Goal: Information Seeking & Learning: Learn about a topic

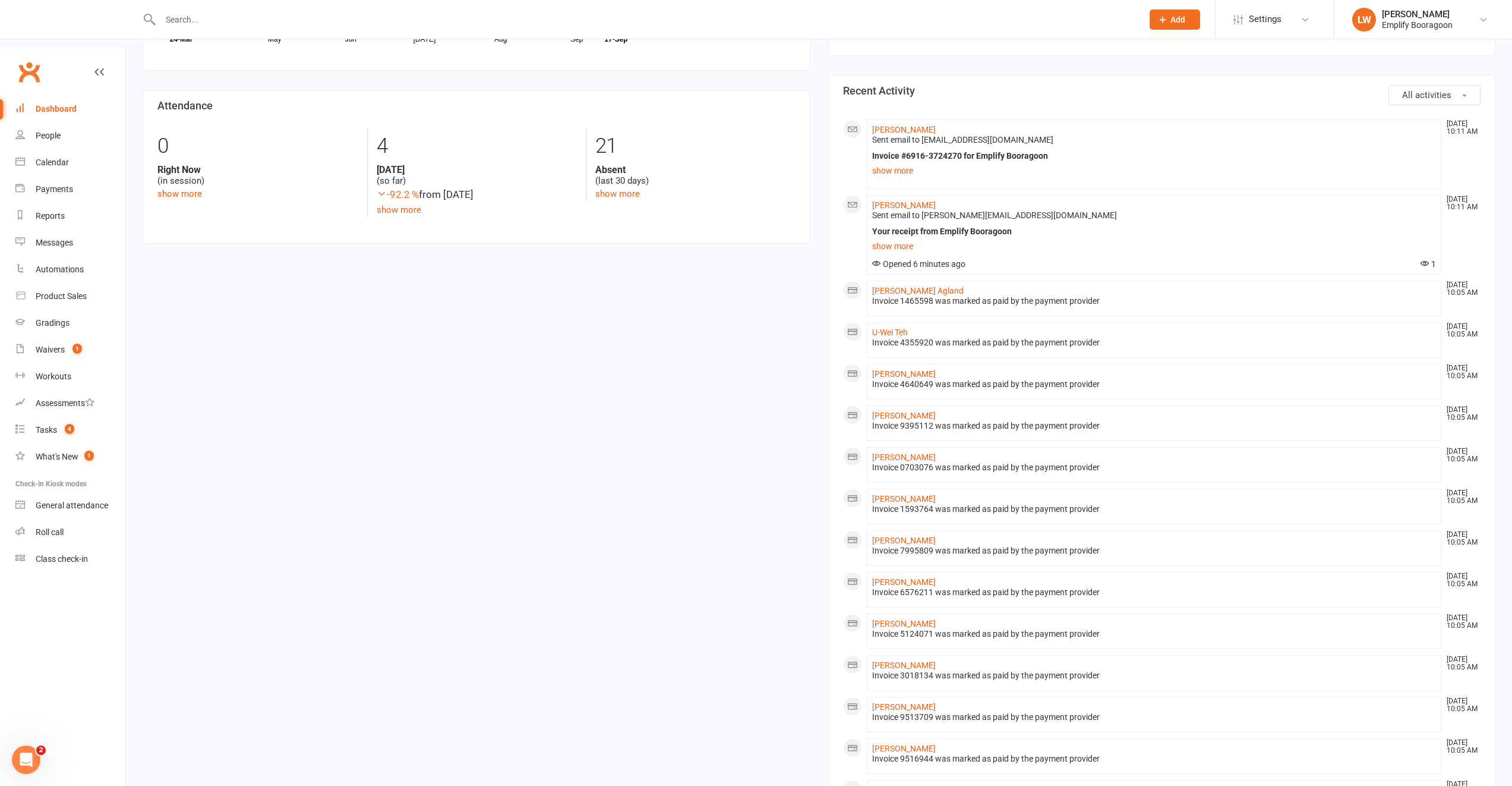
scroll to position [825, 0]
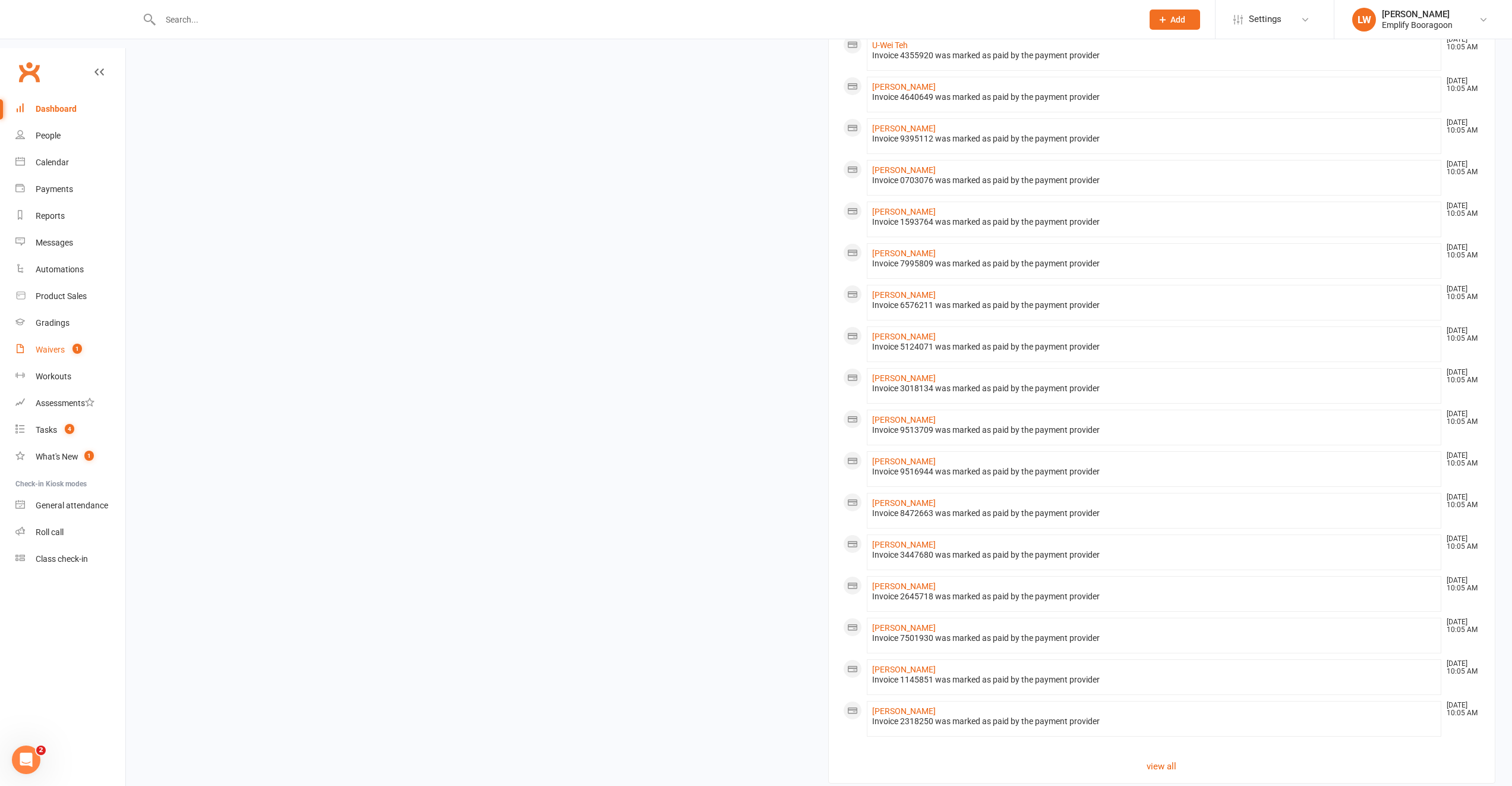
click at [73, 345] on count-badge "1" at bounding box center [74, 349] width 15 height 9
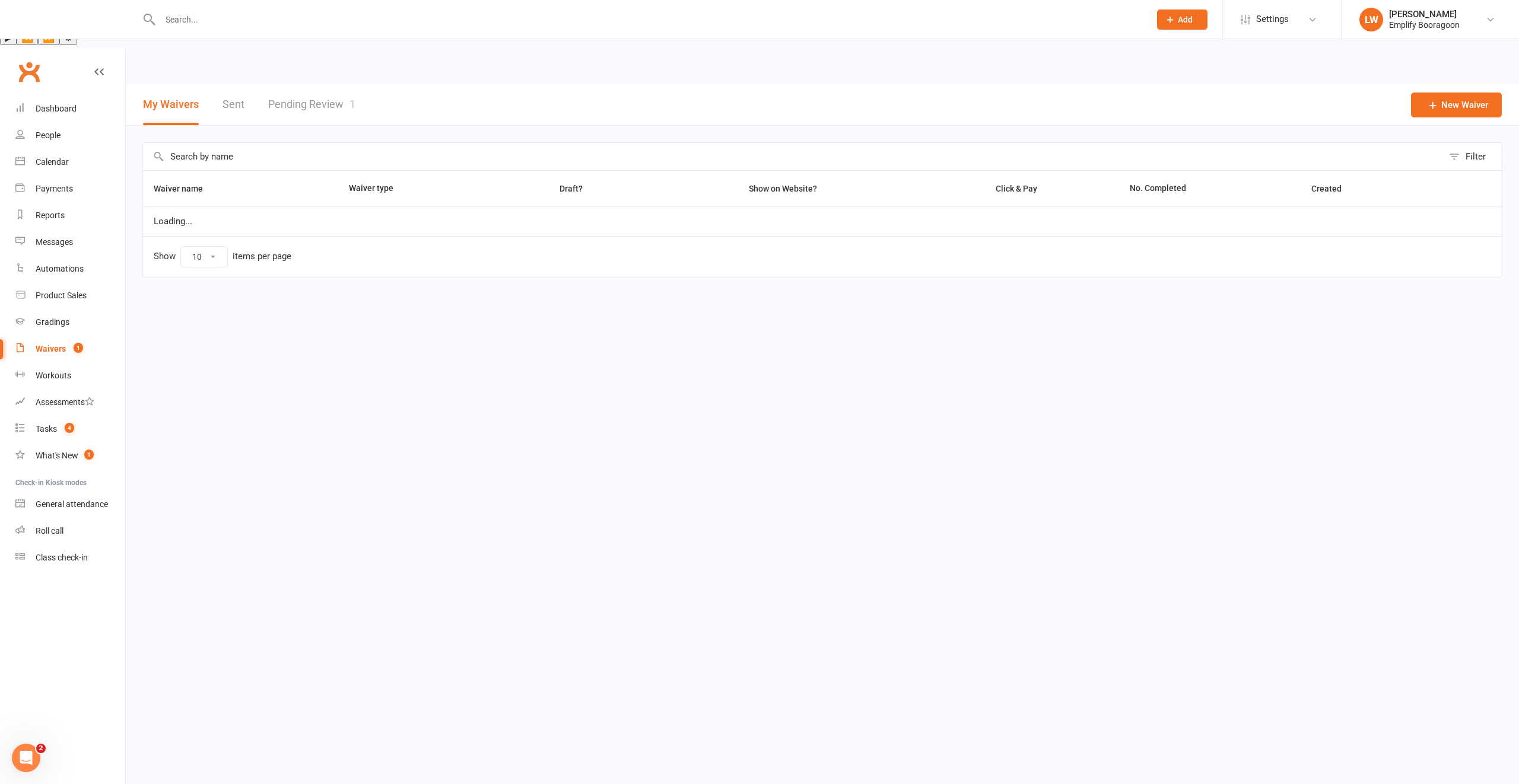
click at [343, 84] on link "Pending Review 1" at bounding box center [312, 104] width 87 height 41
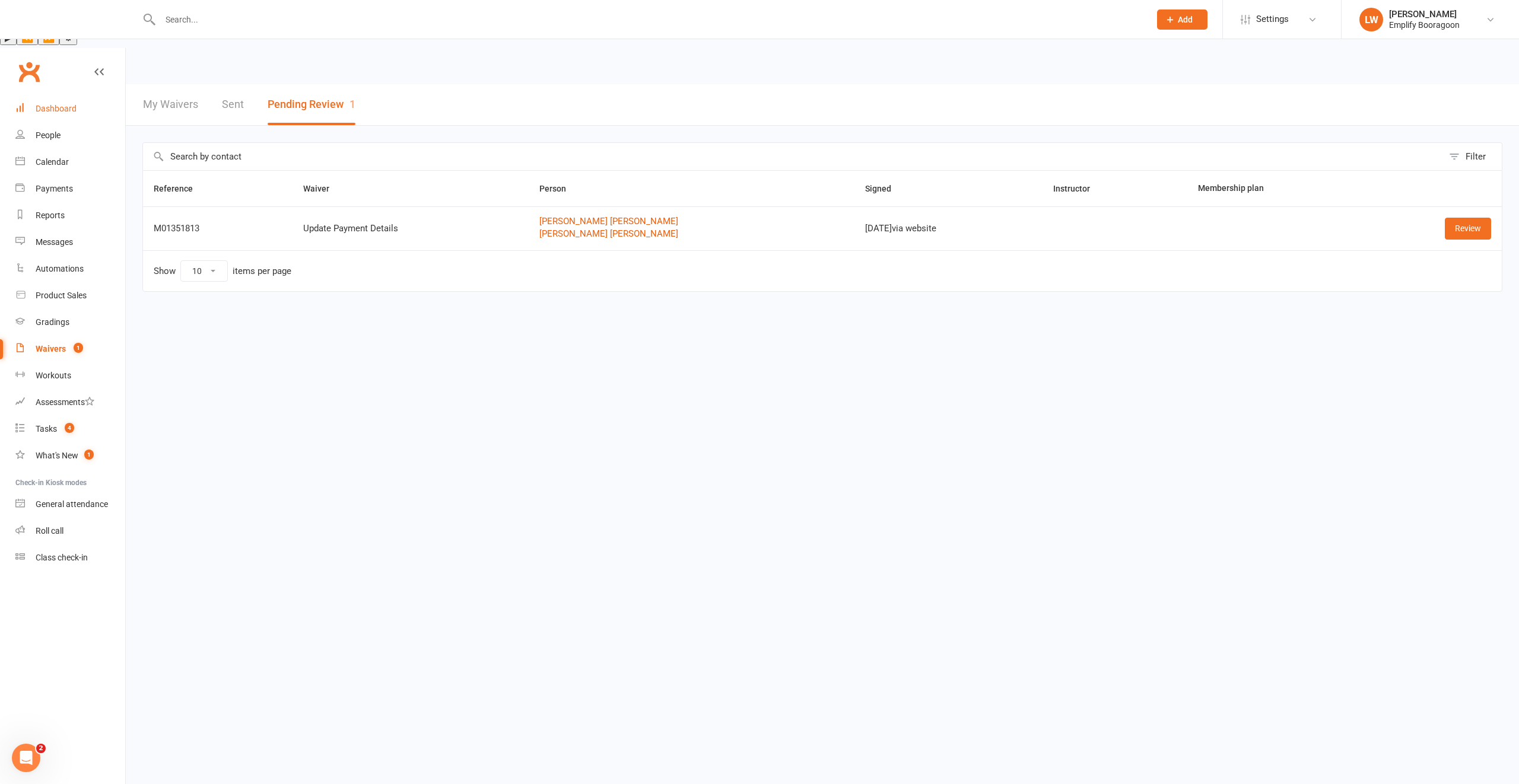
click at [36, 104] on div "Dashboard" at bounding box center [56, 108] width 41 height 9
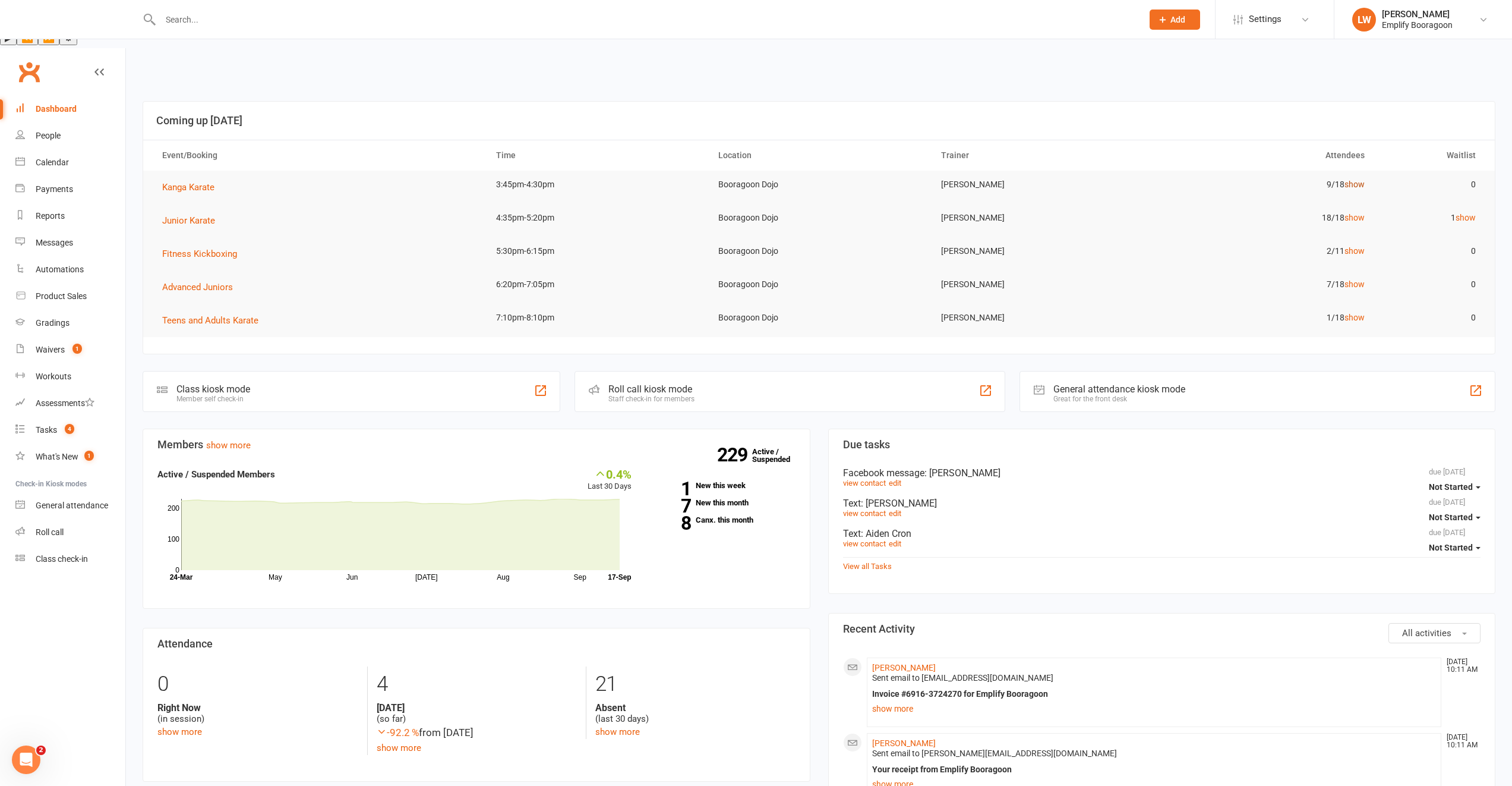
click at [1353, 180] on link "show" at bounding box center [1355, 184] width 20 height 9
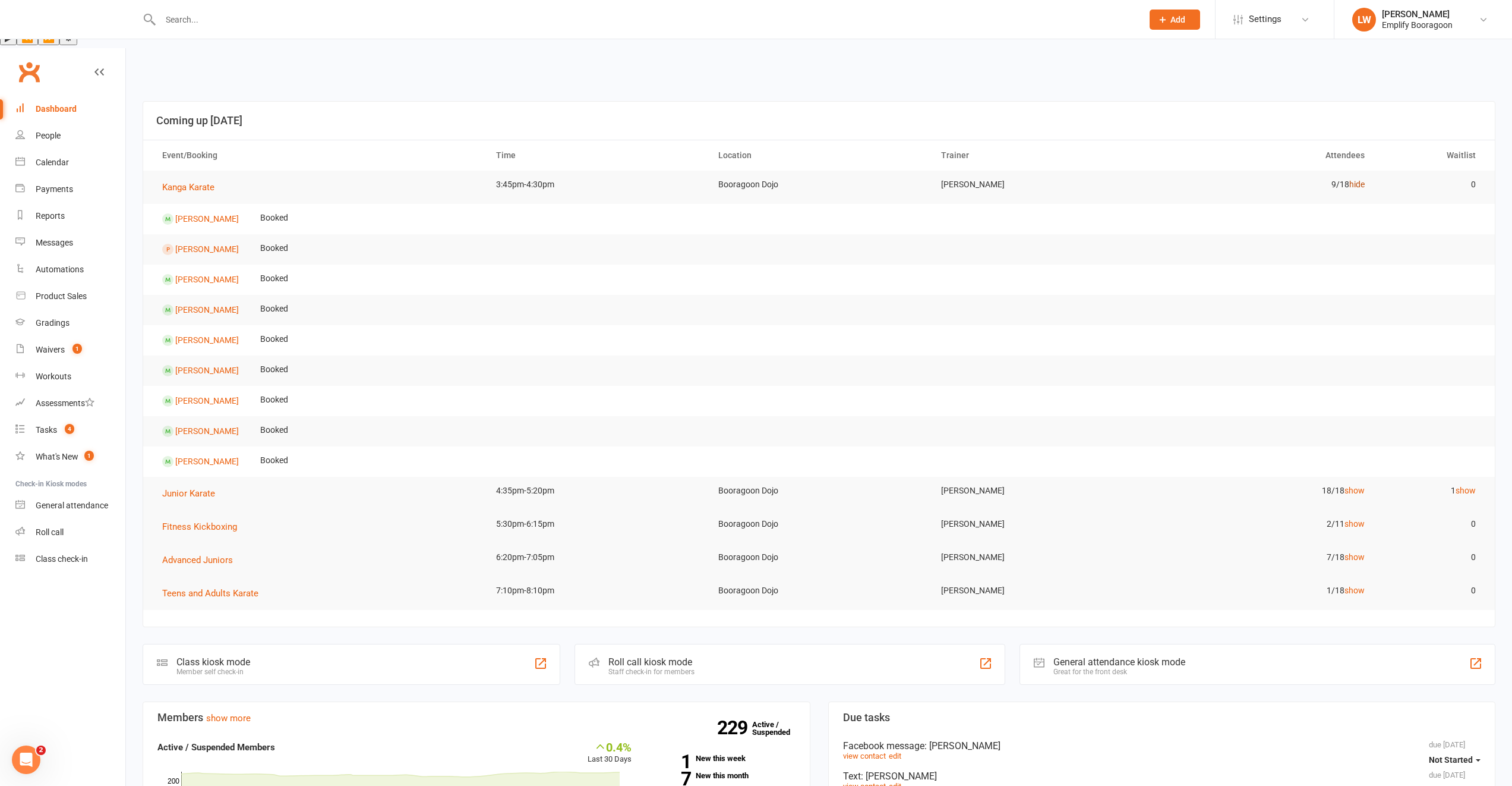
click at [1353, 180] on link "hide" at bounding box center [1358, 184] width 15 height 9
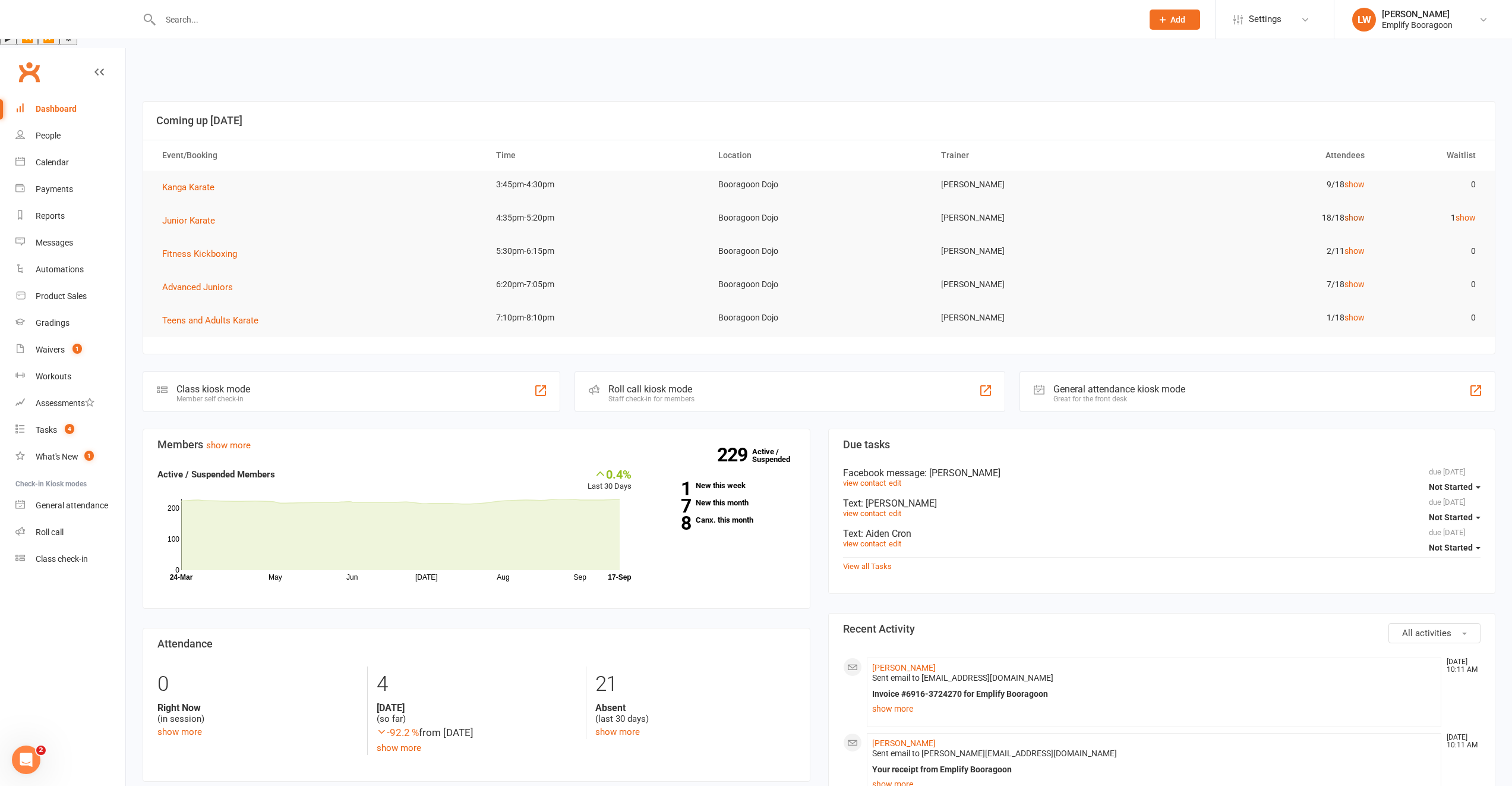
click at [1357, 213] on link "show" at bounding box center [1355, 217] width 20 height 9
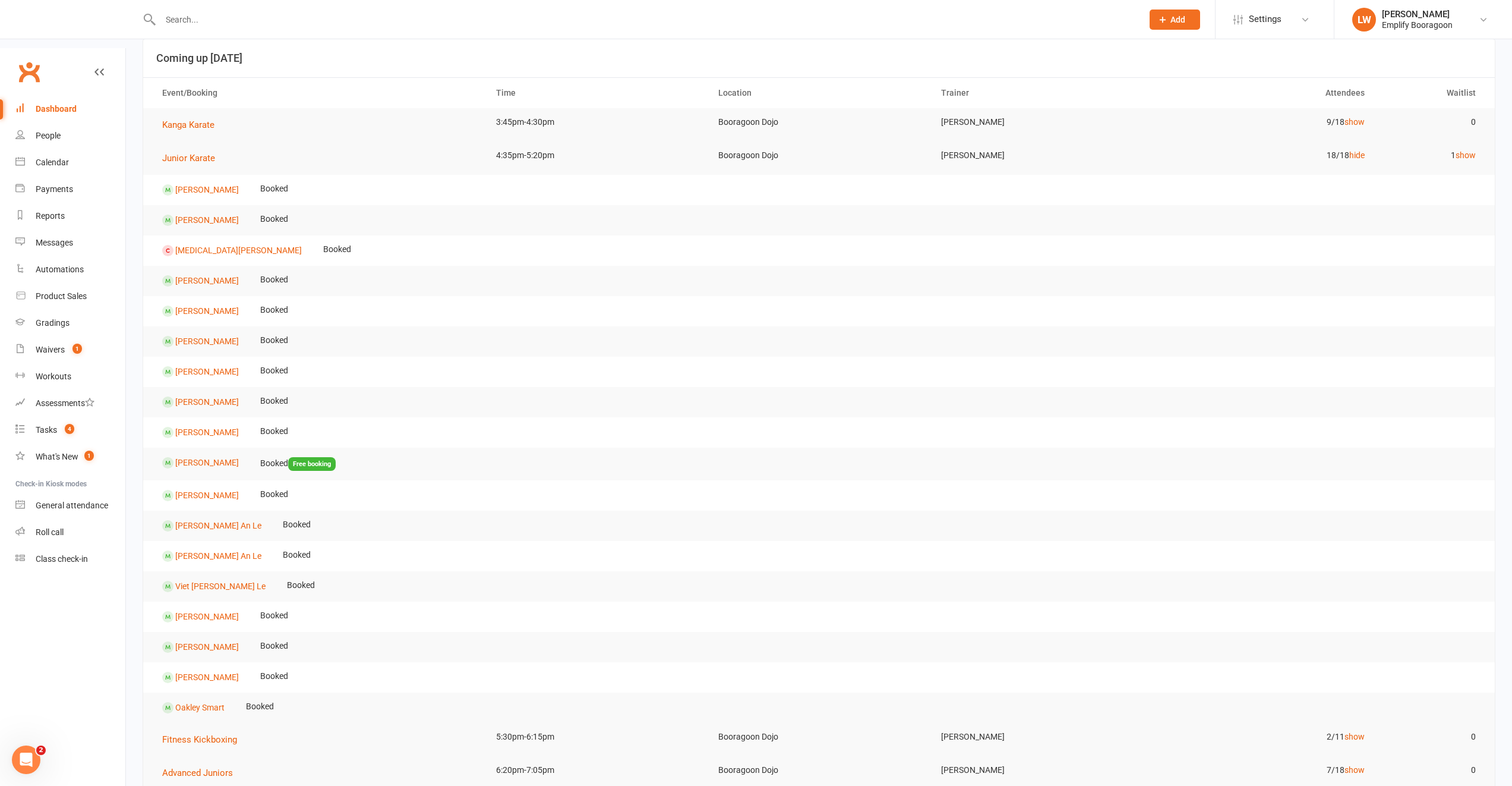
scroll to position [63, 0]
click at [1467, 150] on link "show" at bounding box center [1466, 154] width 20 height 9
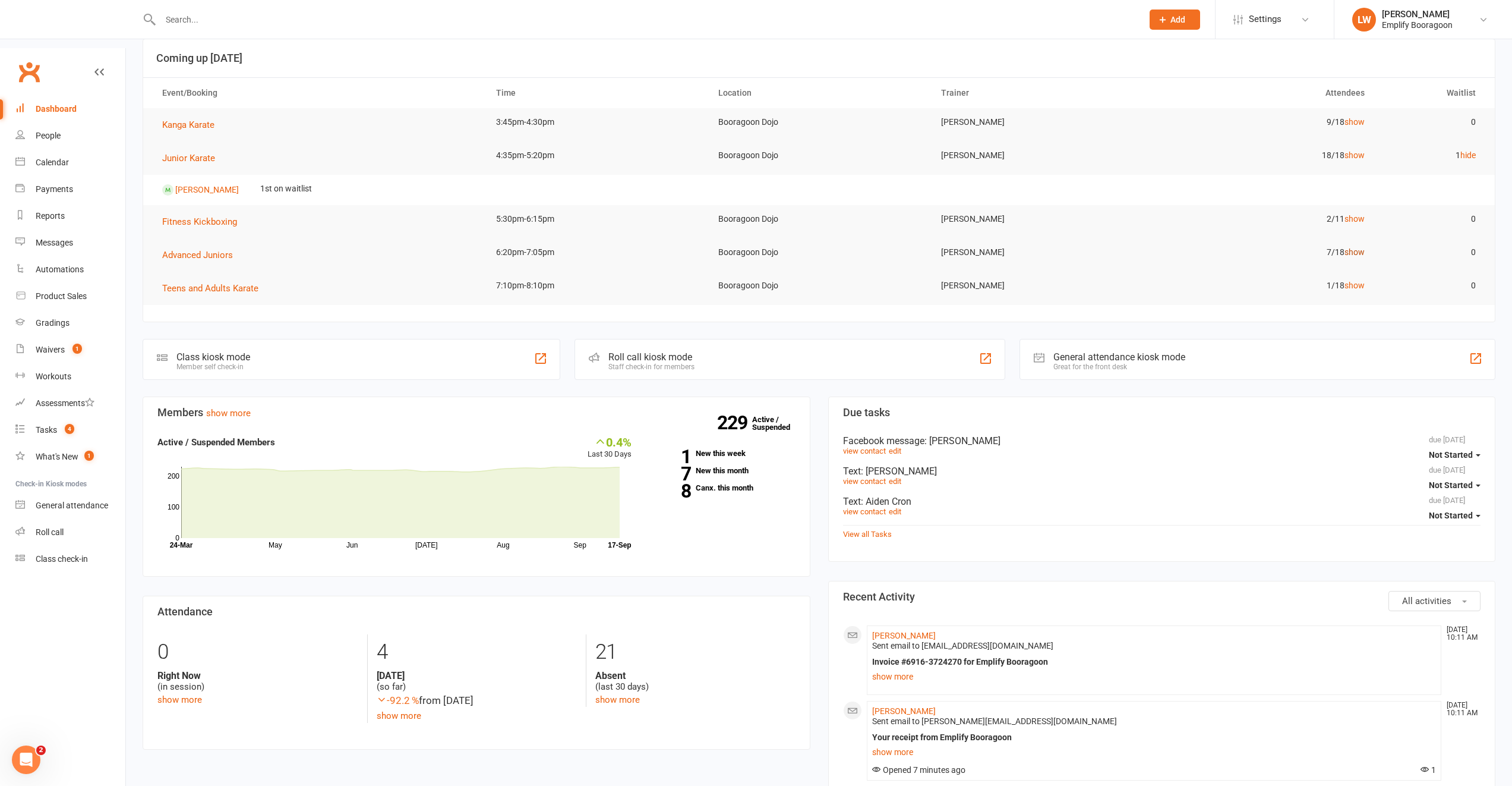
click at [1356, 247] on link "show" at bounding box center [1355, 251] width 20 height 9
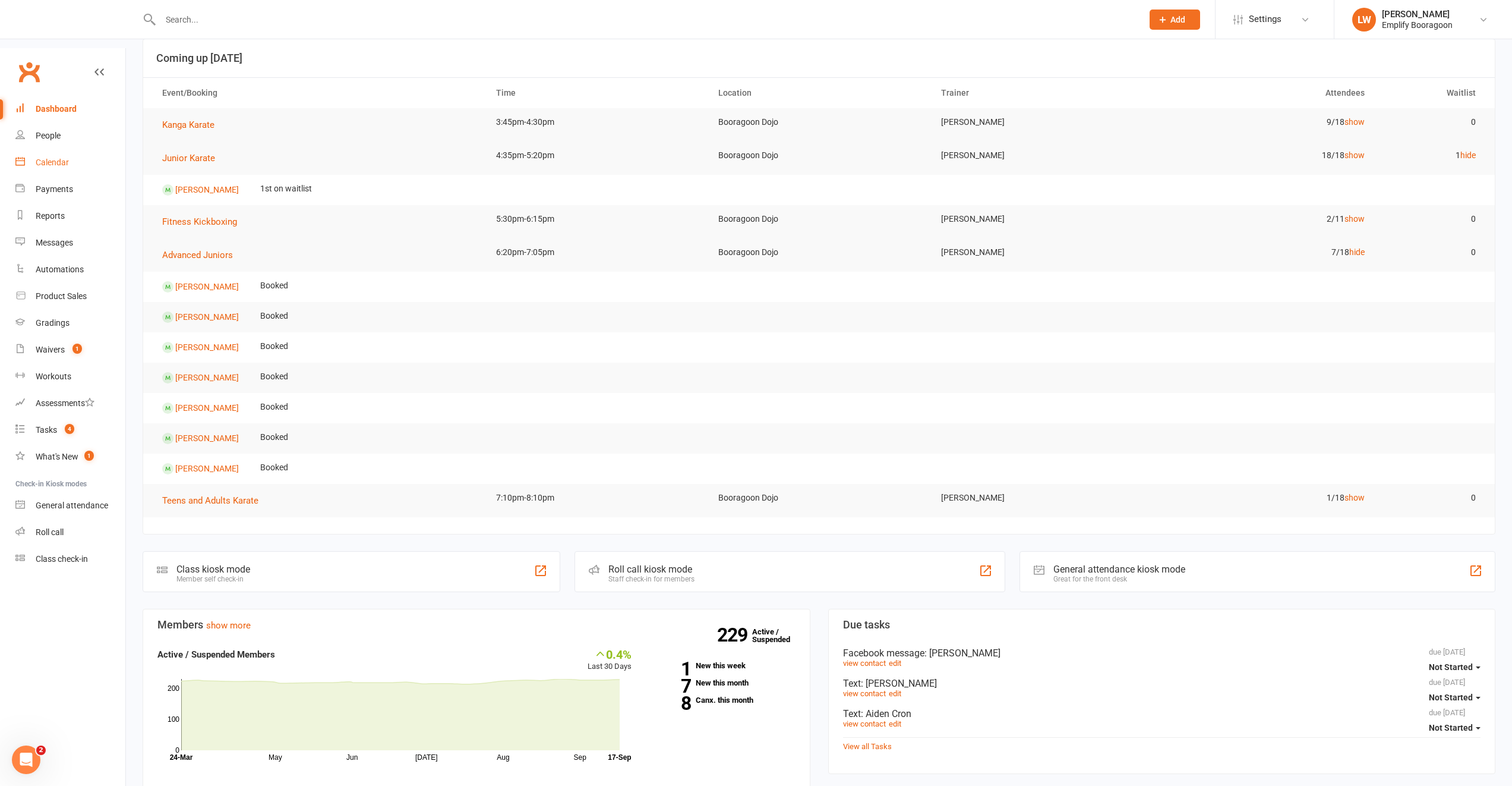
click at [47, 149] on link "Calendar" at bounding box center [70, 163] width 110 height 27
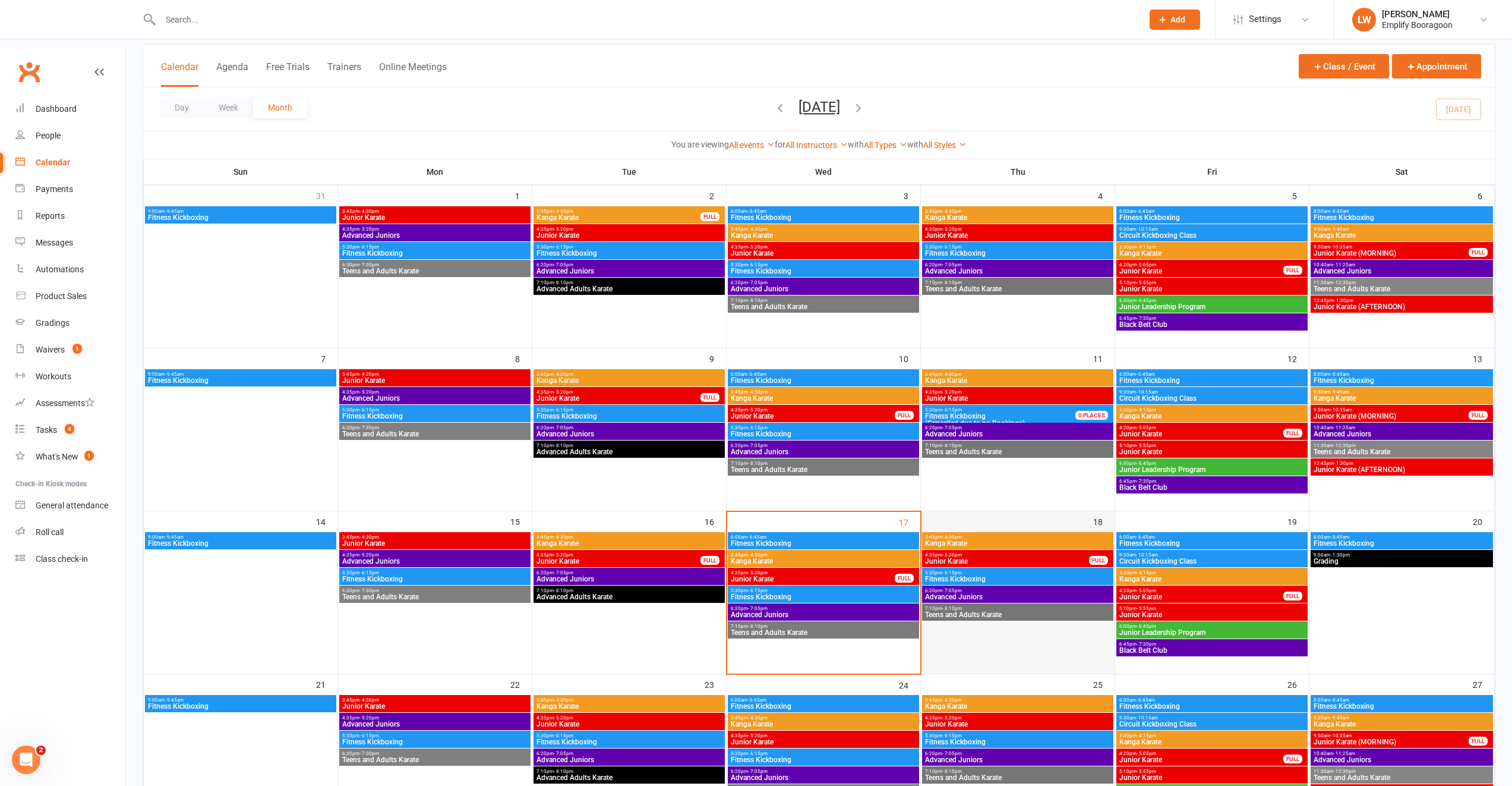
scroll to position [126, 0]
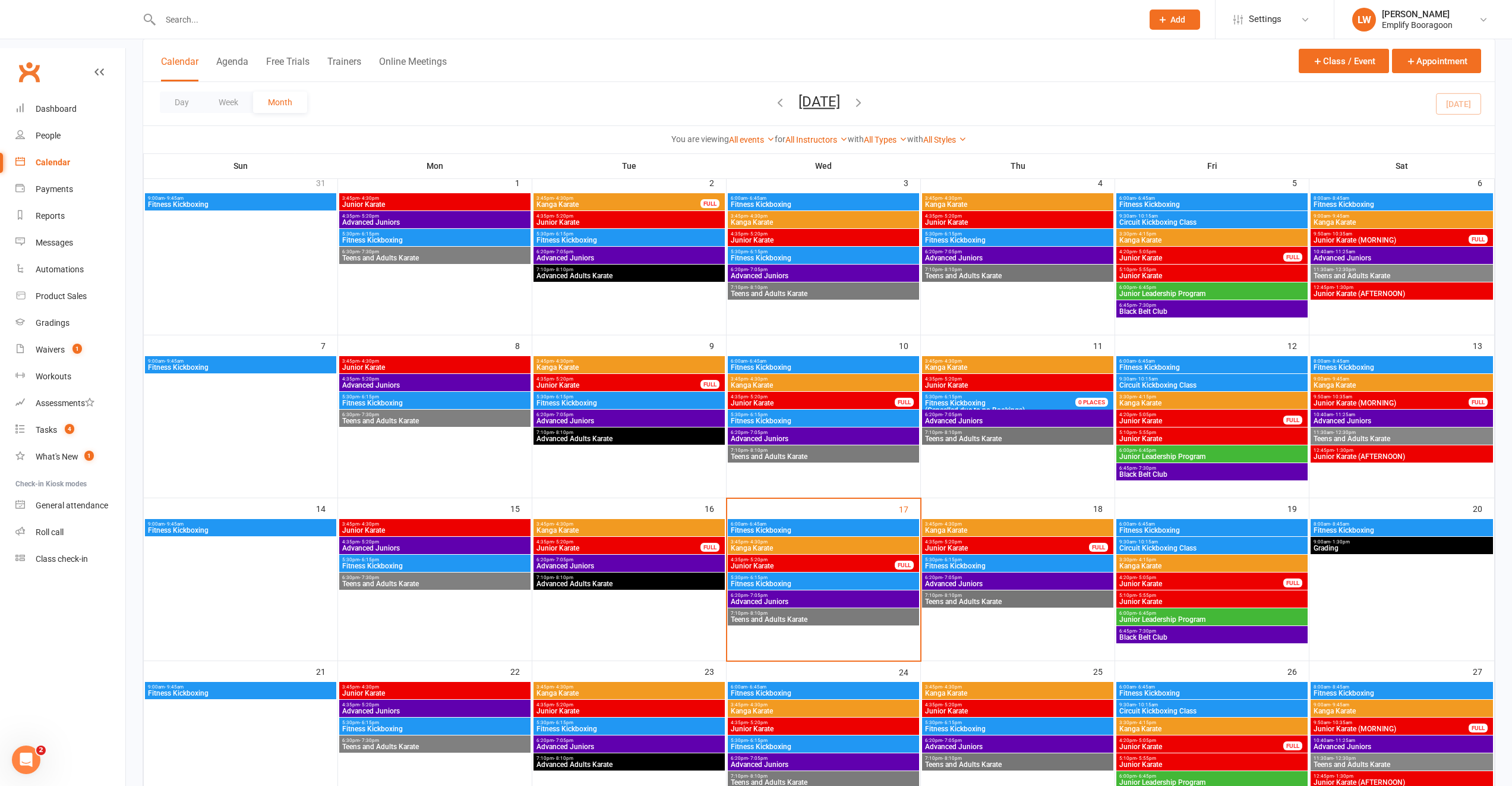
click at [613, 539] on span "4:35pm - 5:20pm" at bounding box center [619, 542] width 165 height 5
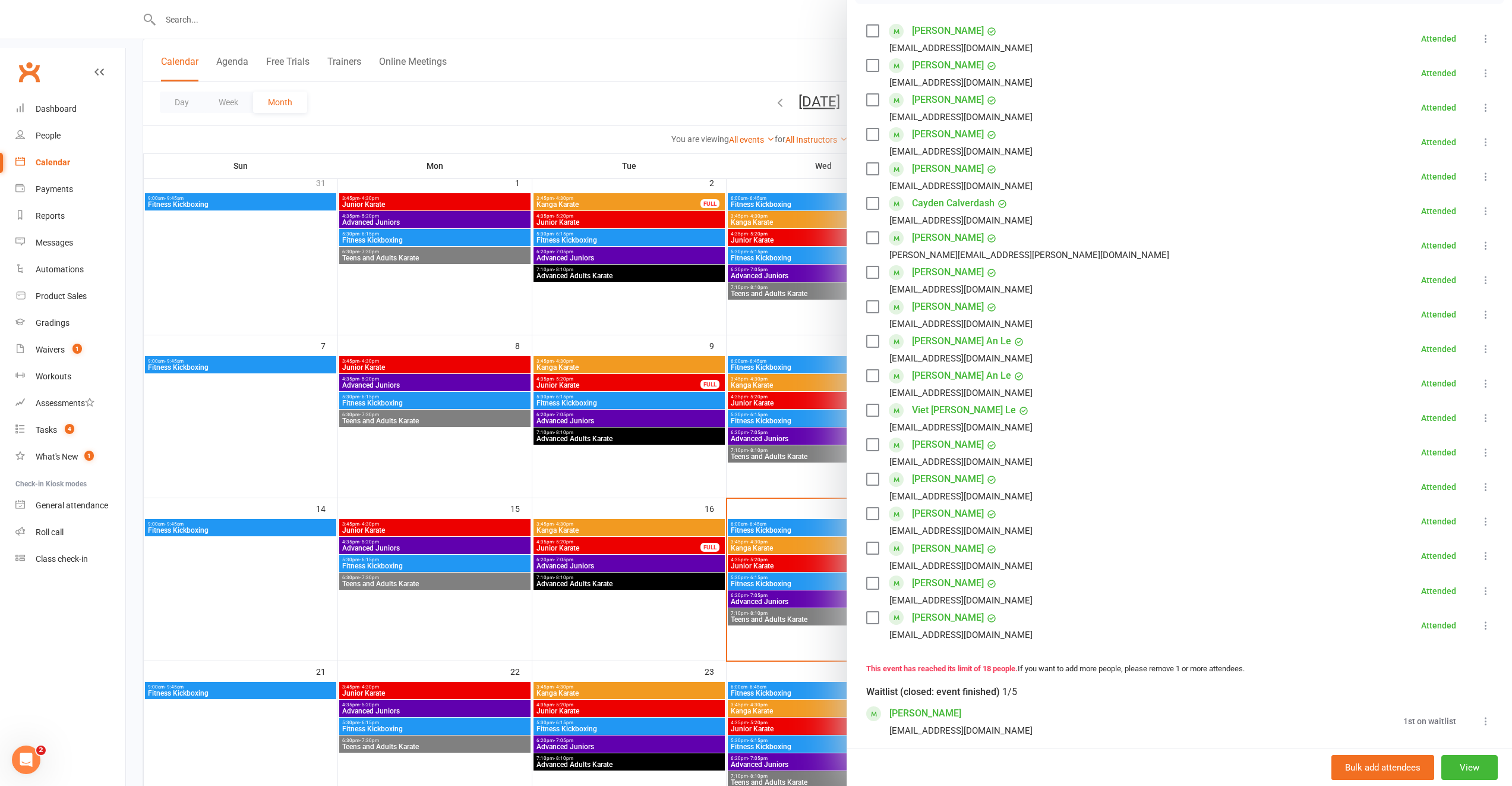
scroll to position [266, 0]
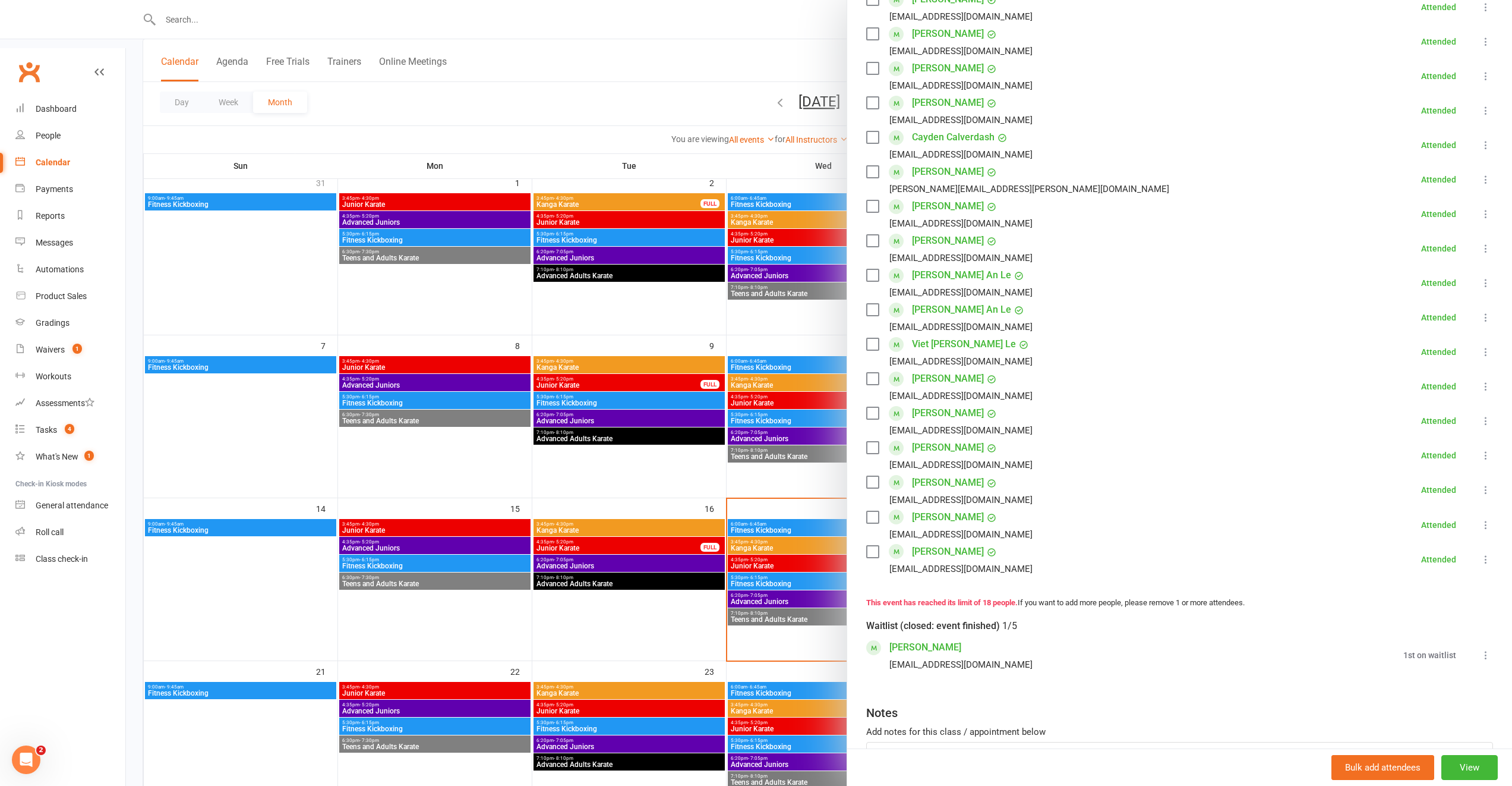
click at [695, 499] on div at bounding box center [819, 393] width 1386 height 786
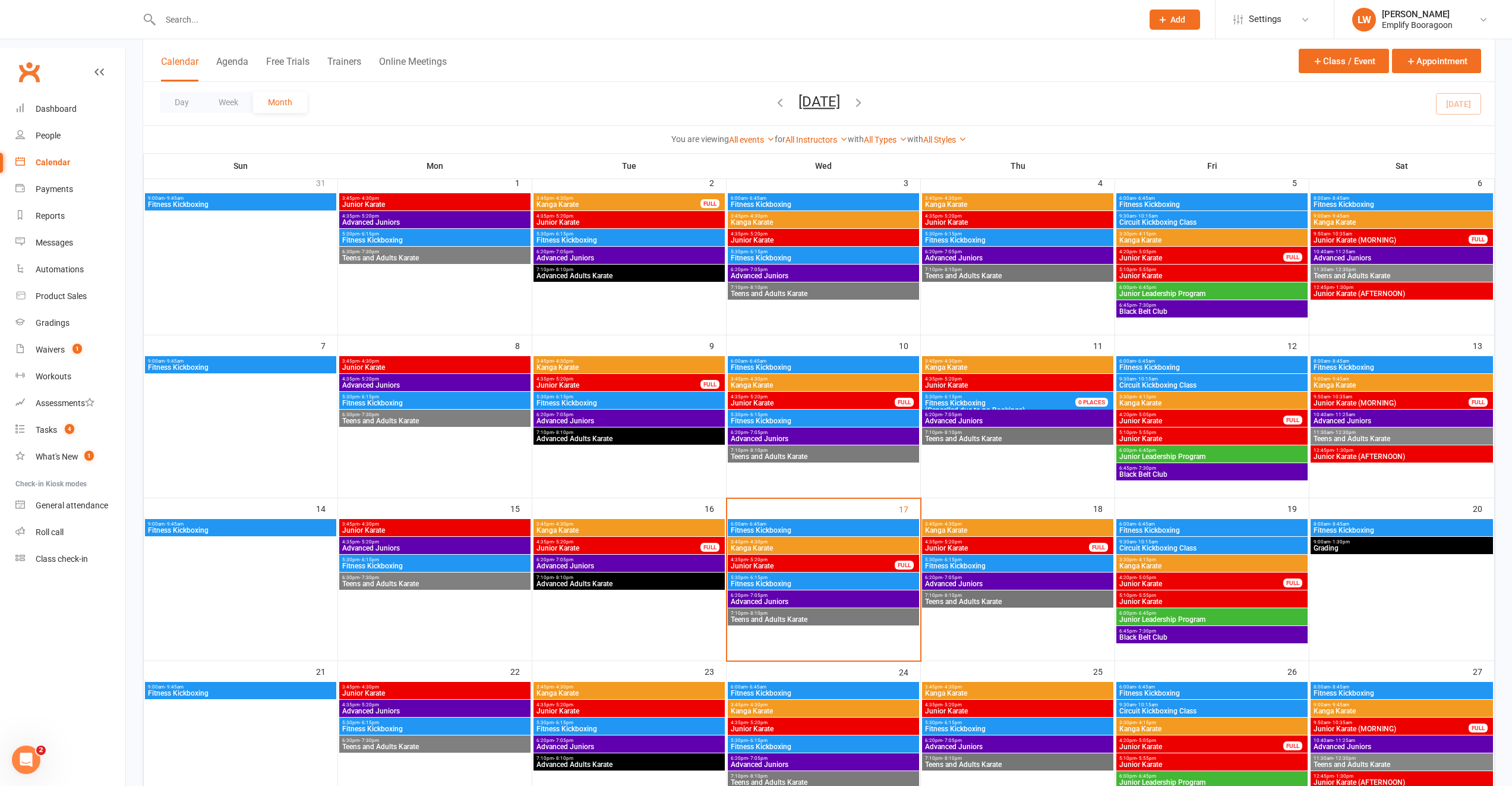
click at [778, 557] on span "4:35pm - 5:20pm" at bounding box center [813, 559] width 165 height 5
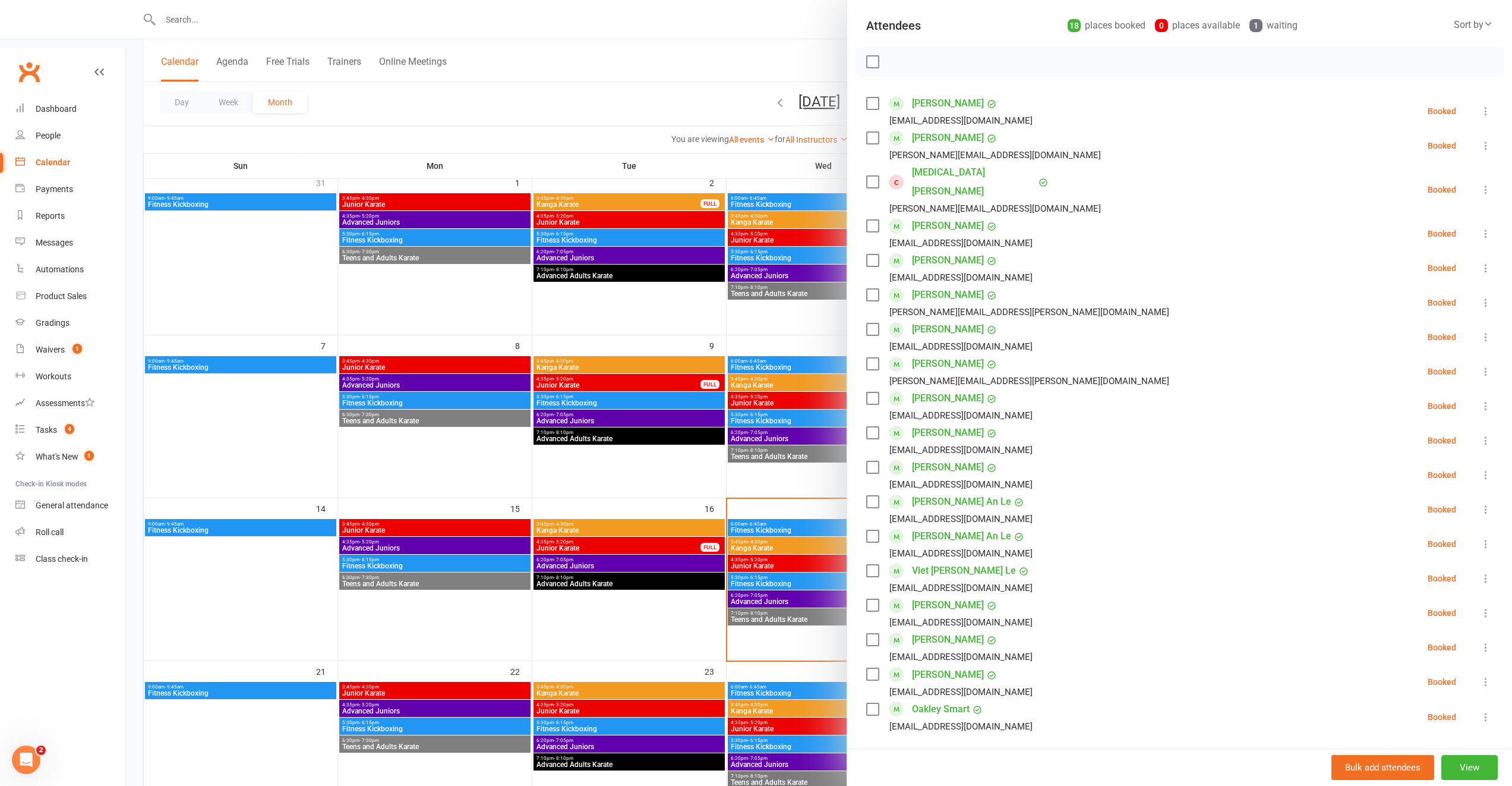
scroll to position [102, 0]
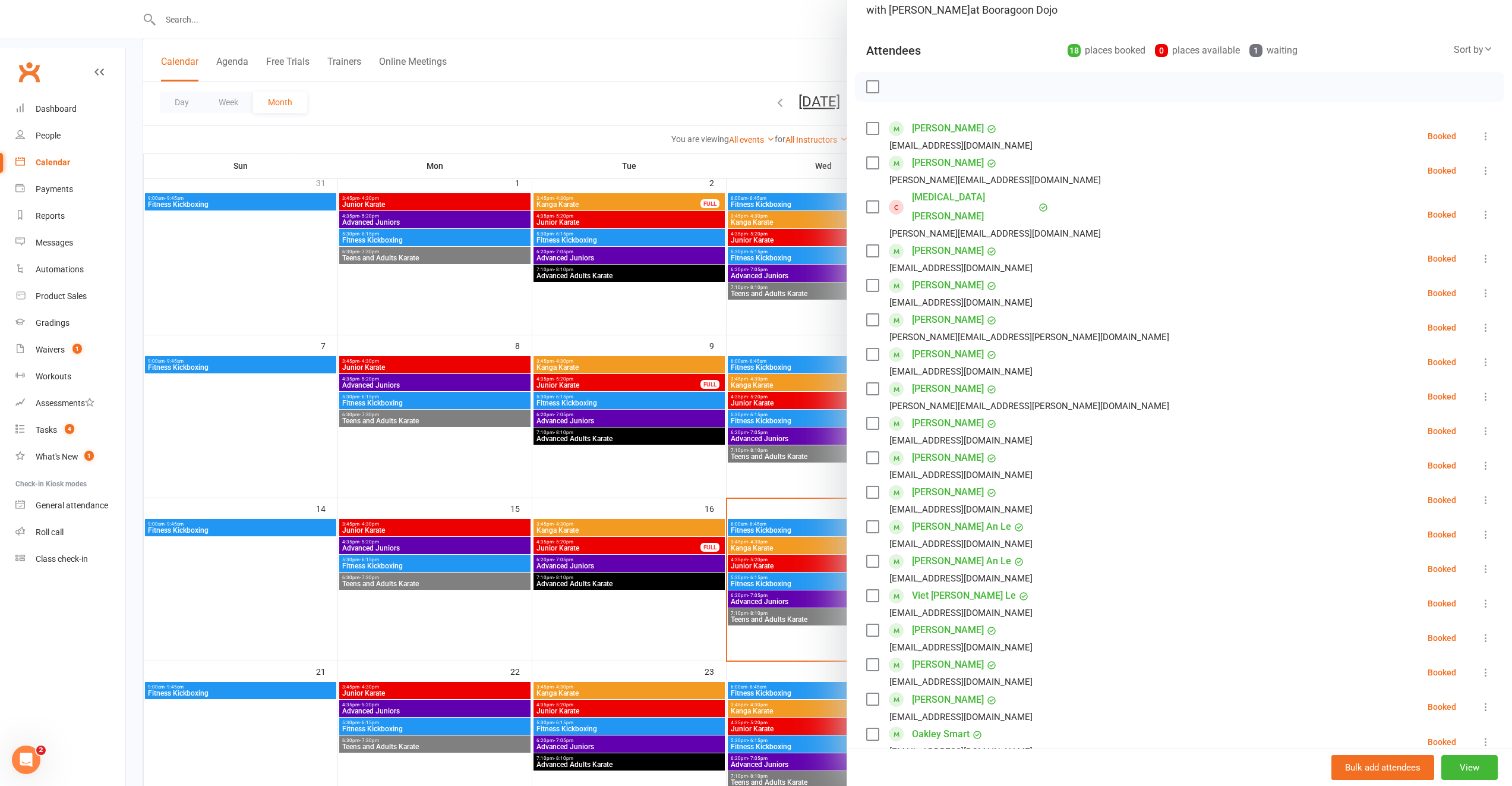
drag, startPoint x: 658, startPoint y: 569, endPoint x: 652, endPoint y: 569, distance: 6.0
click at [654, 569] on div at bounding box center [819, 393] width 1386 height 786
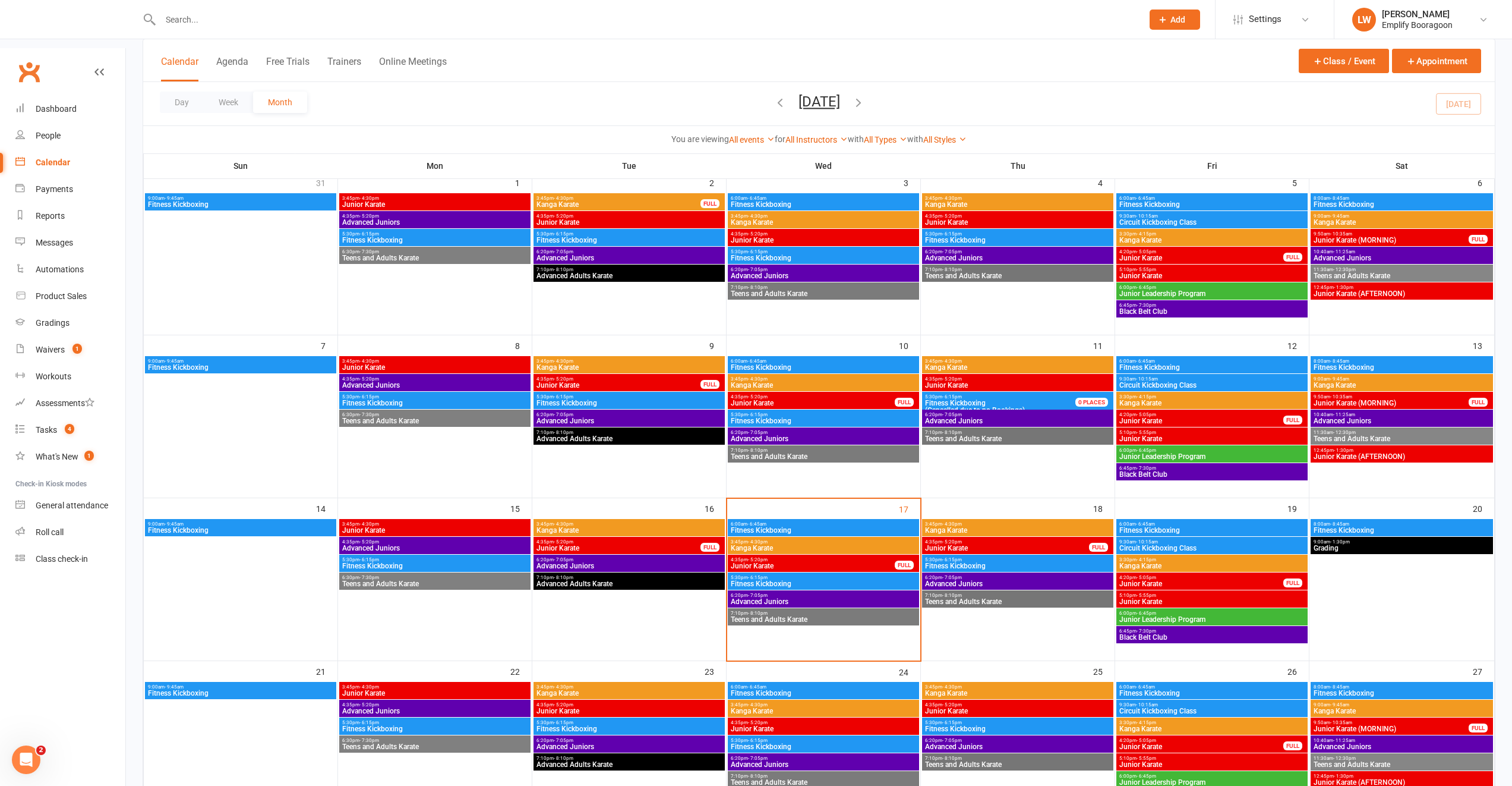
click at [686, 707] on span "Junior Karate" at bounding box center [630, 710] width 187 height 7
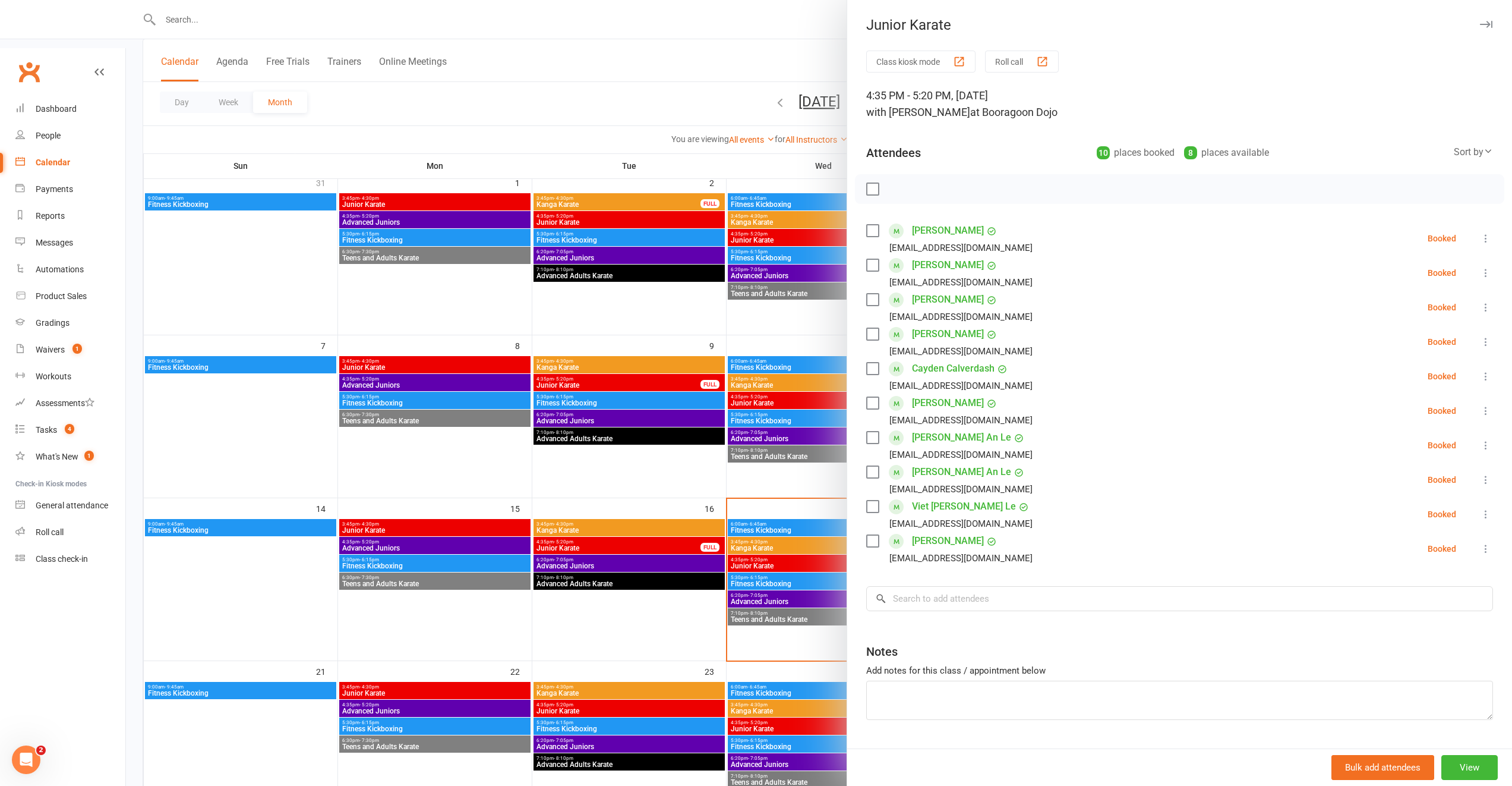
click at [714, 519] on div at bounding box center [819, 393] width 1386 height 786
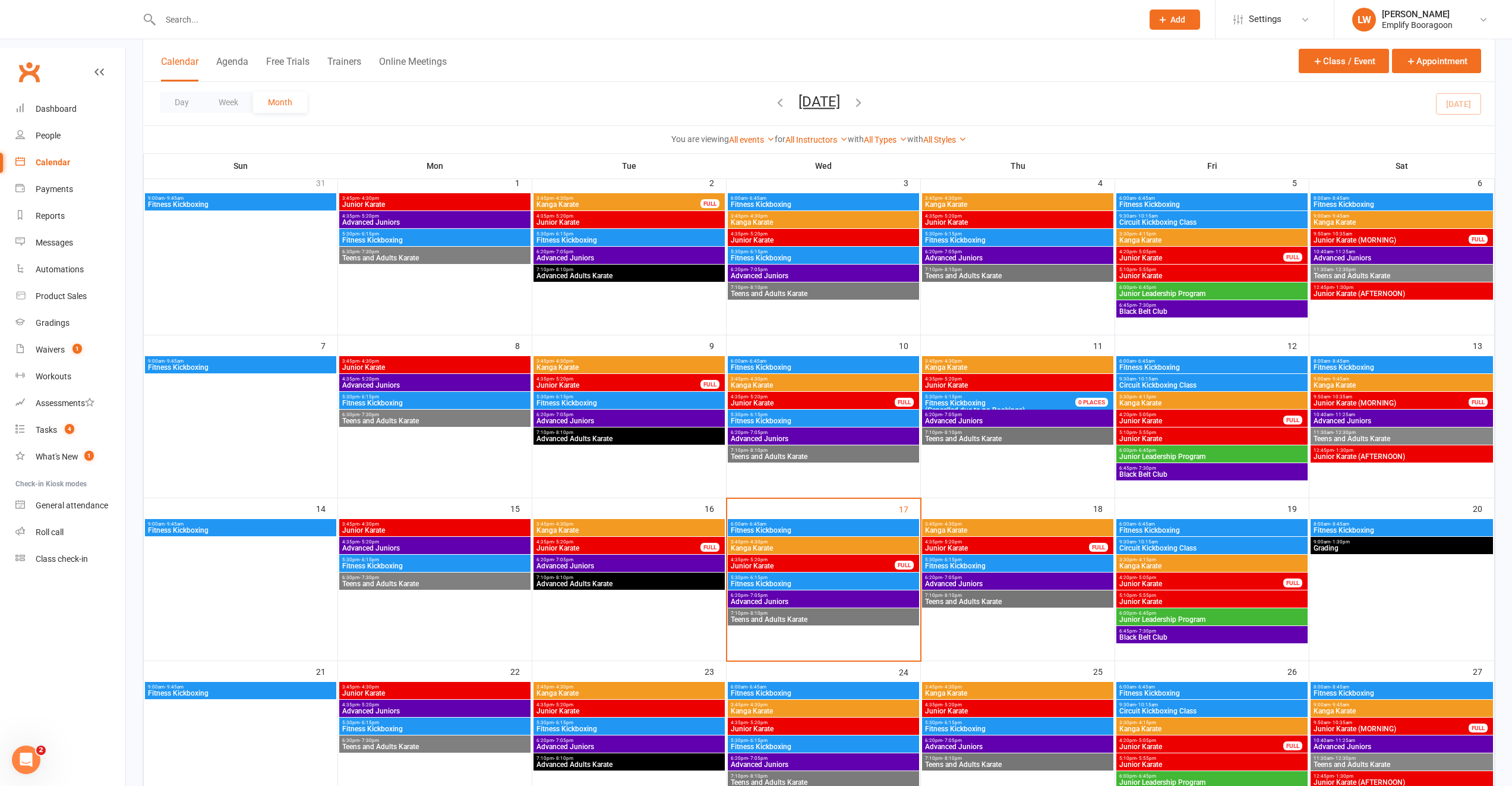
click at [949, 545] on span "Junior Karate" at bounding box center [1007, 548] width 165 height 7
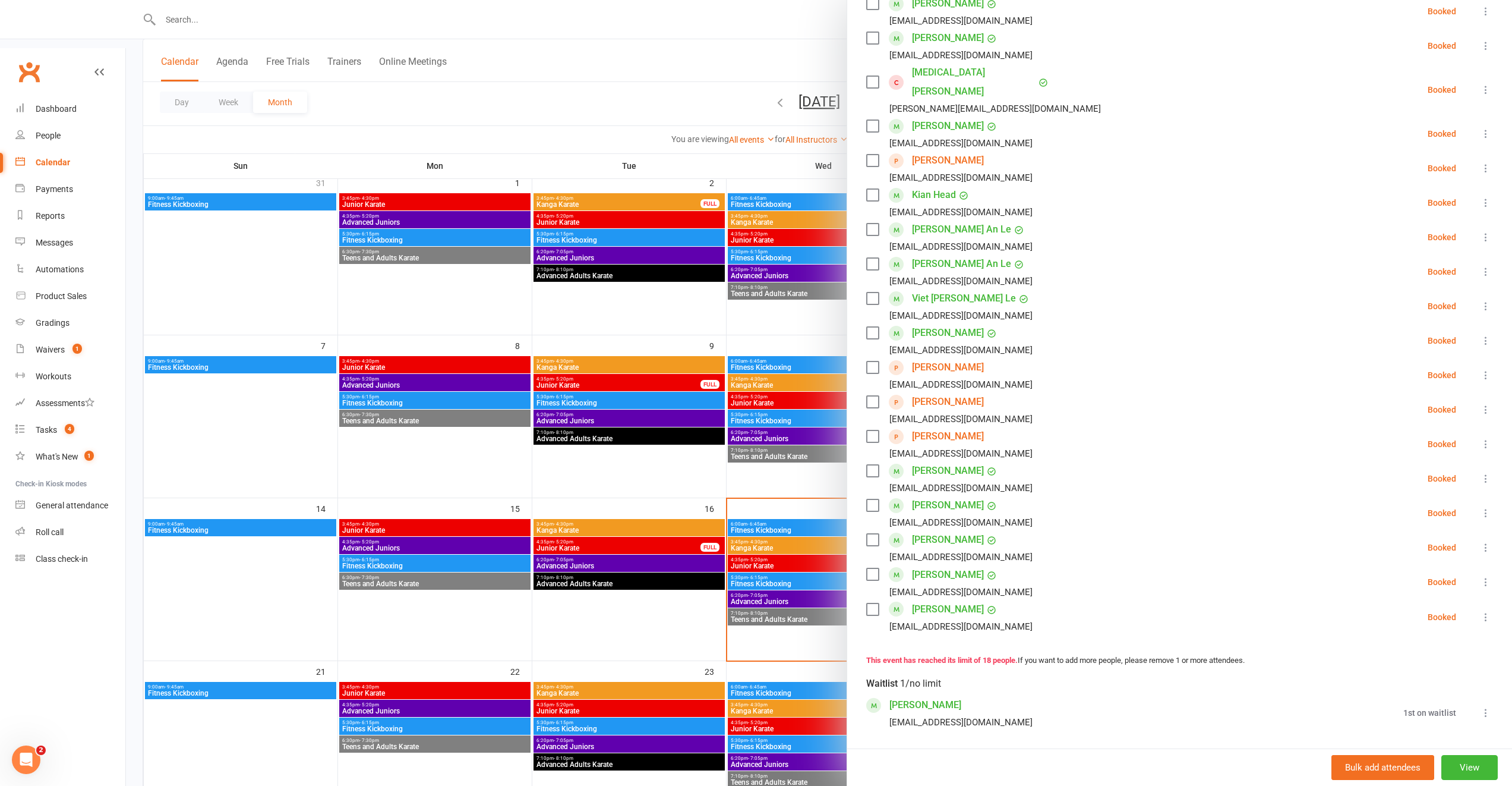
scroll to position [238, 0]
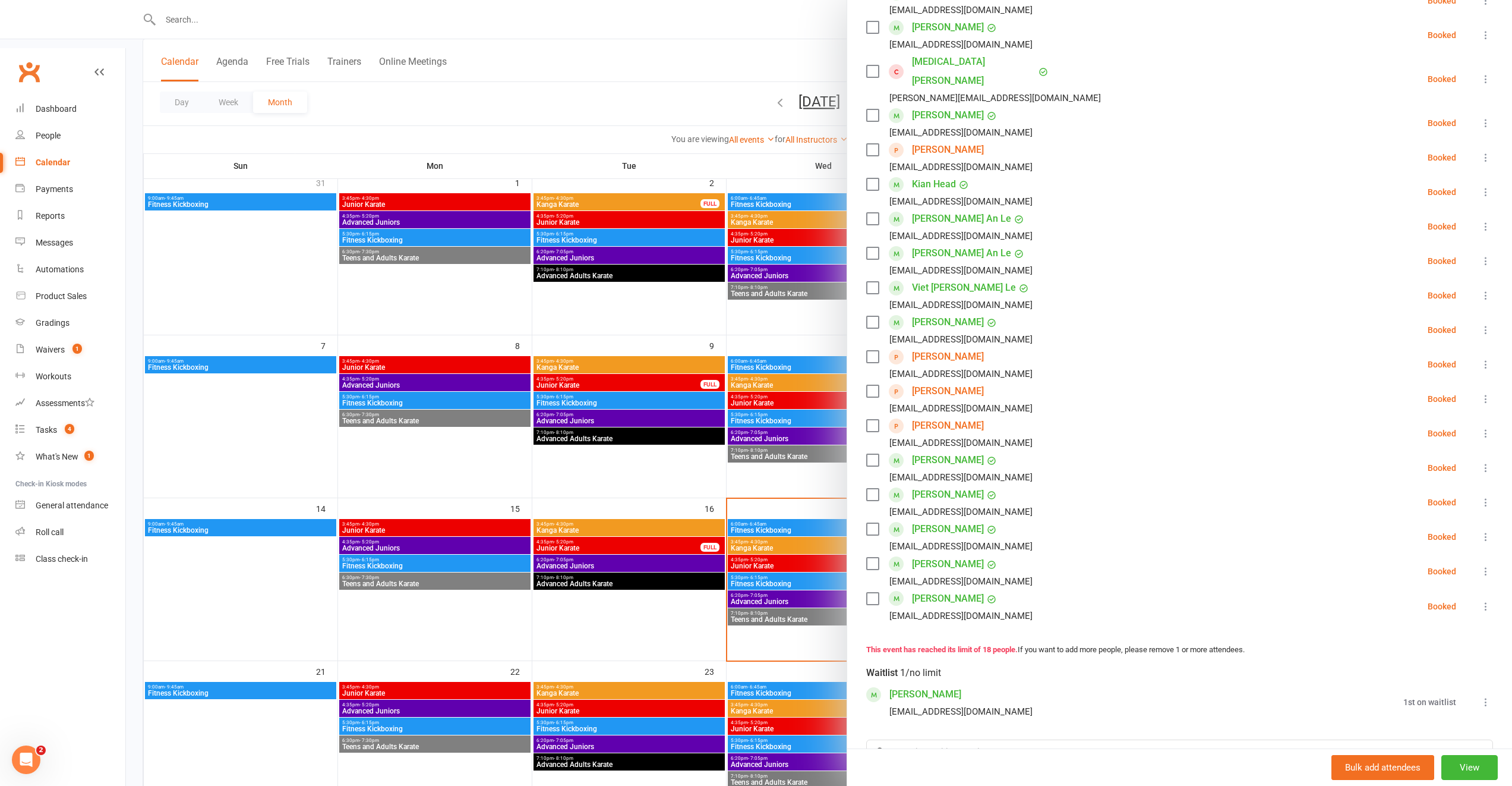
click at [641, 426] on div at bounding box center [819, 393] width 1386 height 786
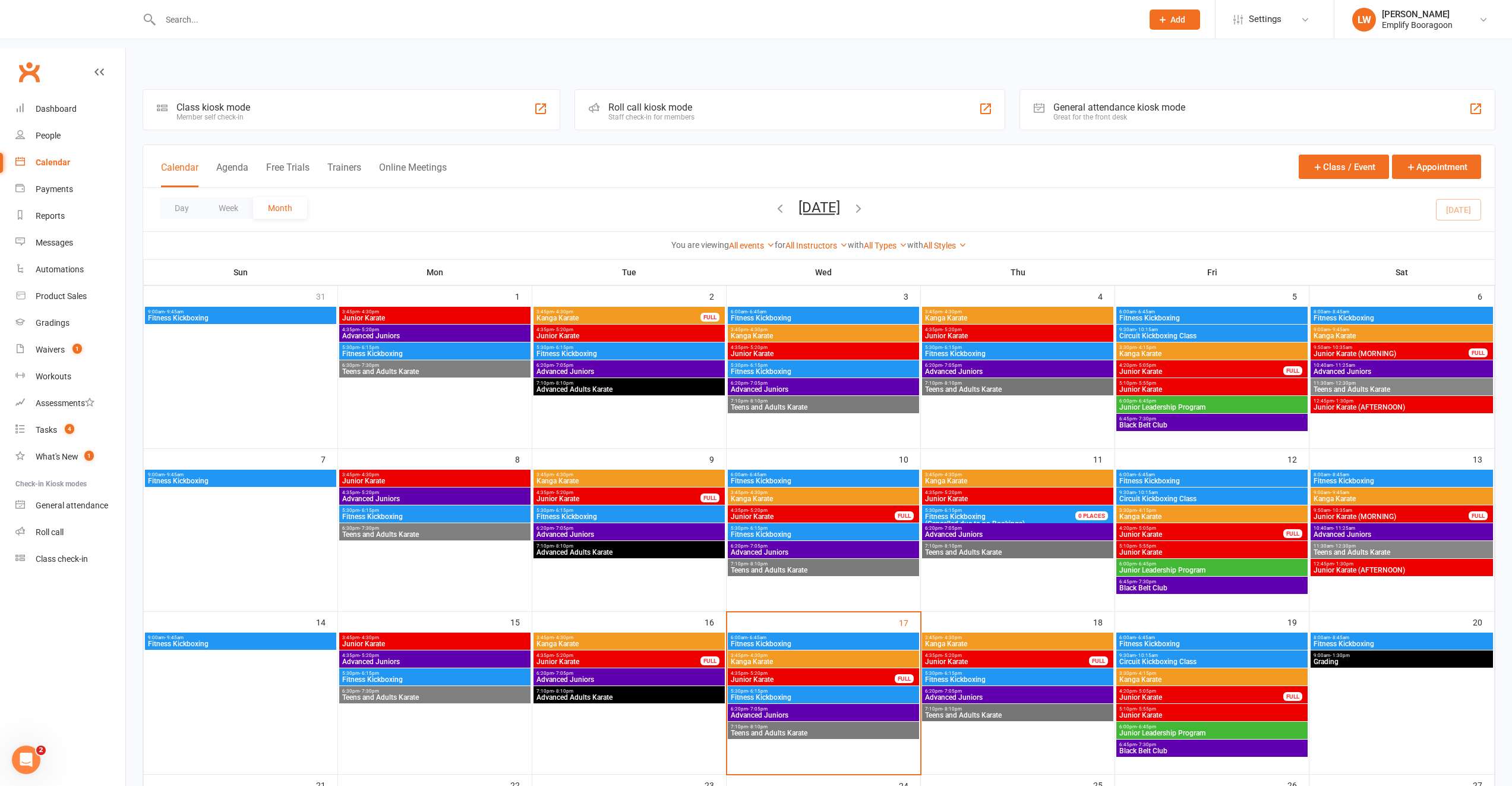
scroll to position [0, 0]
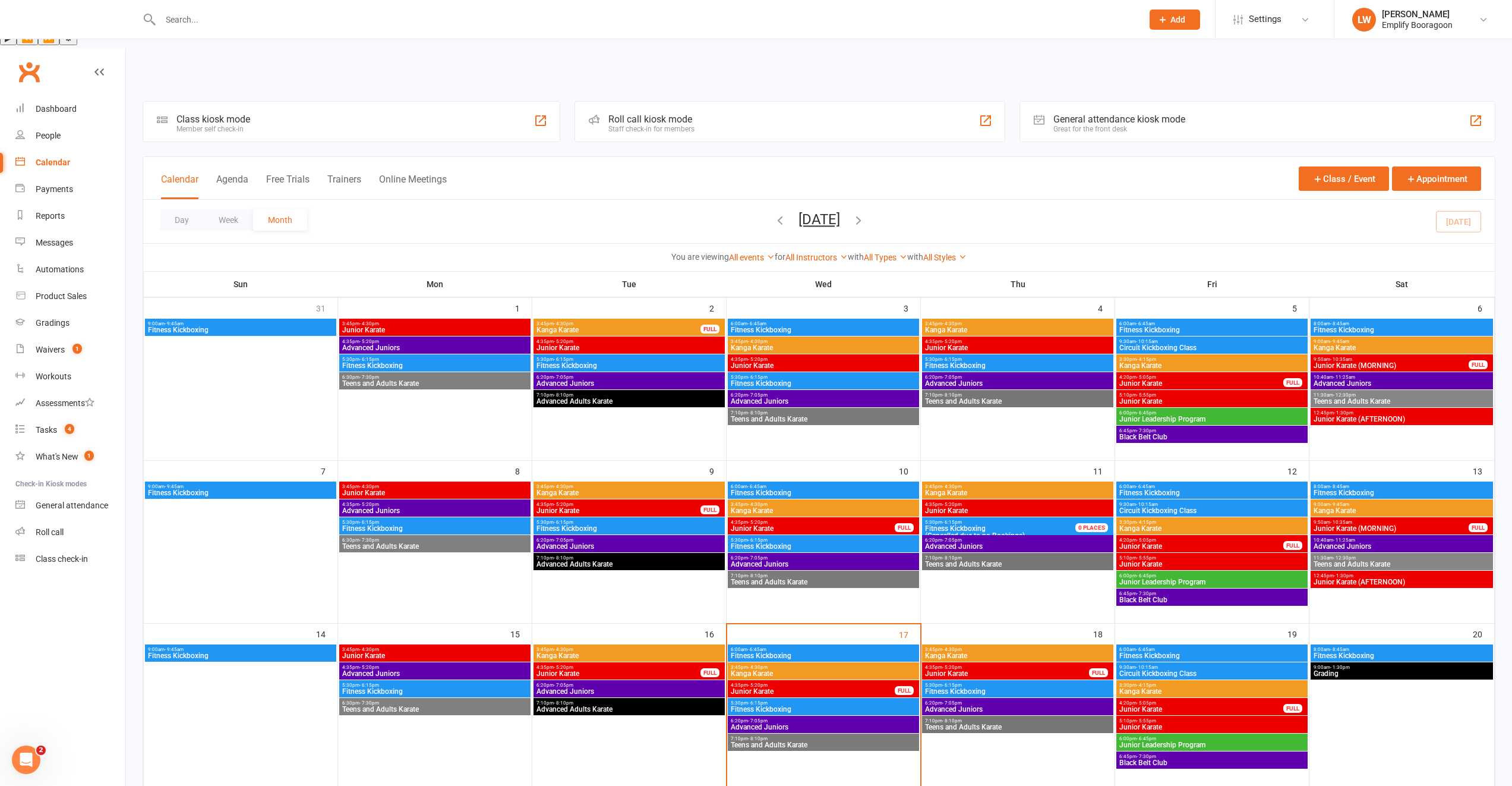
click at [608, 345] on span "Junior Karate" at bounding box center [630, 348] width 187 height 7
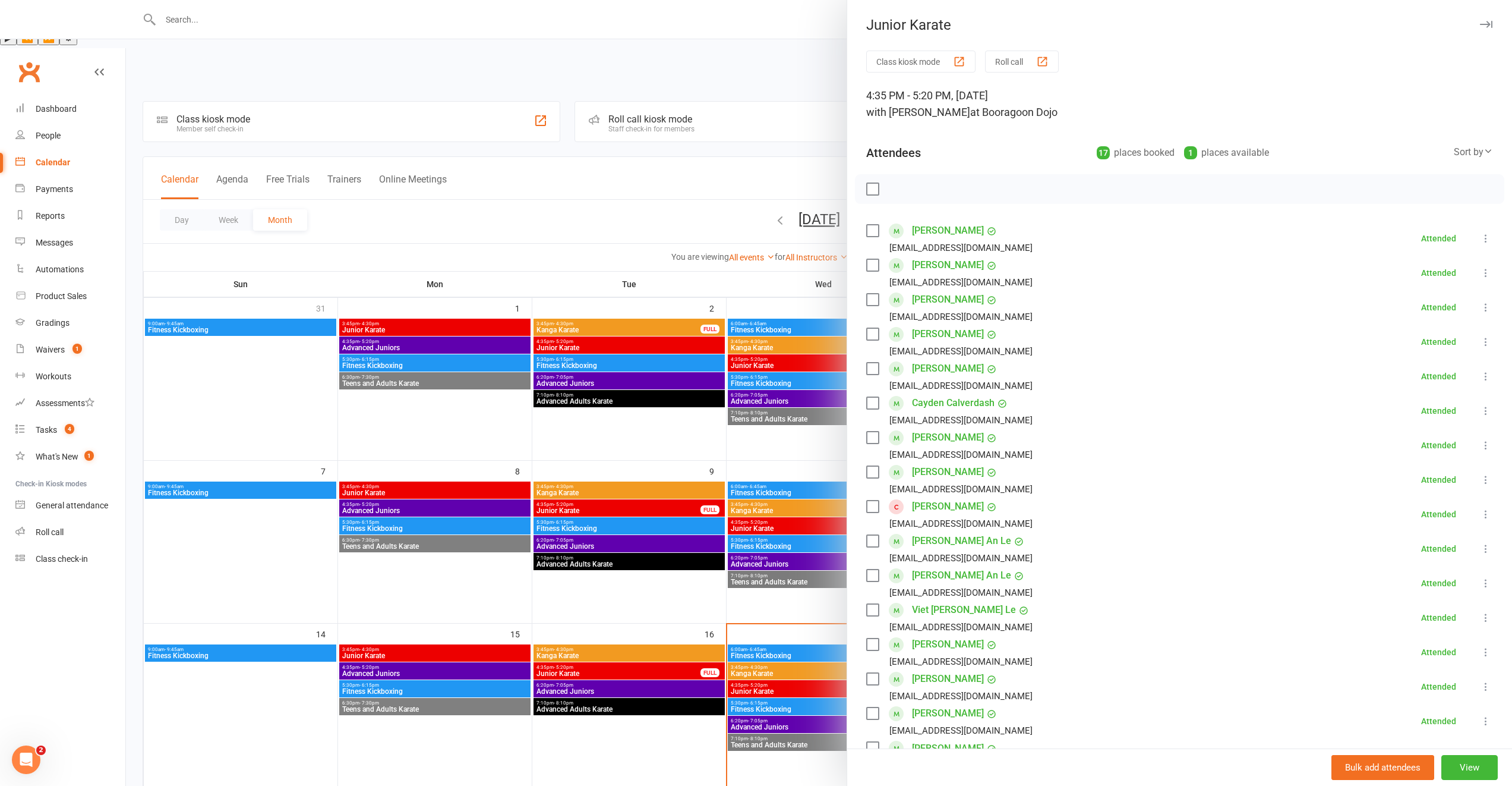
click at [664, 481] on div at bounding box center [819, 393] width 1386 height 786
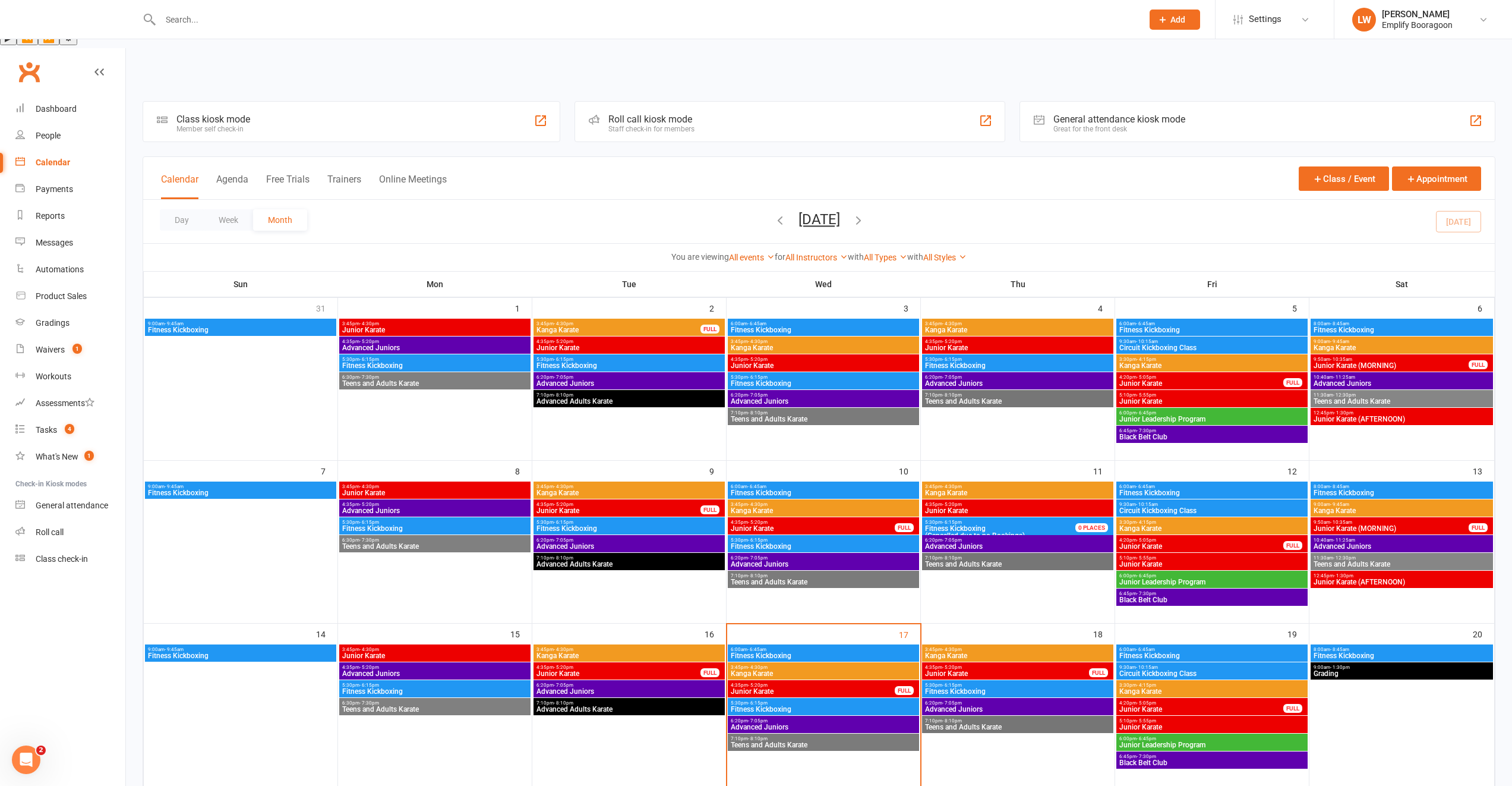
click at [668, 502] on span "4:35pm - 5:20pm" at bounding box center [619, 504] width 165 height 5
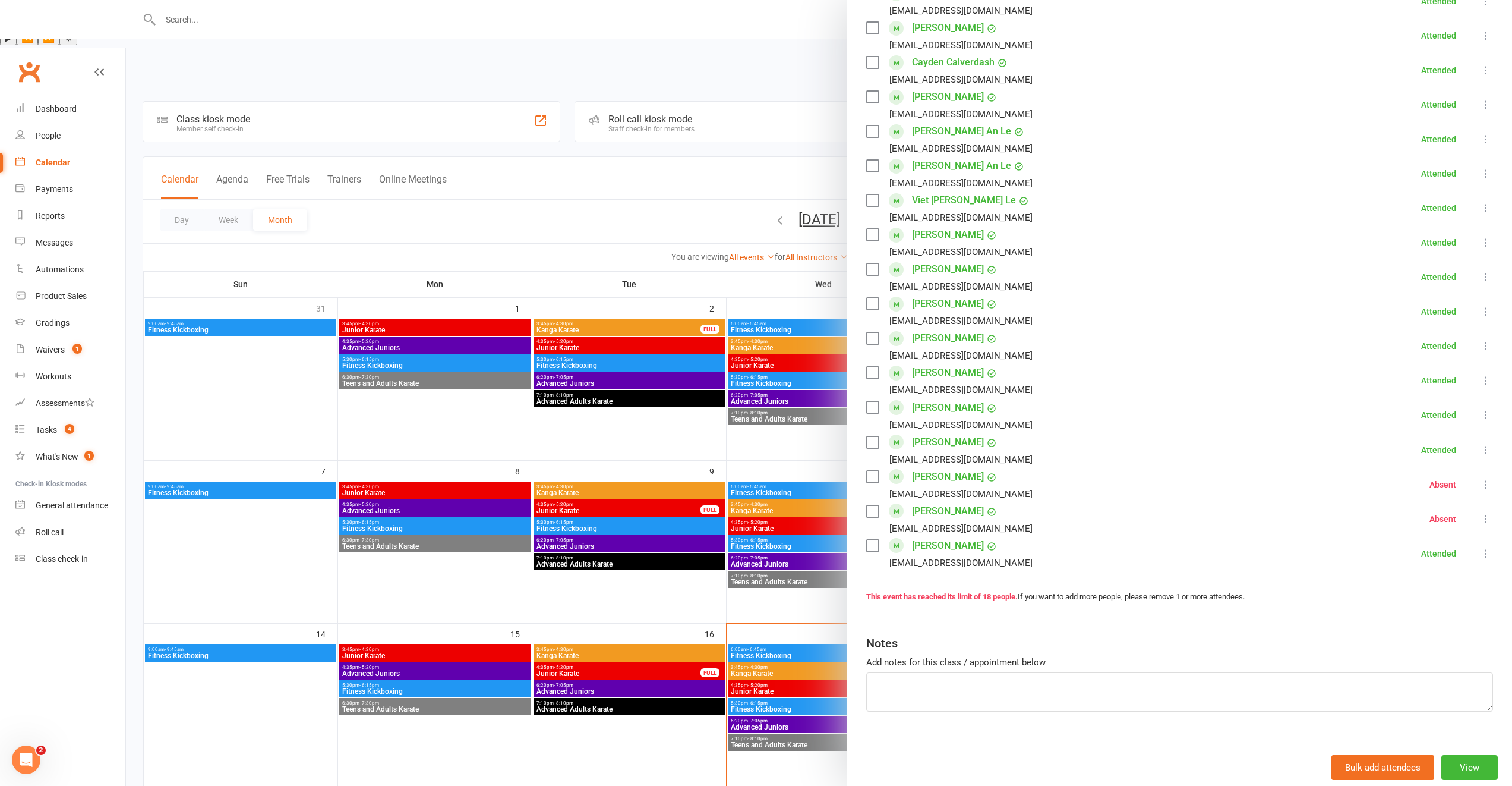
scroll to position [363, 0]
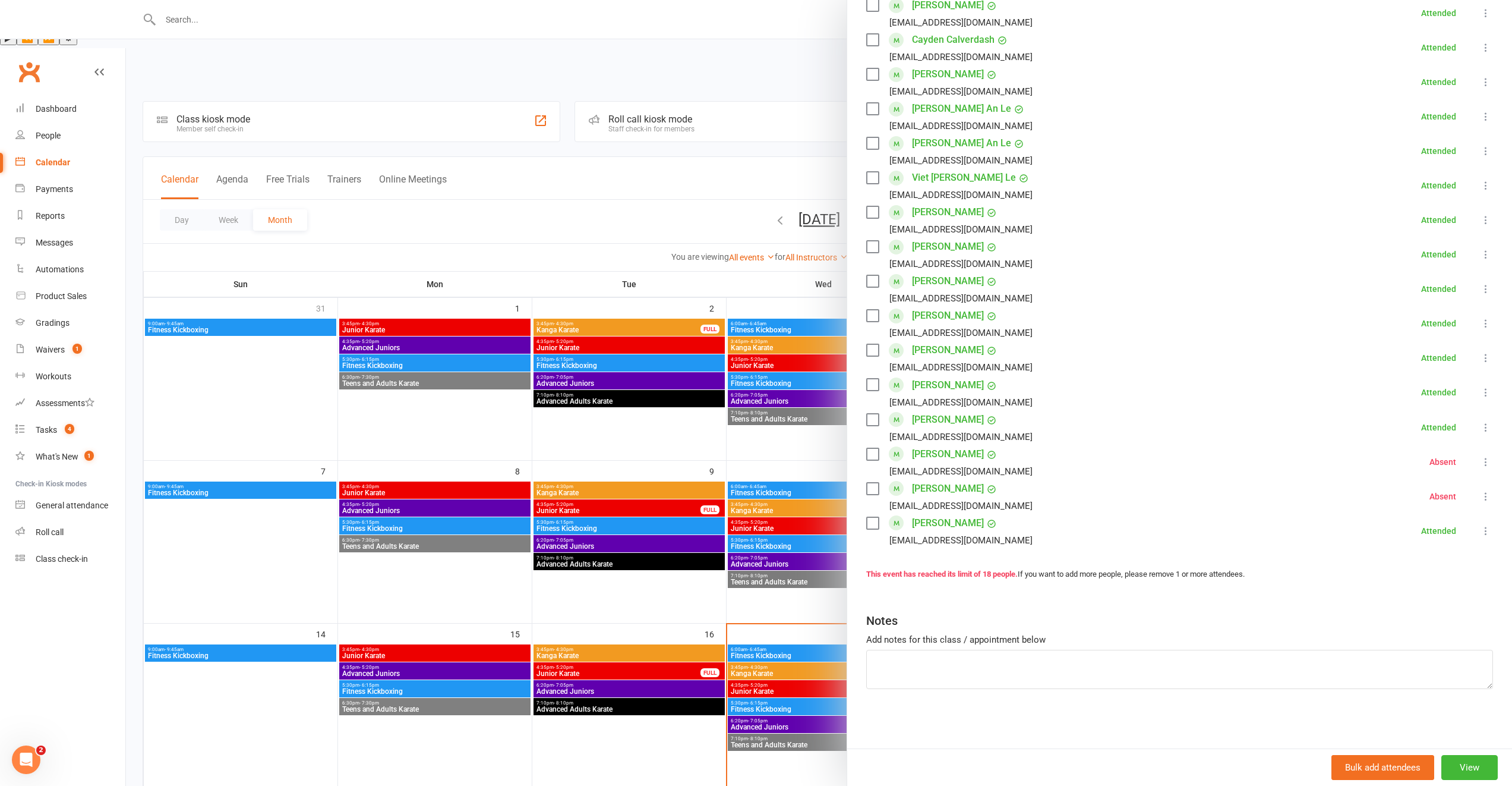
click at [728, 487] on div at bounding box center [819, 393] width 1386 height 786
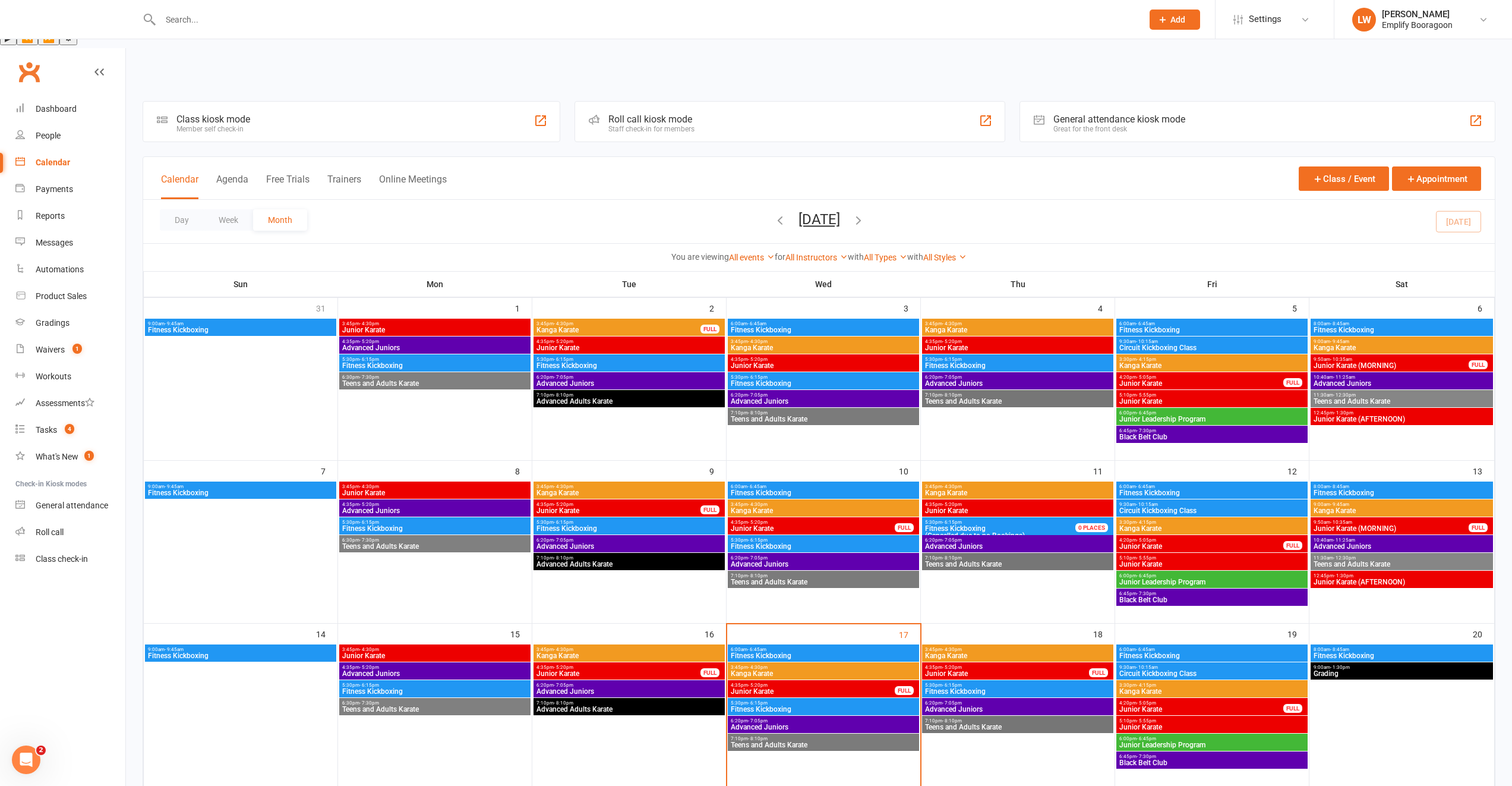
click at [743, 525] on span "Junior Karate" at bounding box center [813, 528] width 165 height 7
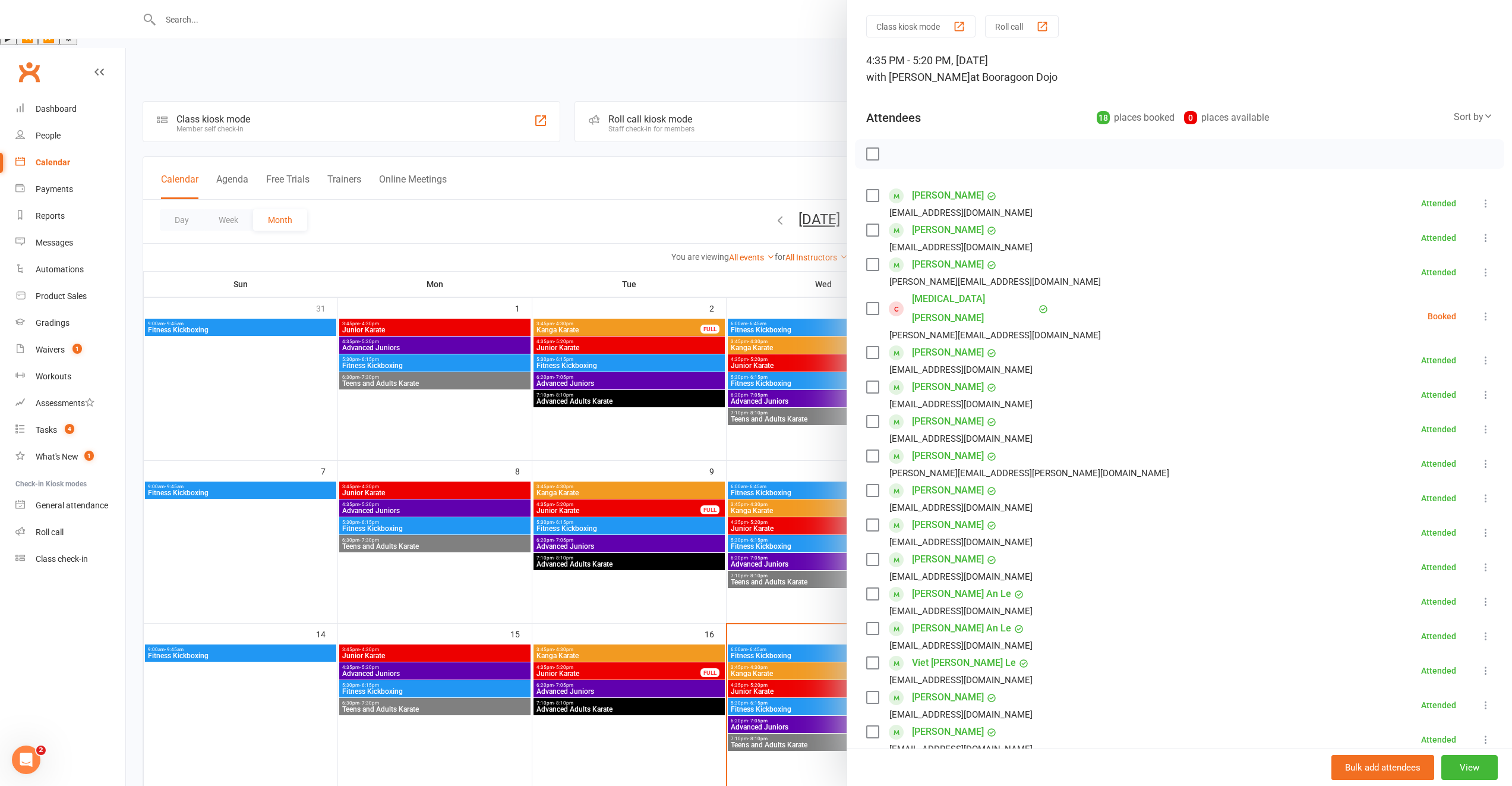
scroll to position [0, 0]
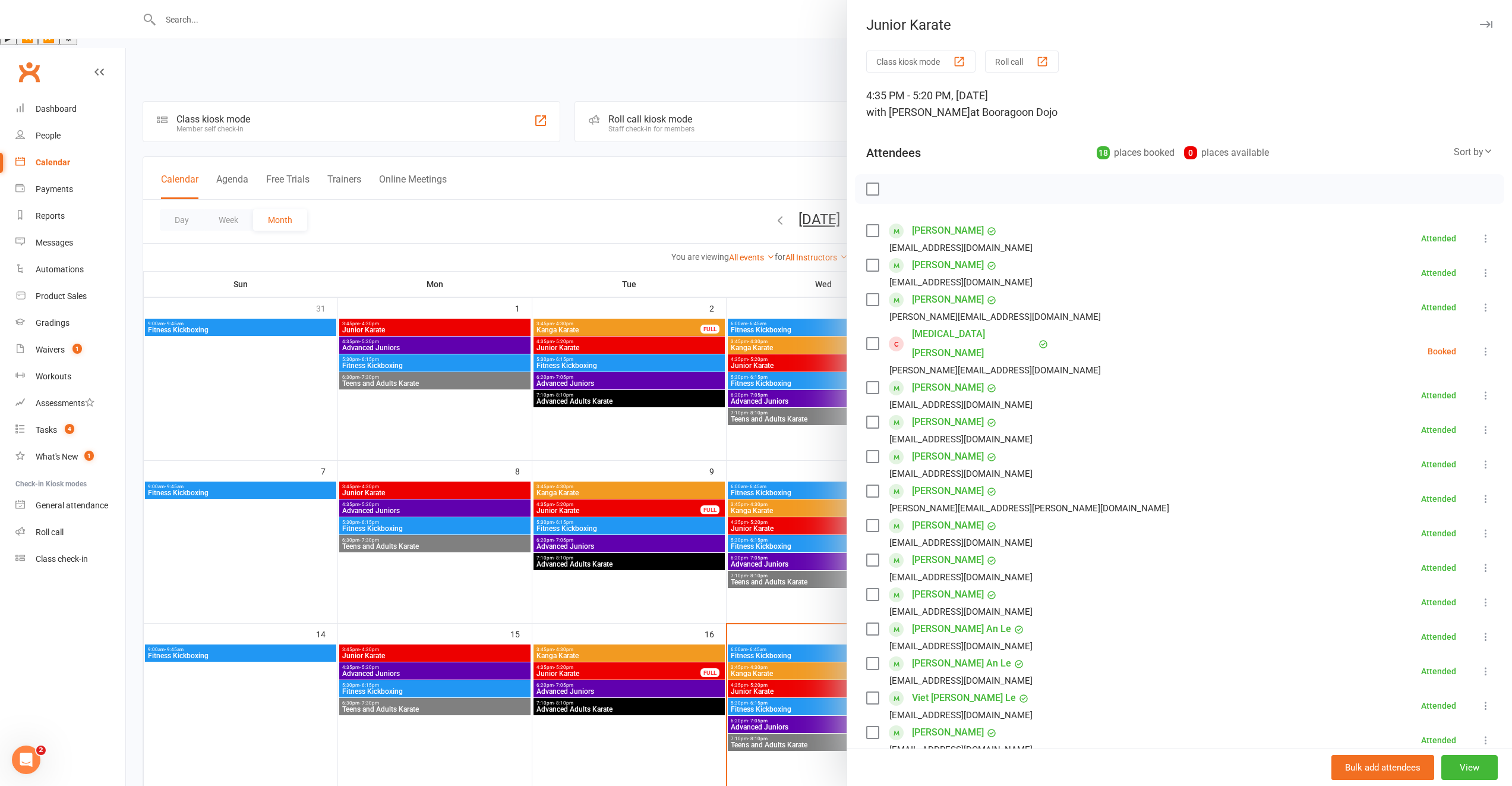
click at [782, 502] on div at bounding box center [819, 393] width 1386 height 786
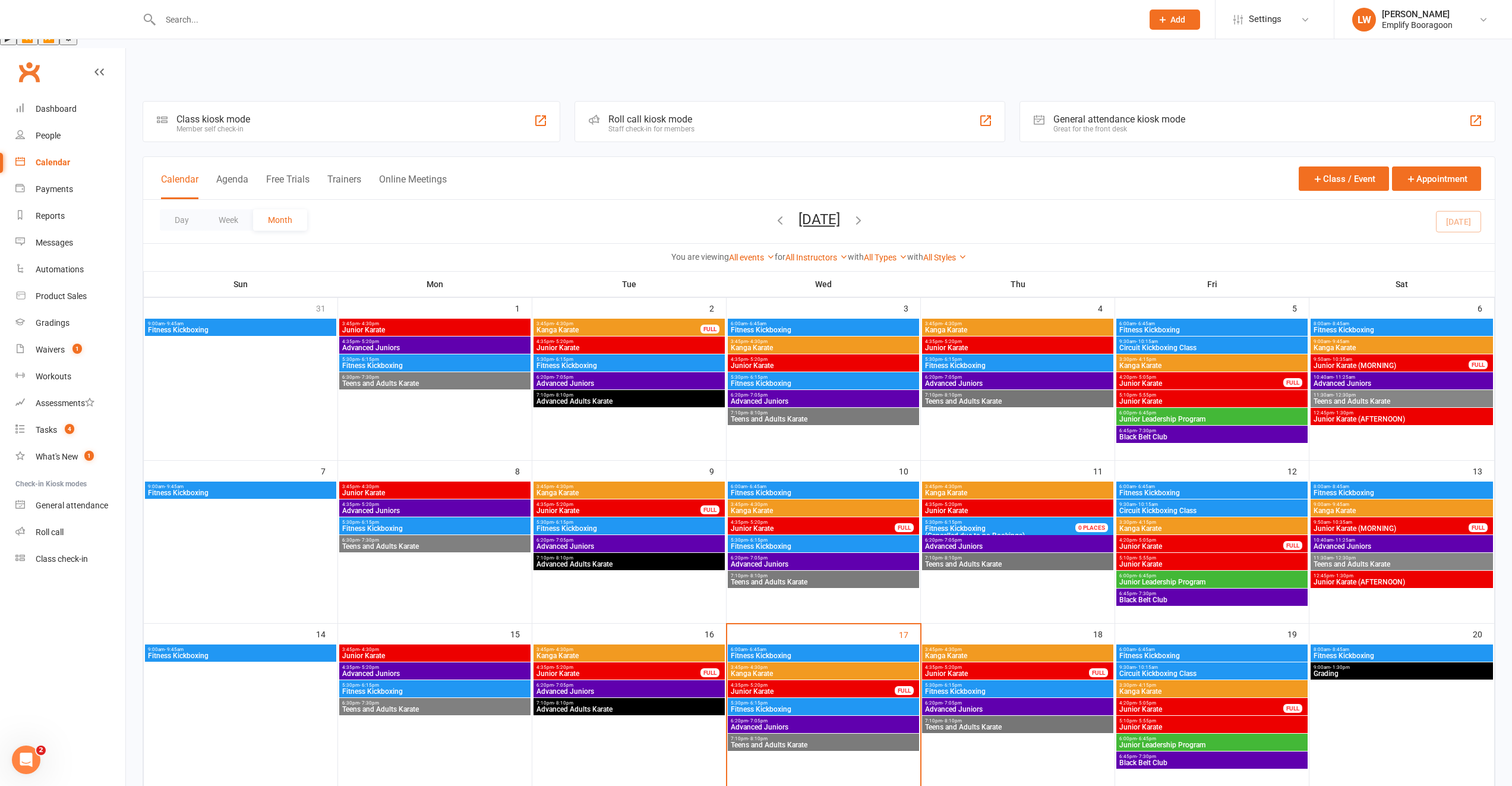
click at [949, 502] on span "- 5:20pm" at bounding box center [952, 504] width 20 height 5
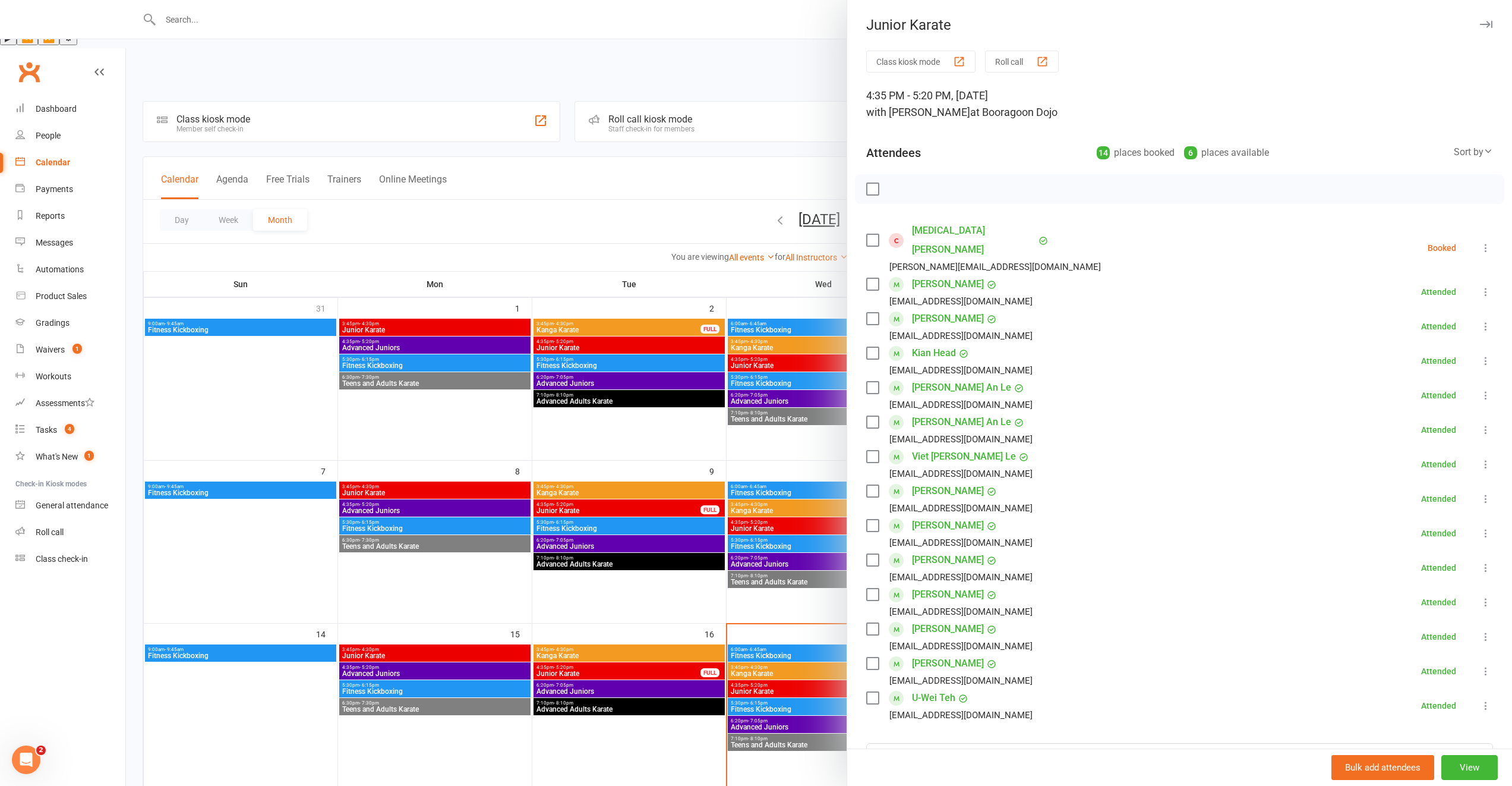
click at [781, 503] on div at bounding box center [819, 393] width 1386 height 786
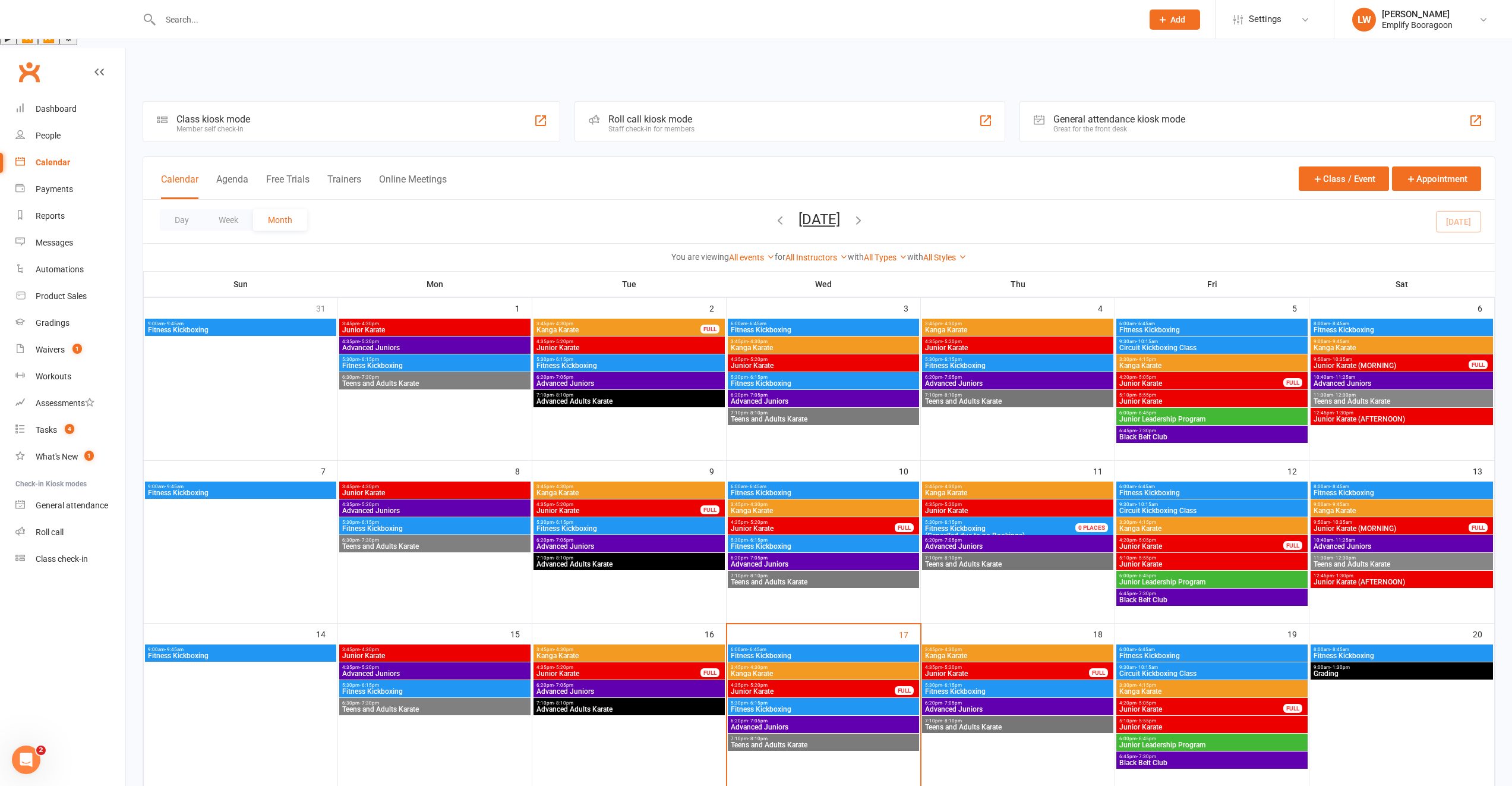
click at [624, 525] on span "Fitness Kickboxing" at bounding box center [630, 528] width 187 height 7
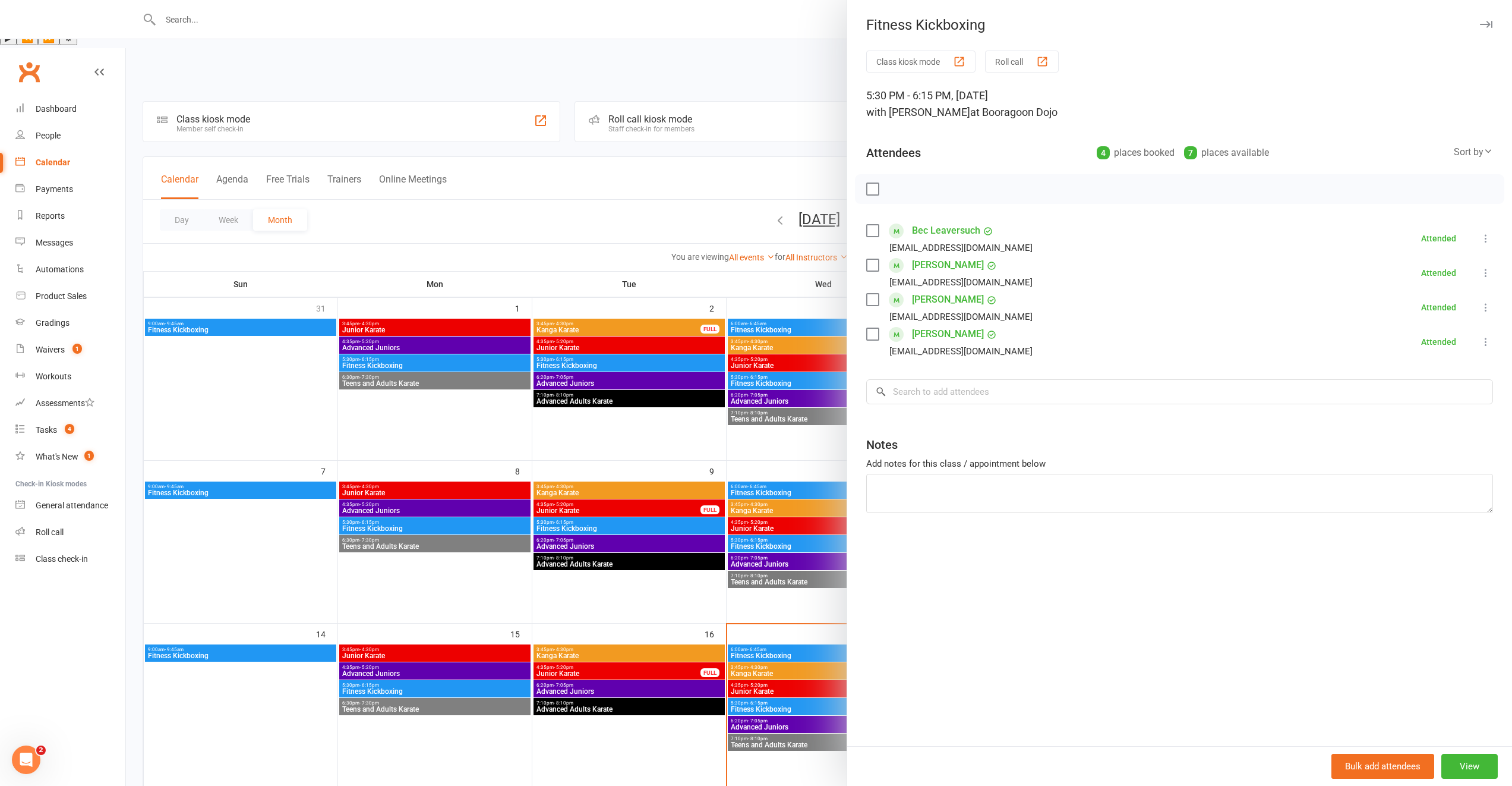
click at [563, 324] on div at bounding box center [819, 393] width 1386 height 786
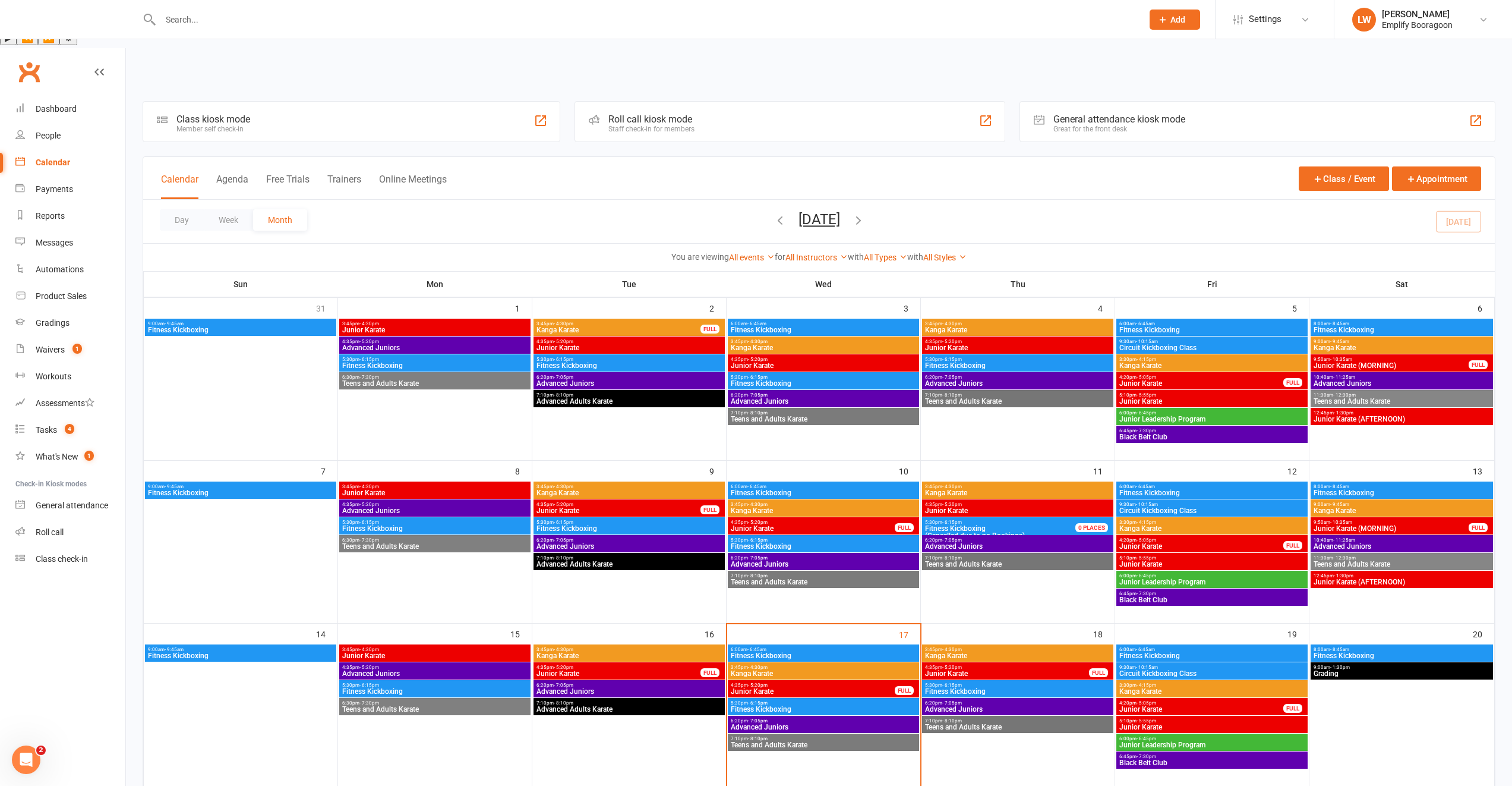
click at [560, 357] on span "- 6:15pm" at bounding box center [563, 359] width 20 height 5
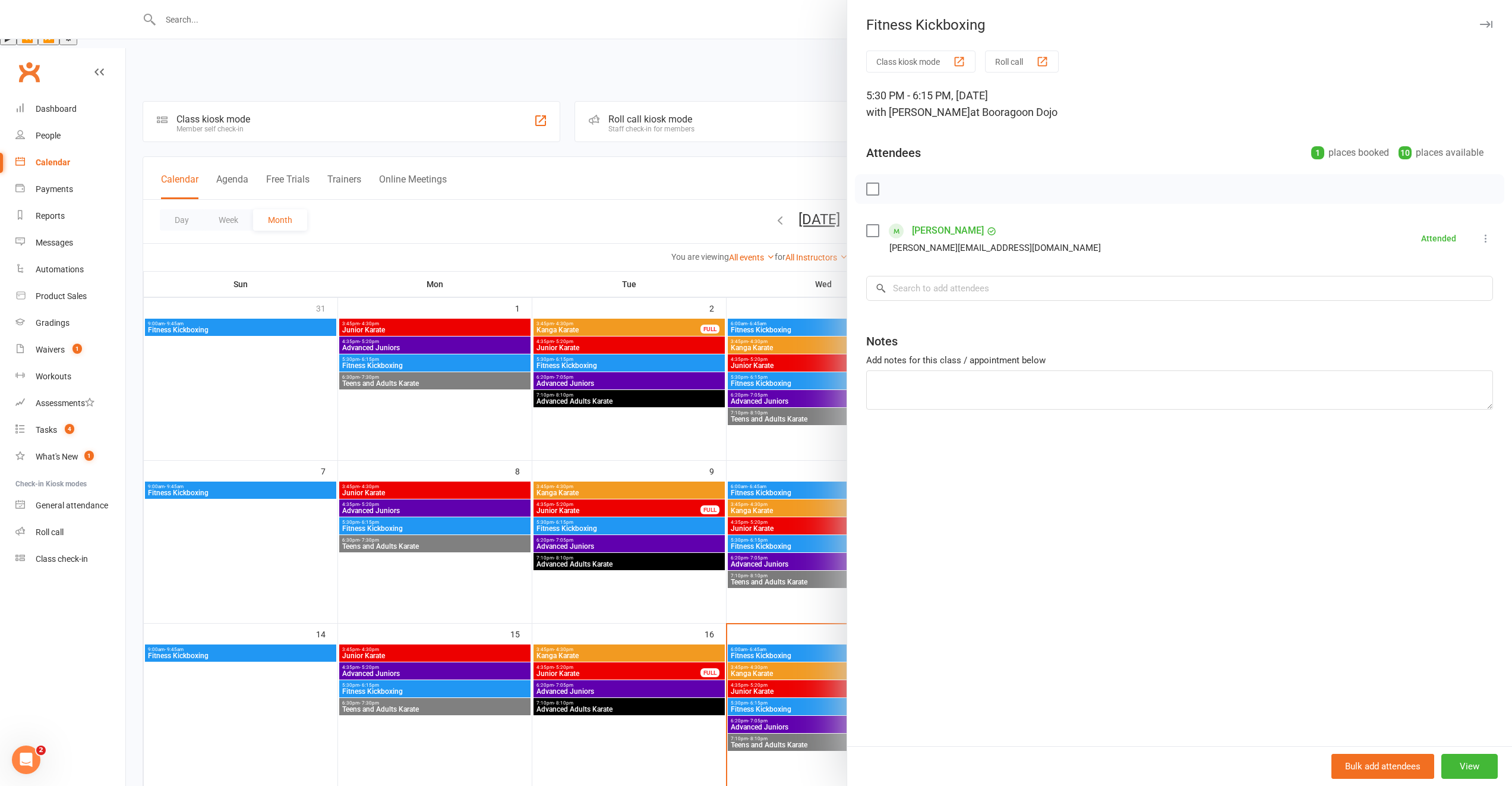
click at [644, 471] on div at bounding box center [819, 393] width 1386 height 786
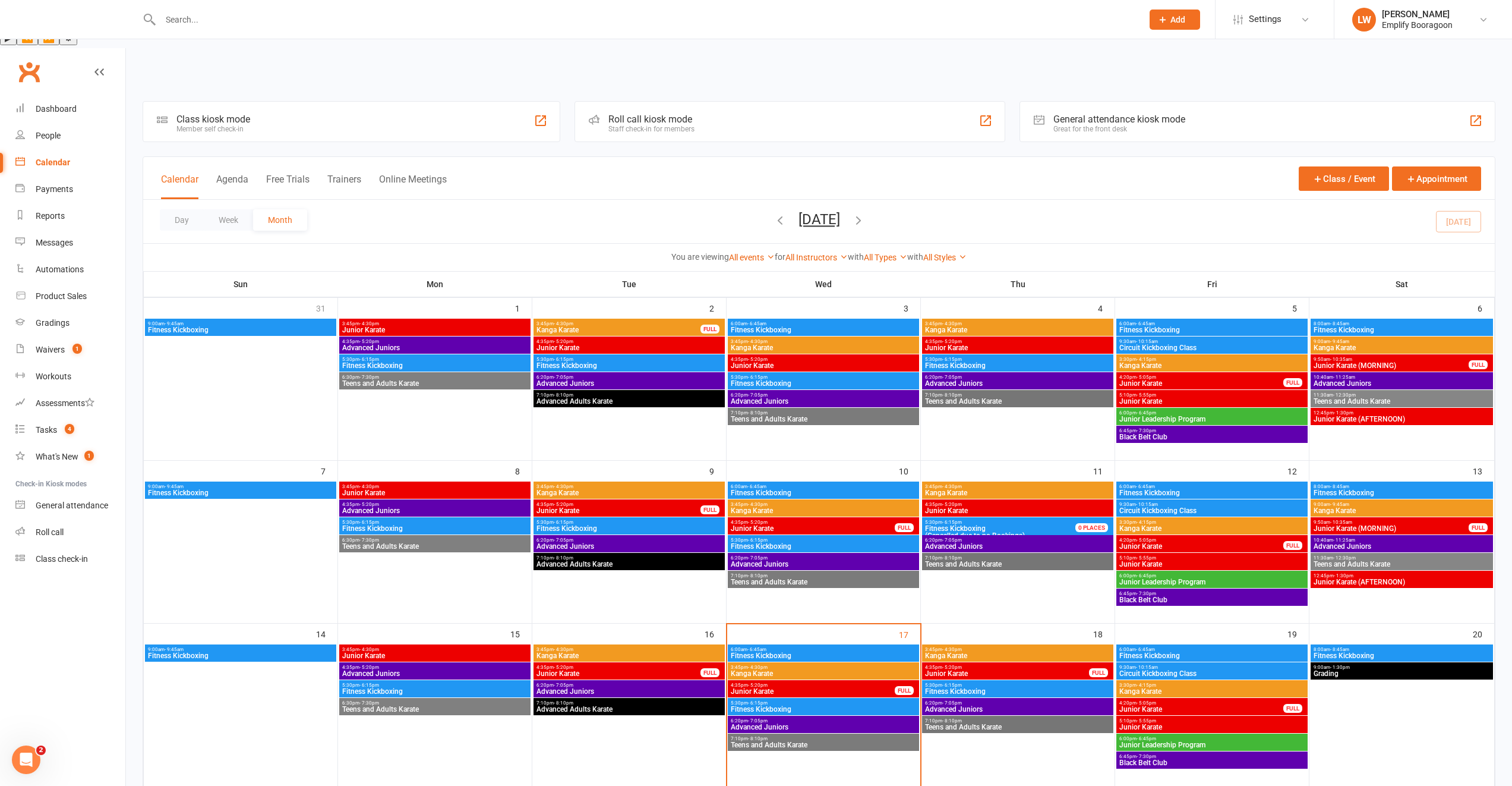
click at [958, 502] on span "- 5:20pm" at bounding box center [952, 504] width 20 height 5
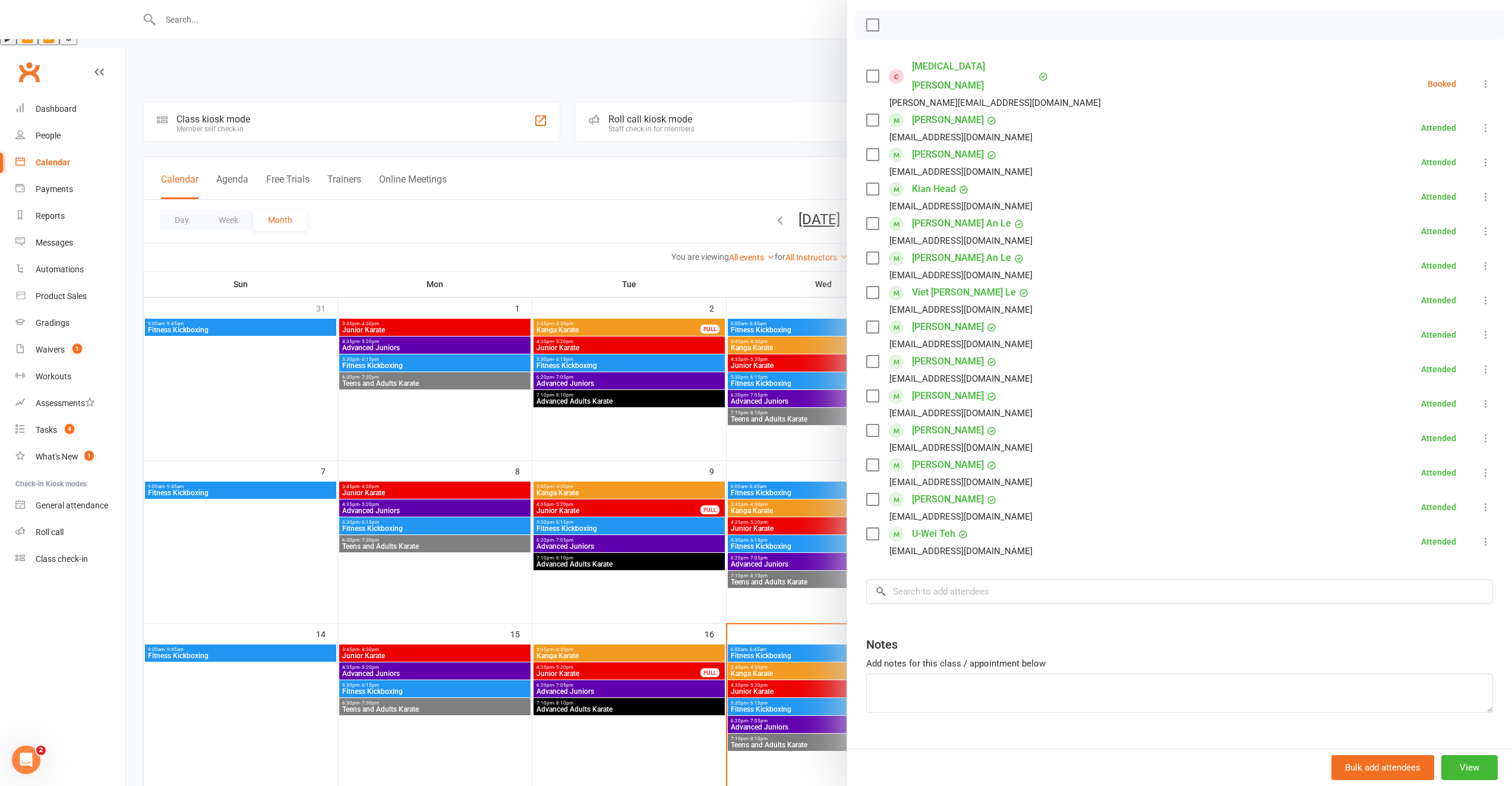
scroll to position [169, 0]
click at [790, 489] on div at bounding box center [819, 393] width 1386 height 786
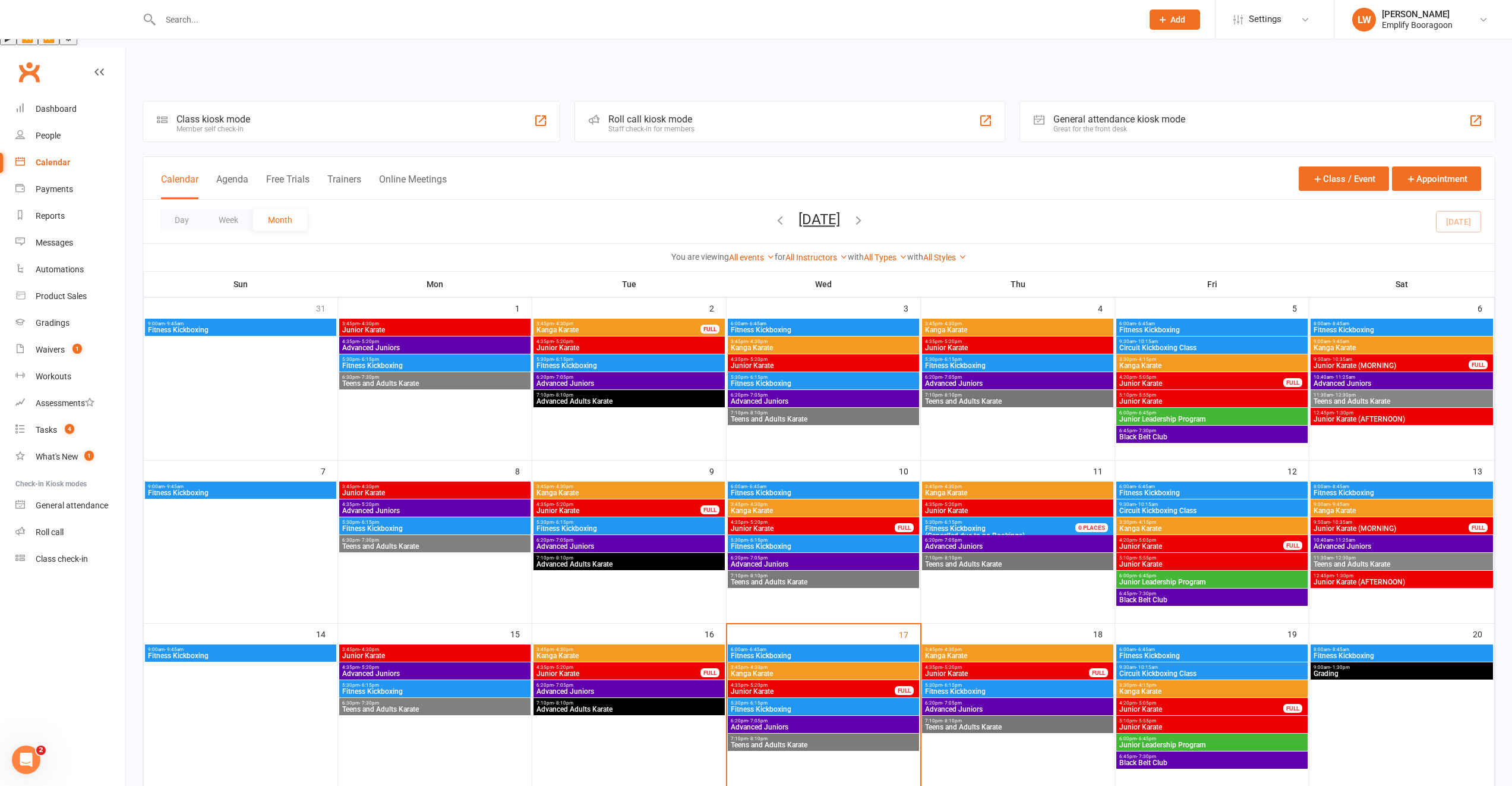
click at [819, 682] on span "4:35pm - 5:20pm" at bounding box center [813, 685] width 165 height 5
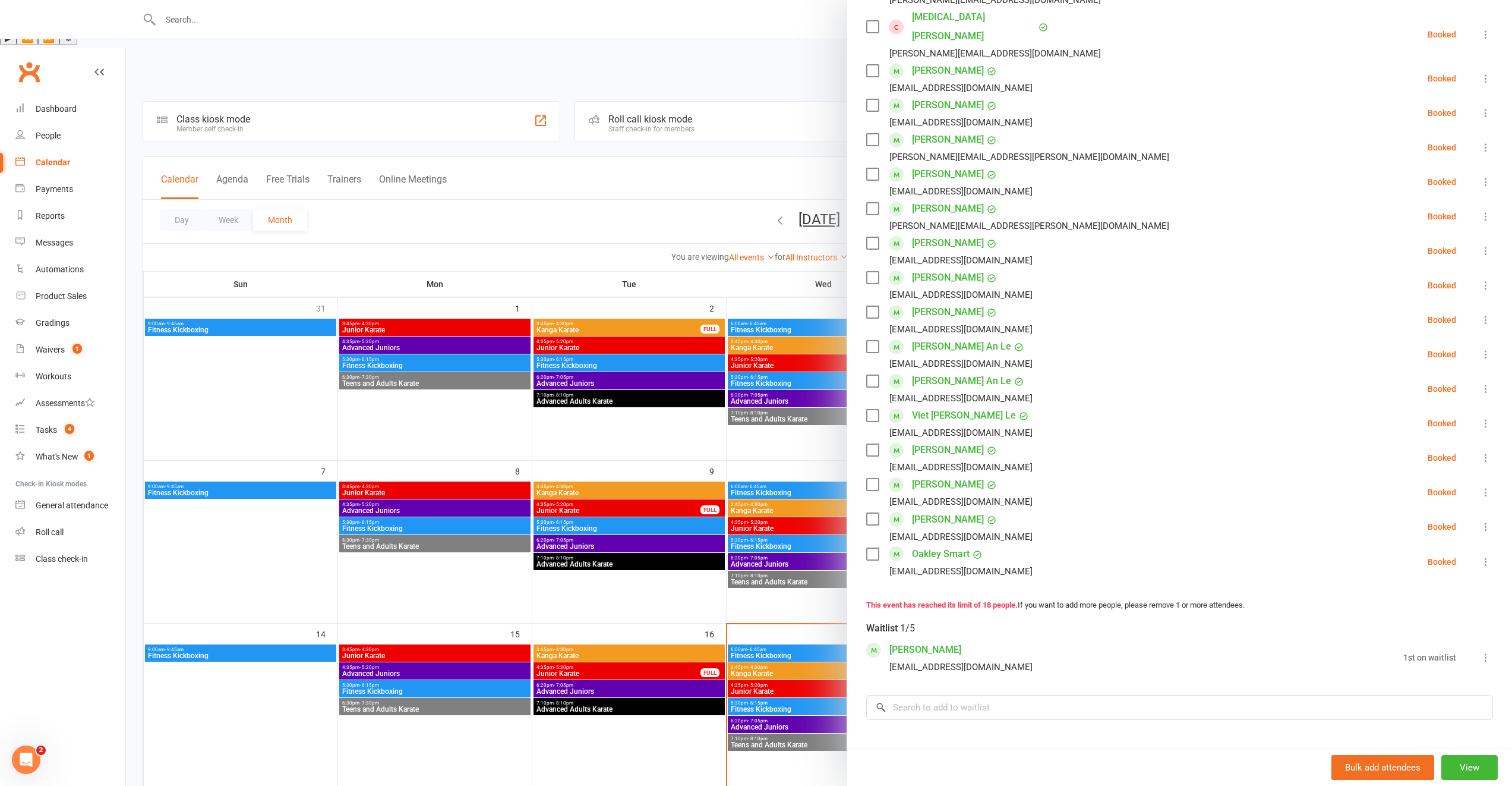
scroll to position [403, 0]
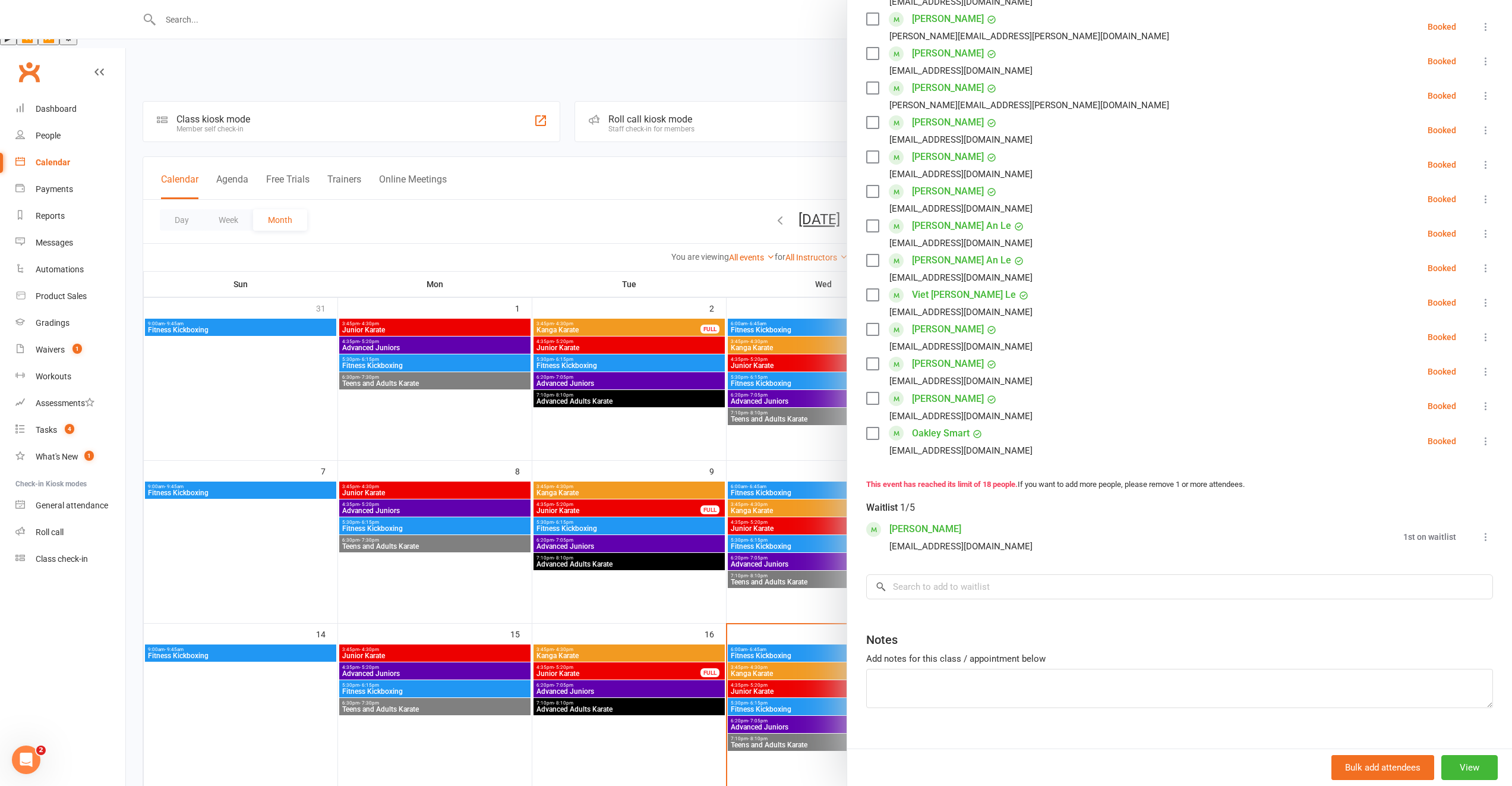
click at [757, 643] on div at bounding box center [819, 393] width 1386 height 786
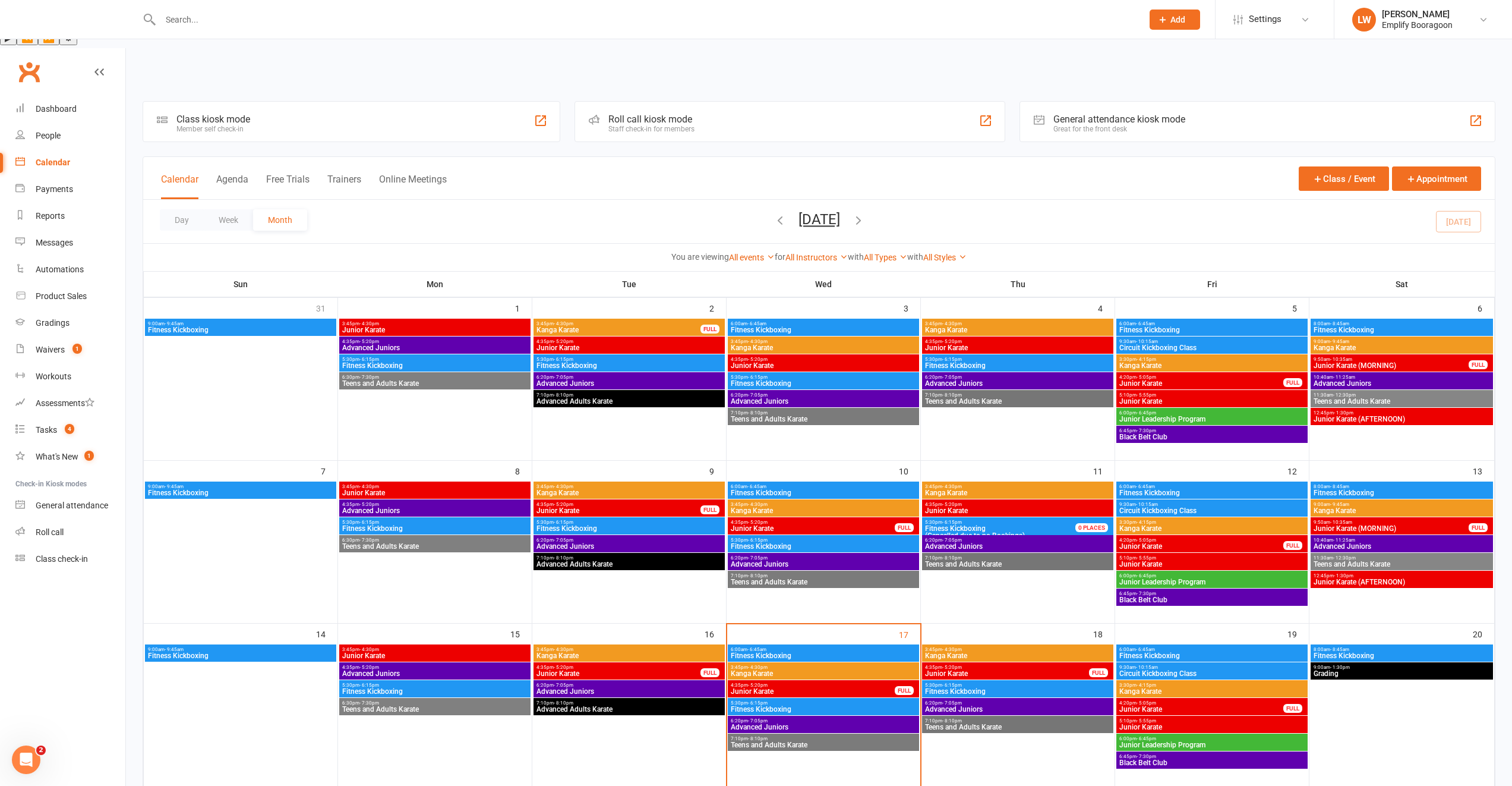
click at [1016, 665] on span "4:35pm - 5:20pm" at bounding box center [1007, 667] width 165 height 5
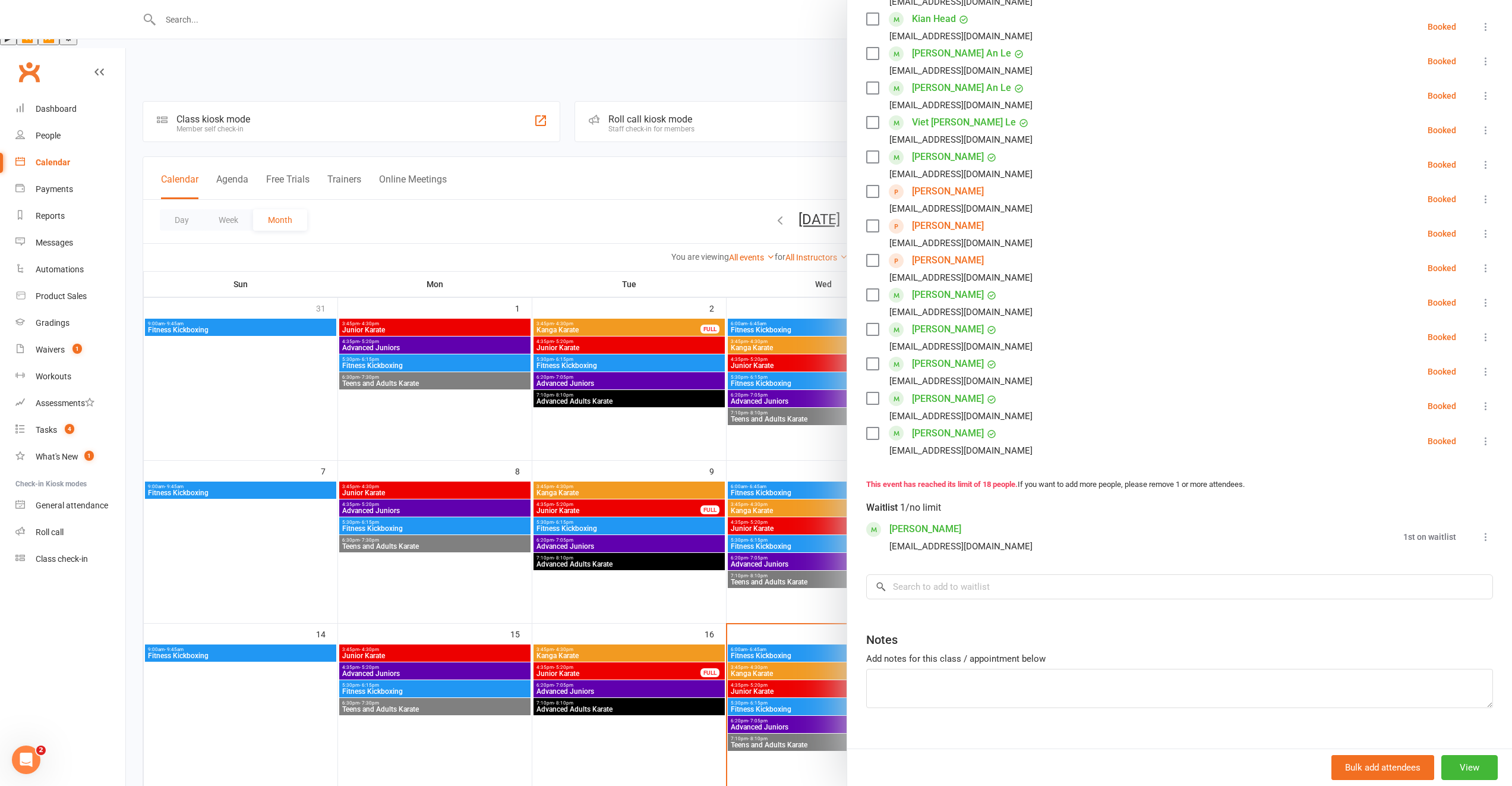
click at [815, 615] on div at bounding box center [819, 393] width 1386 height 786
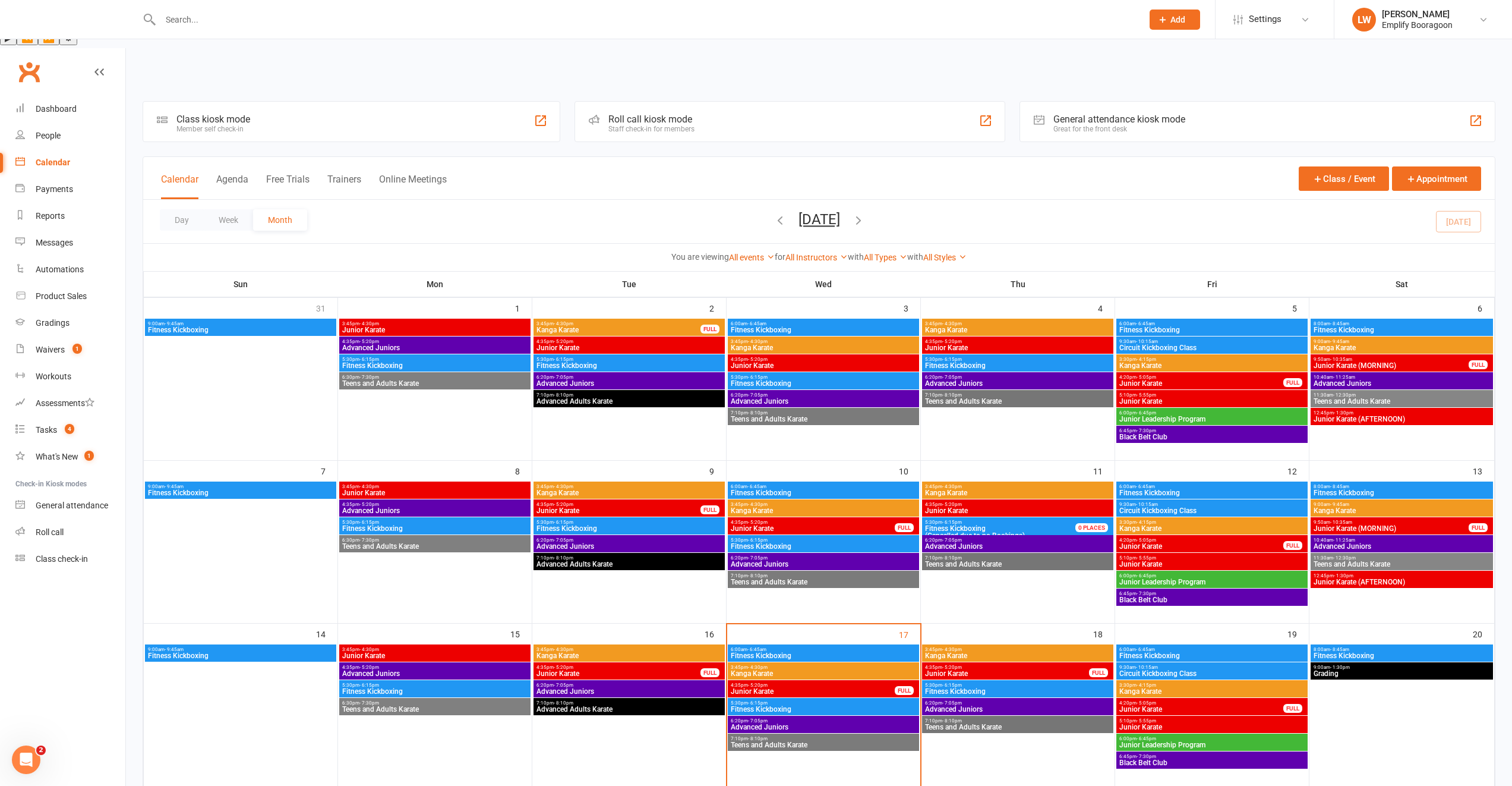
click at [951, 665] on span "- 5:20pm" at bounding box center [952, 667] width 20 height 5
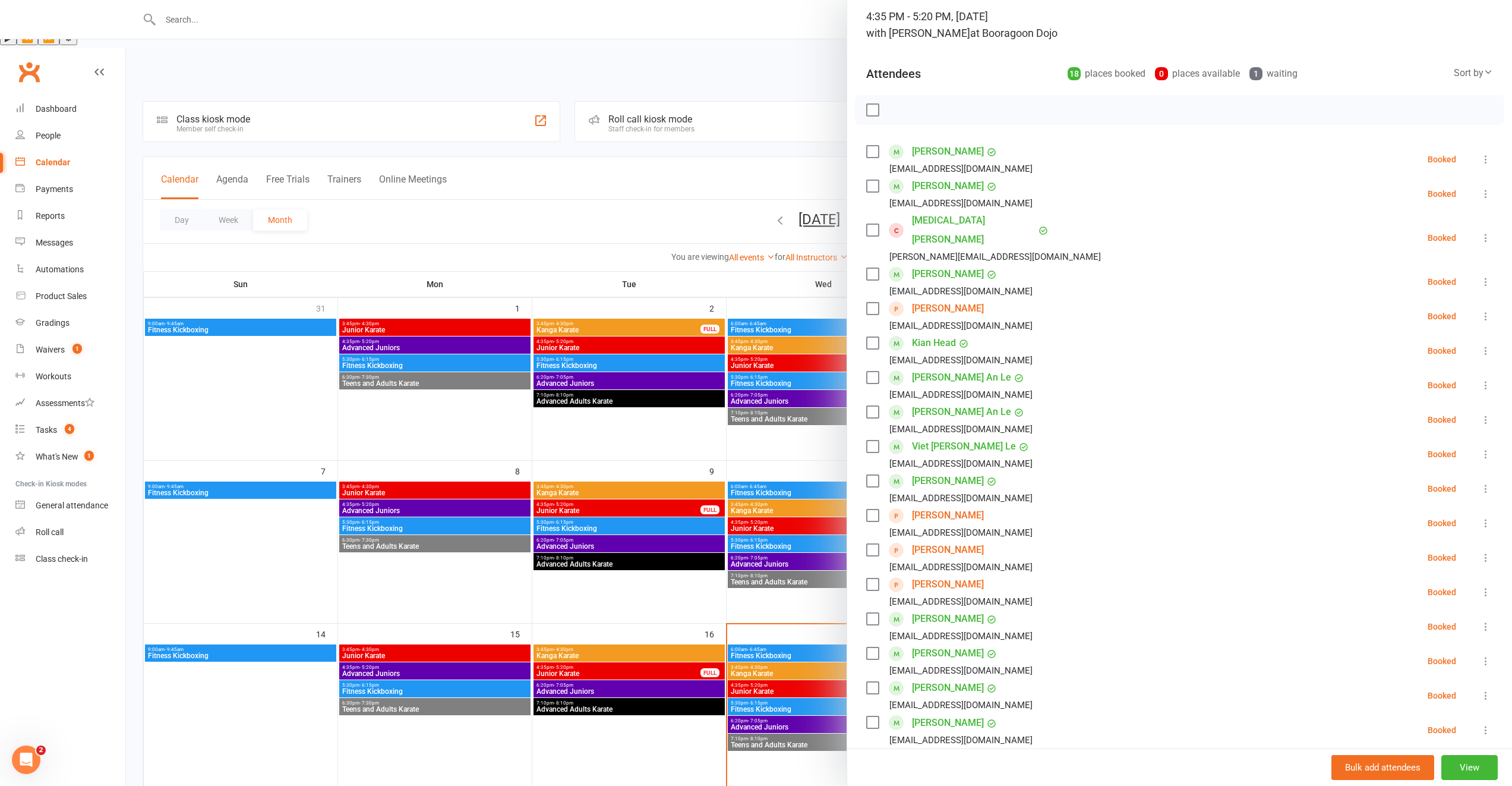
scroll to position [130, 0]
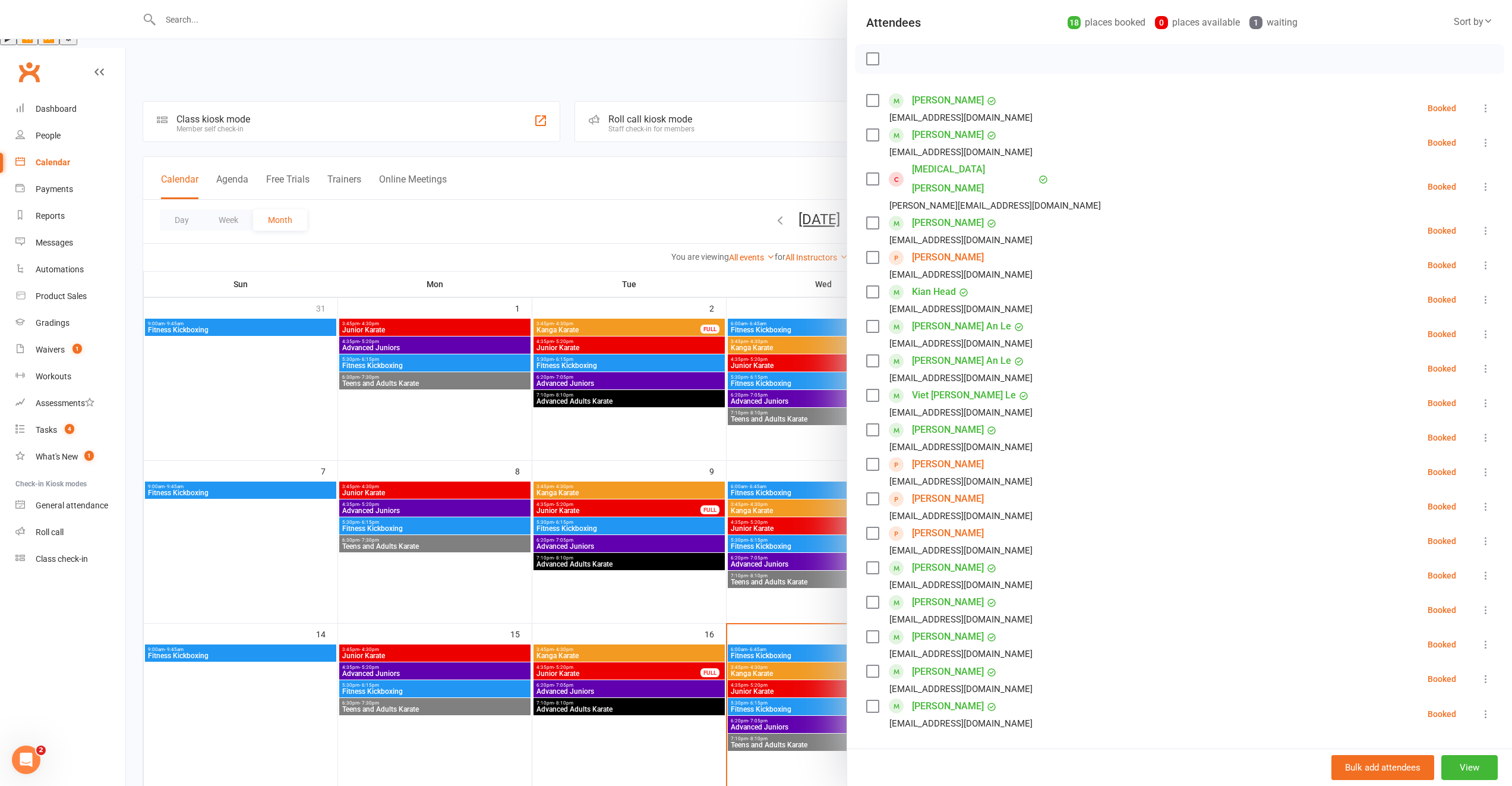
click at [706, 618] on div at bounding box center [819, 393] width 1386 height 786
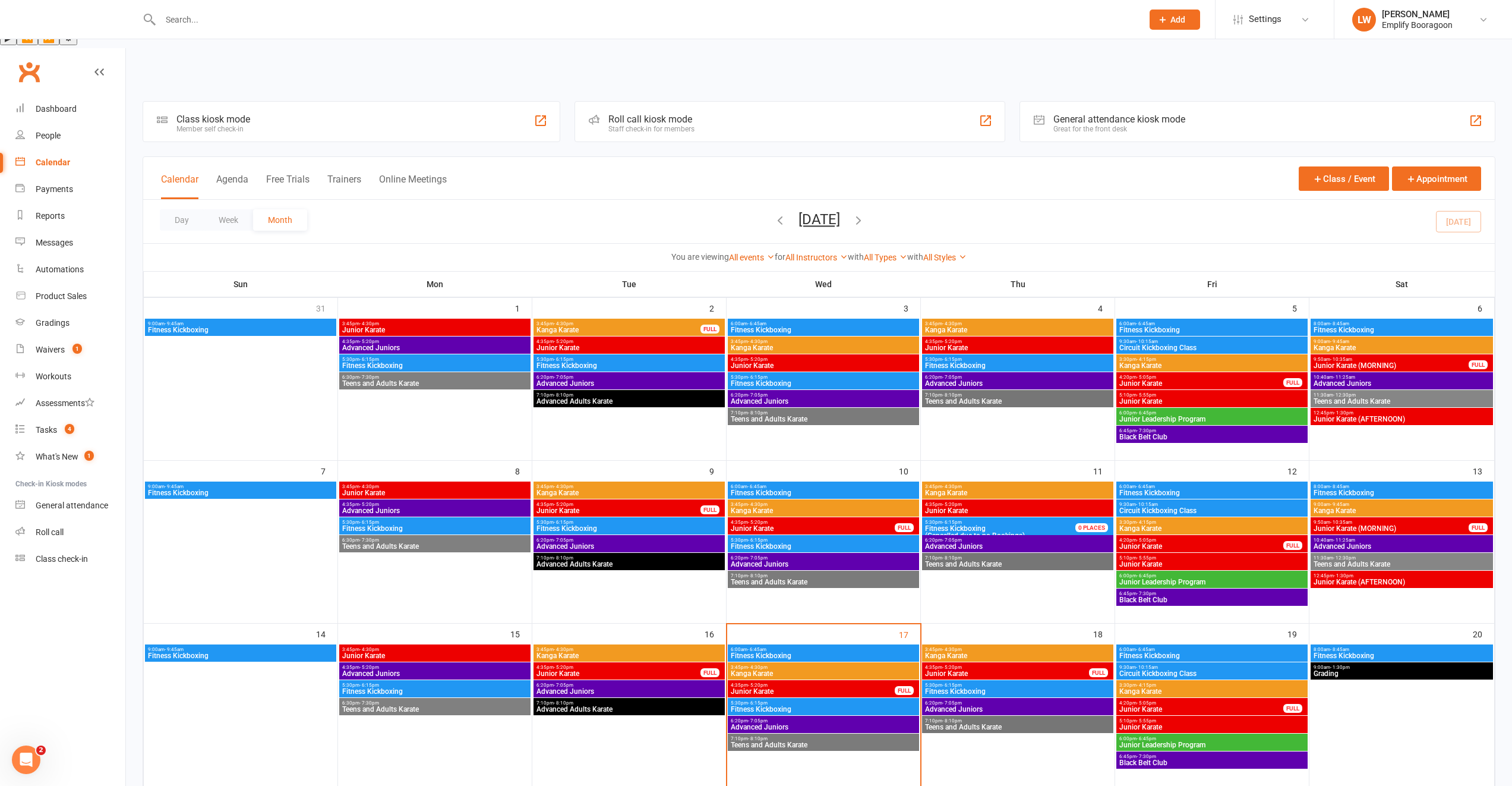
click at [1129, 700] on span "4:20pm - 5:05pm" at bounding box center [1201, 703] width 165 height 5
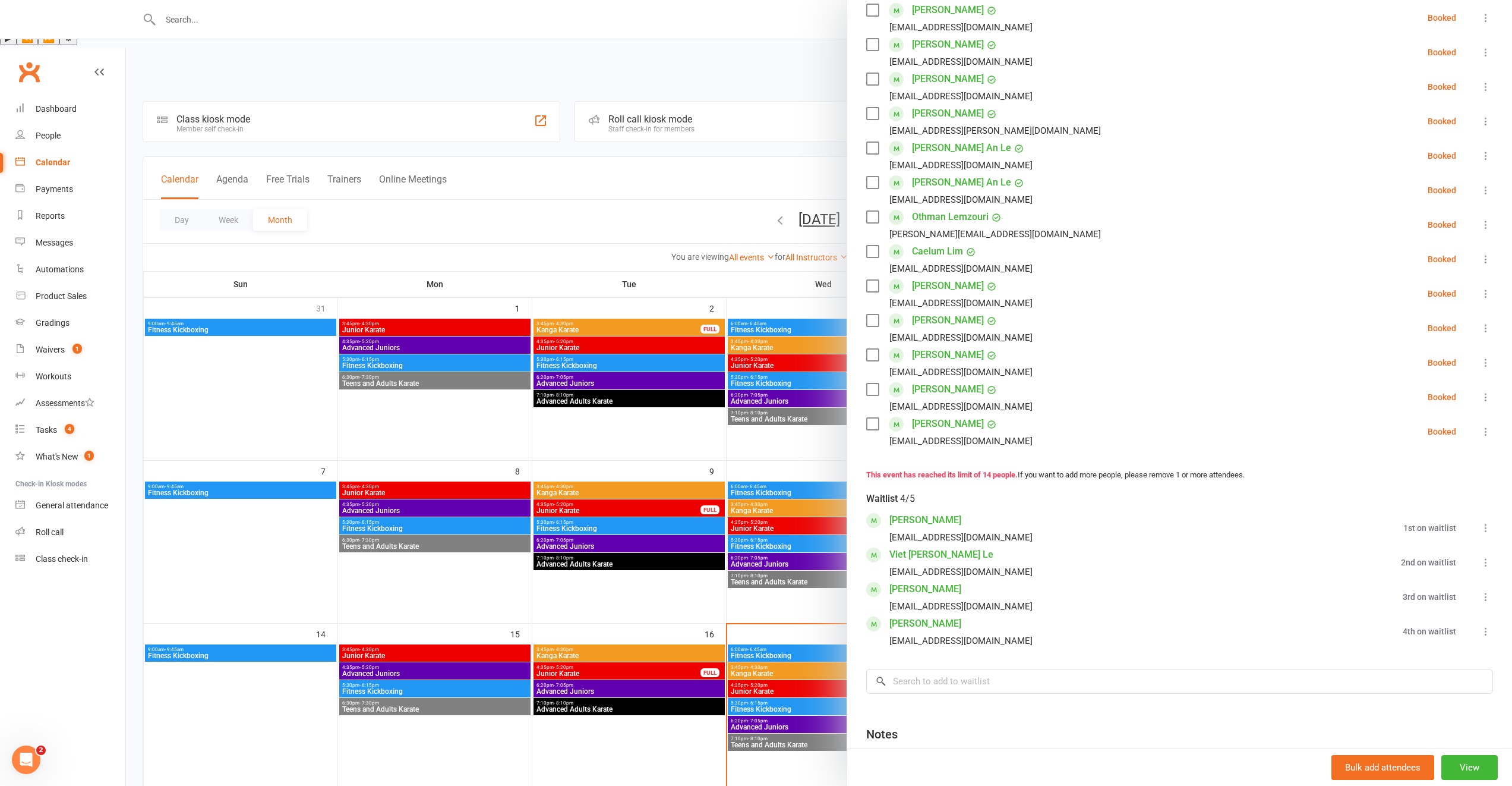
scroll to position [274, 0]
click at [733, 646] on div at bounding box center [819, 393] width 1386 height 786
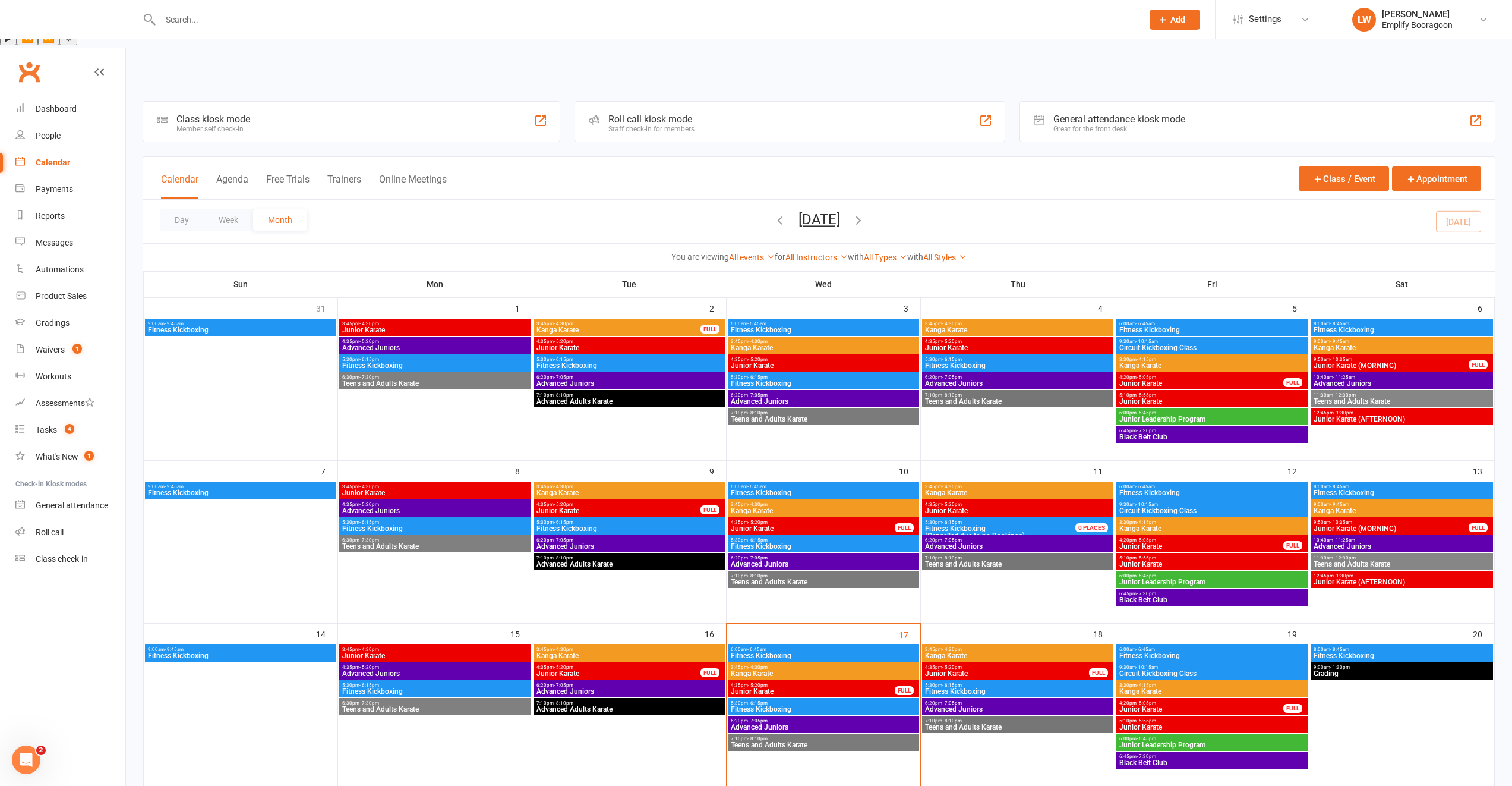
click at [1171, 718] on span "5:10pm - 5:55pm" at bounding box center [1212, 721] width 187 height 5
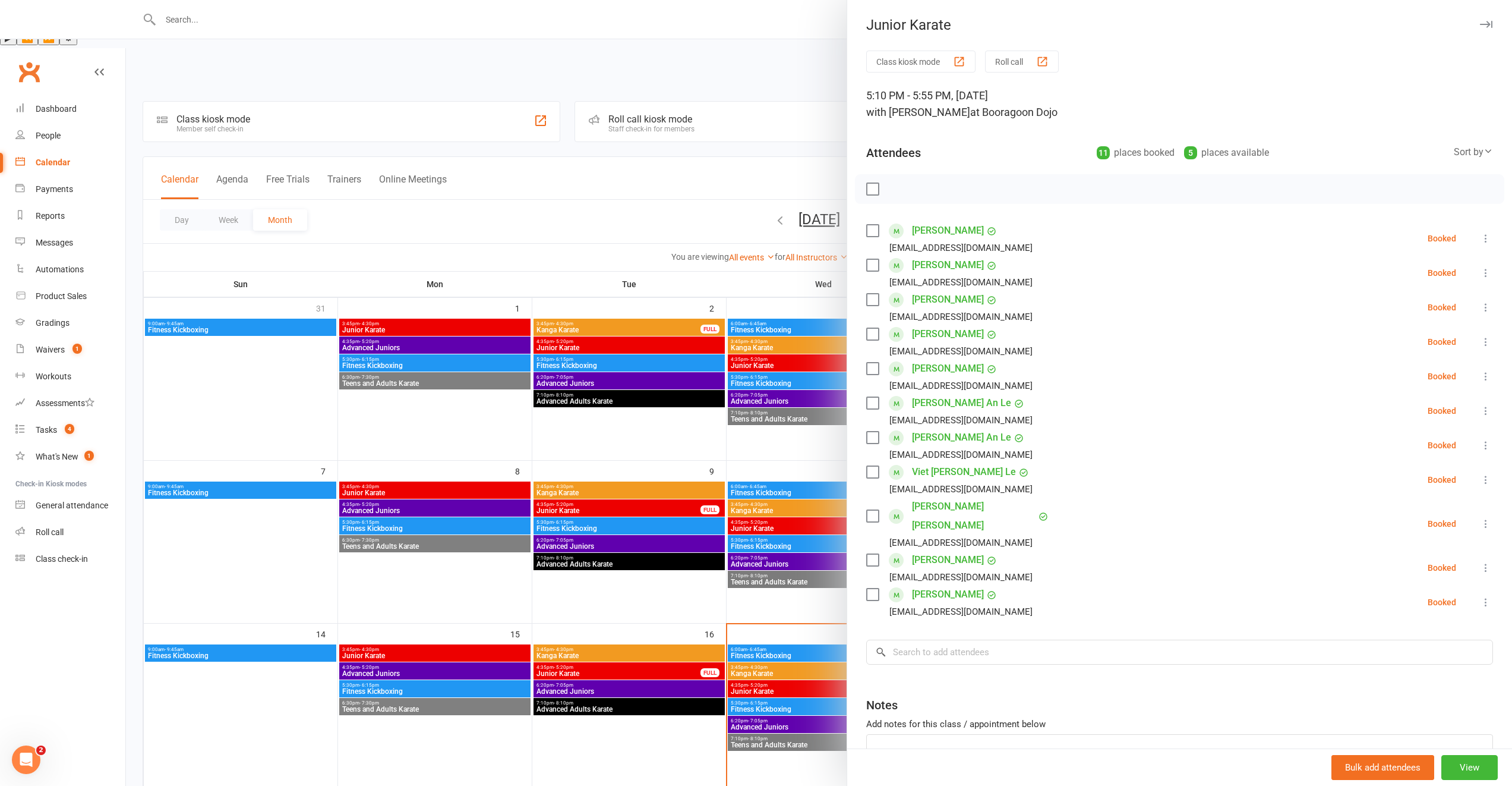
click at [770, 654] on div at bounding box center [819, 393] width 1386 height 786
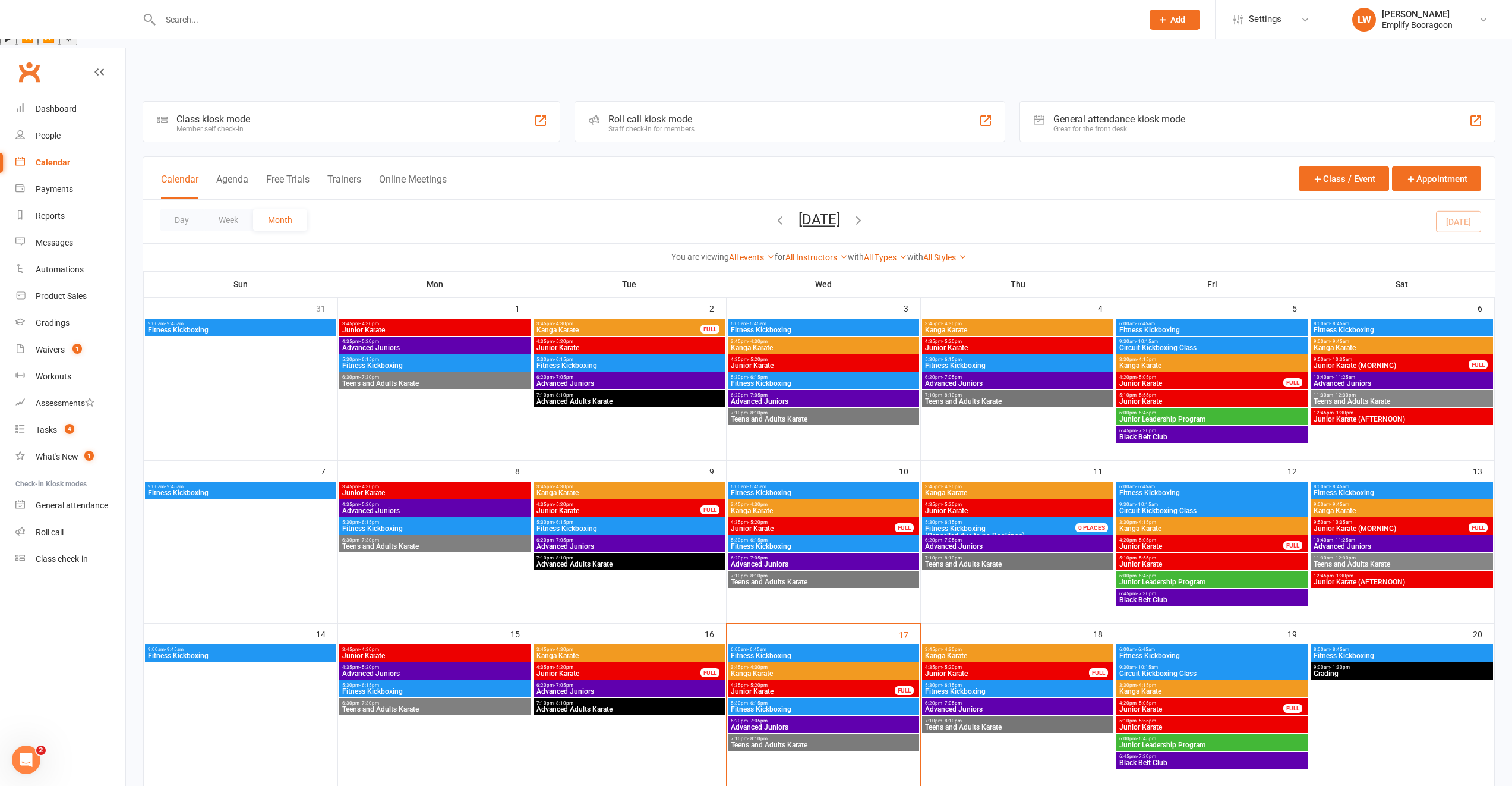
click at [143, 272] on div "9:00am - 9:45am Fitness Kickboxing 3:45pm - 4:30pm Junior Karate 4:35pm - 5:20p…" at bounding box center [143, 272] width 0 height 0
click at [1165, 700] on span "4:20pm - 5:05pm" at bounding box center [1201, 703] width 165 height 5
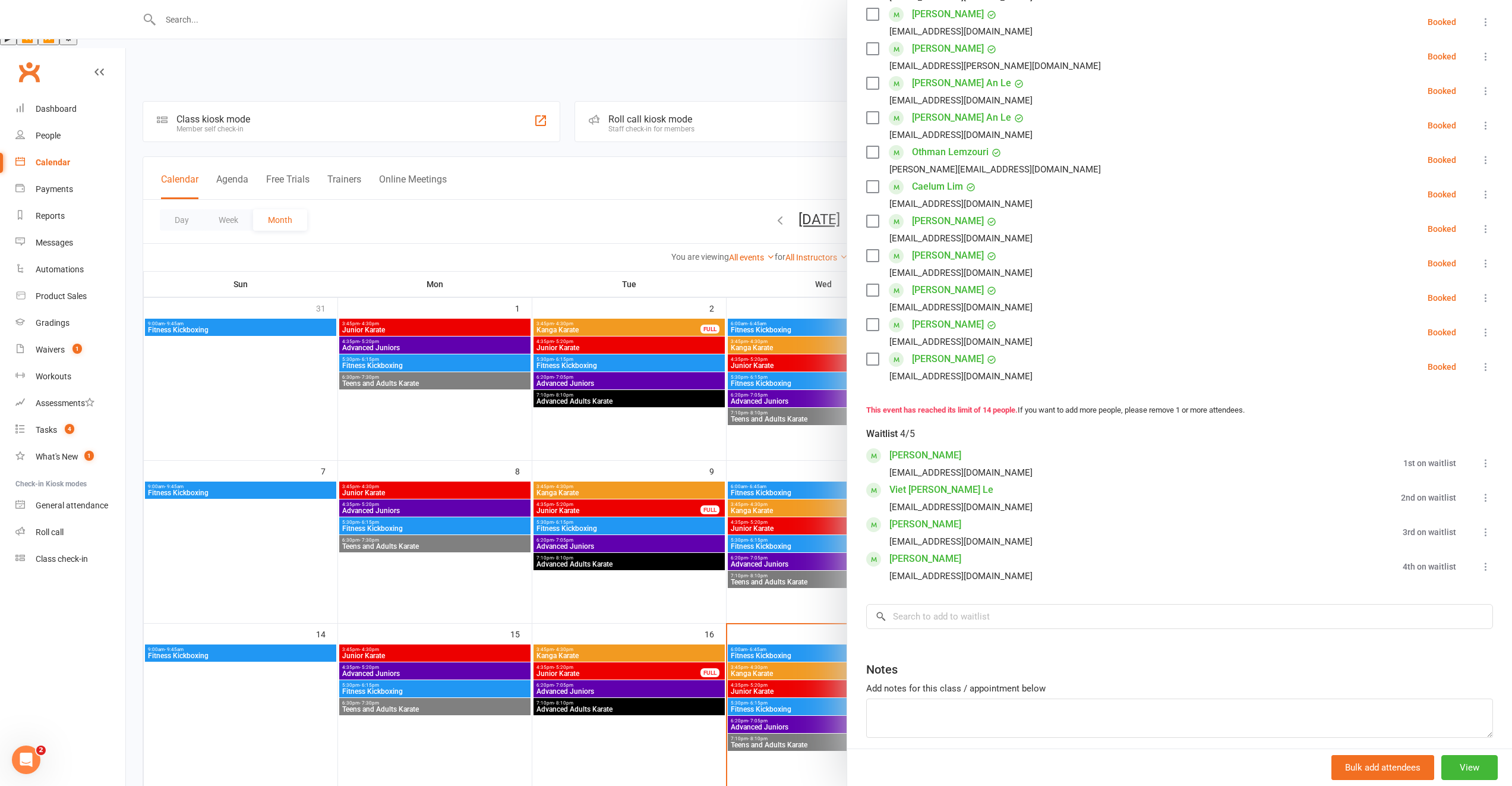
scroll to position [317, 0]
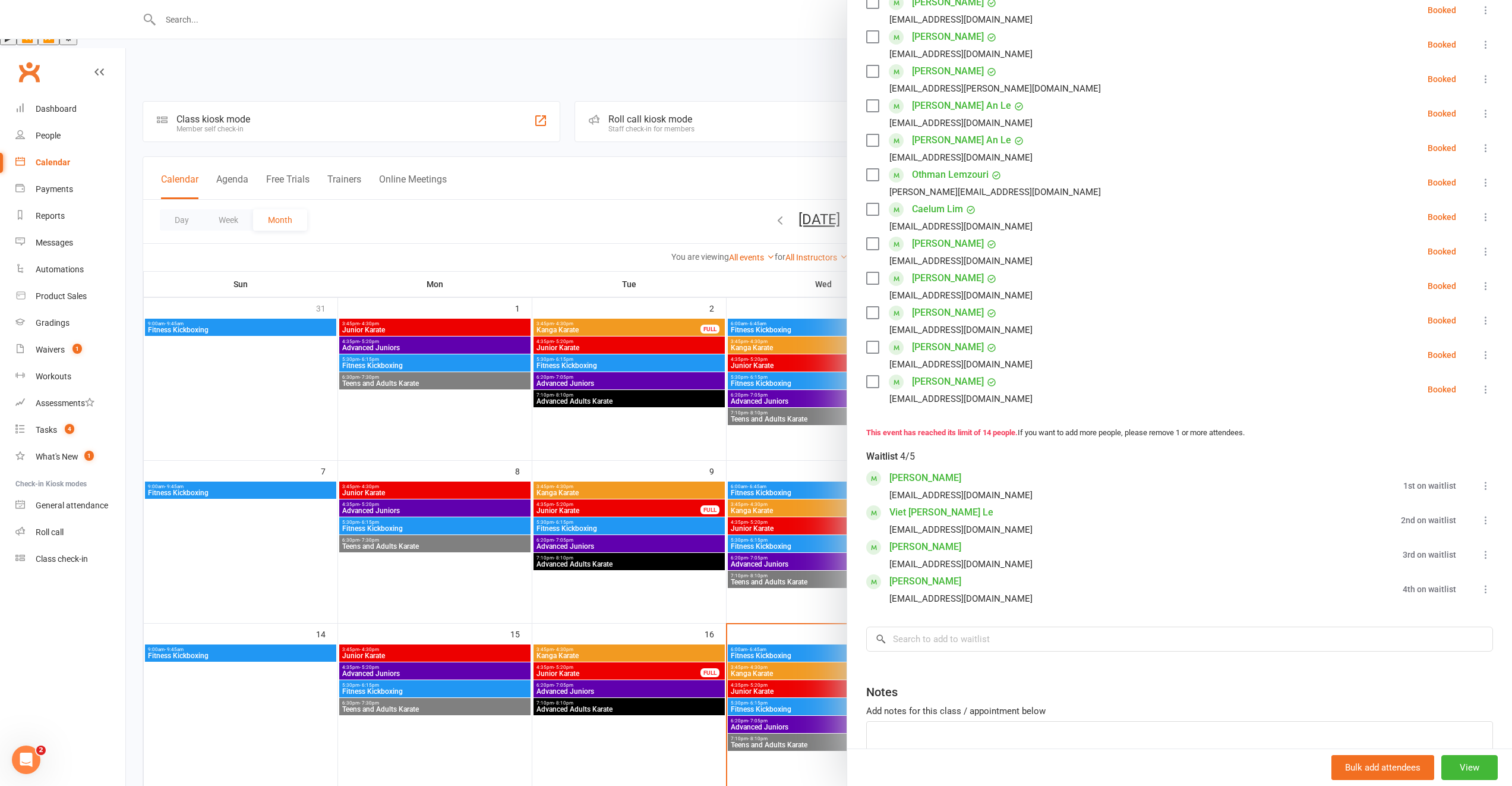
click at [789, 631] on div at bounding box center [819, 393] width 1386 height 786
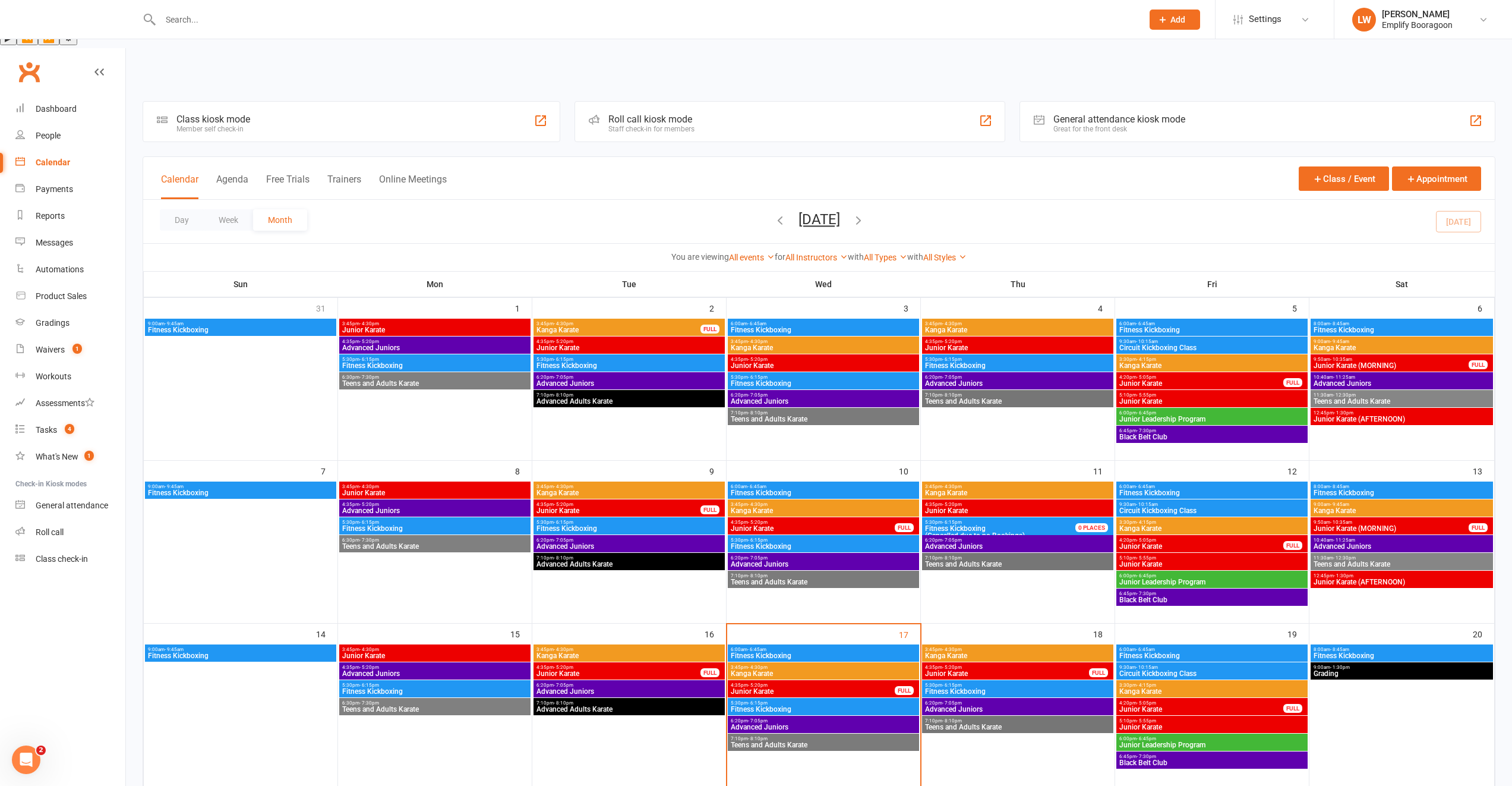
click at [1325, 670] on span "Grading" at bounding box center [1402, 673] width 177 height 7
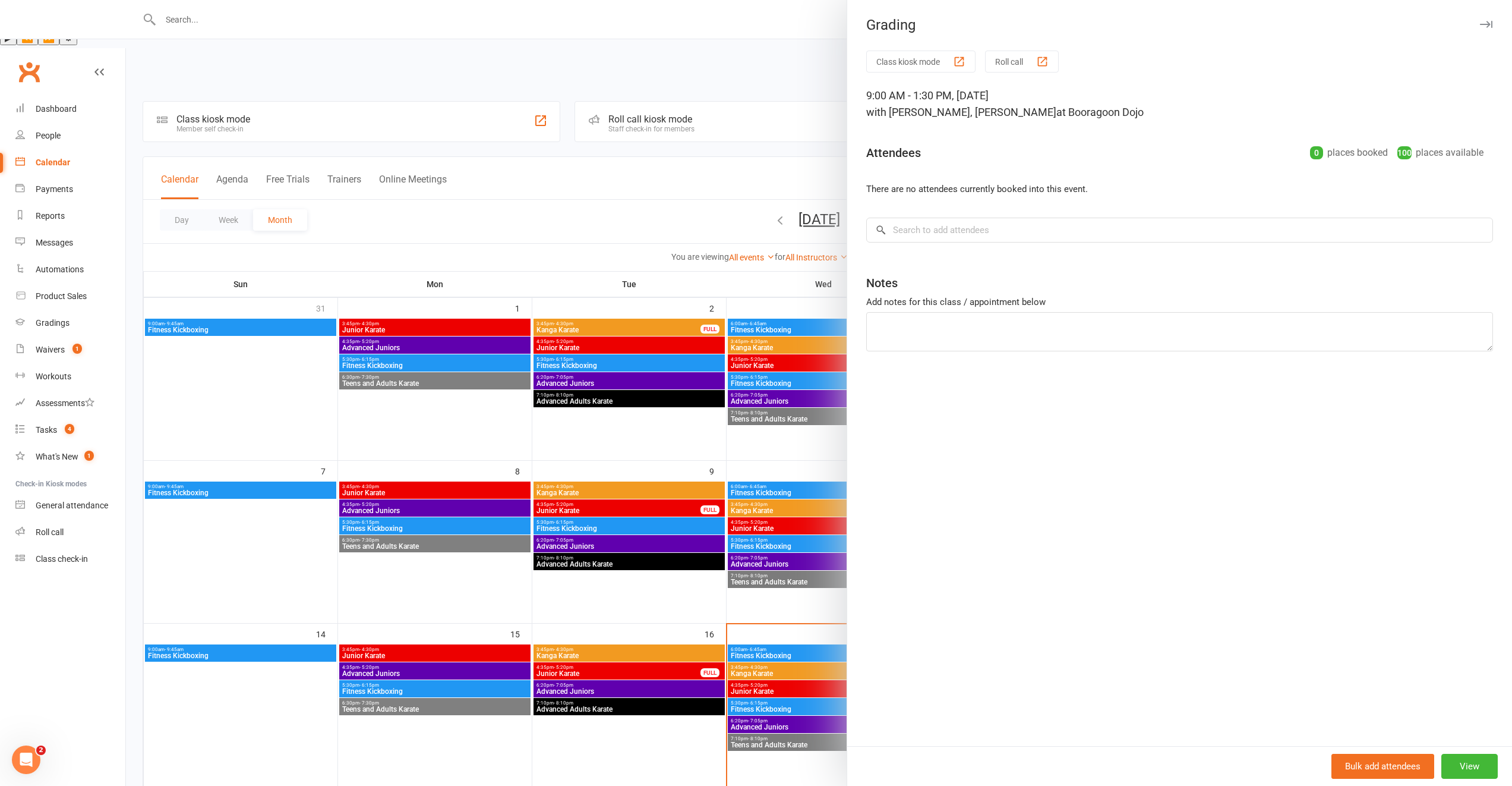
click at [788, 611] on div at bounding box center [819, 393] width 1386 height 786
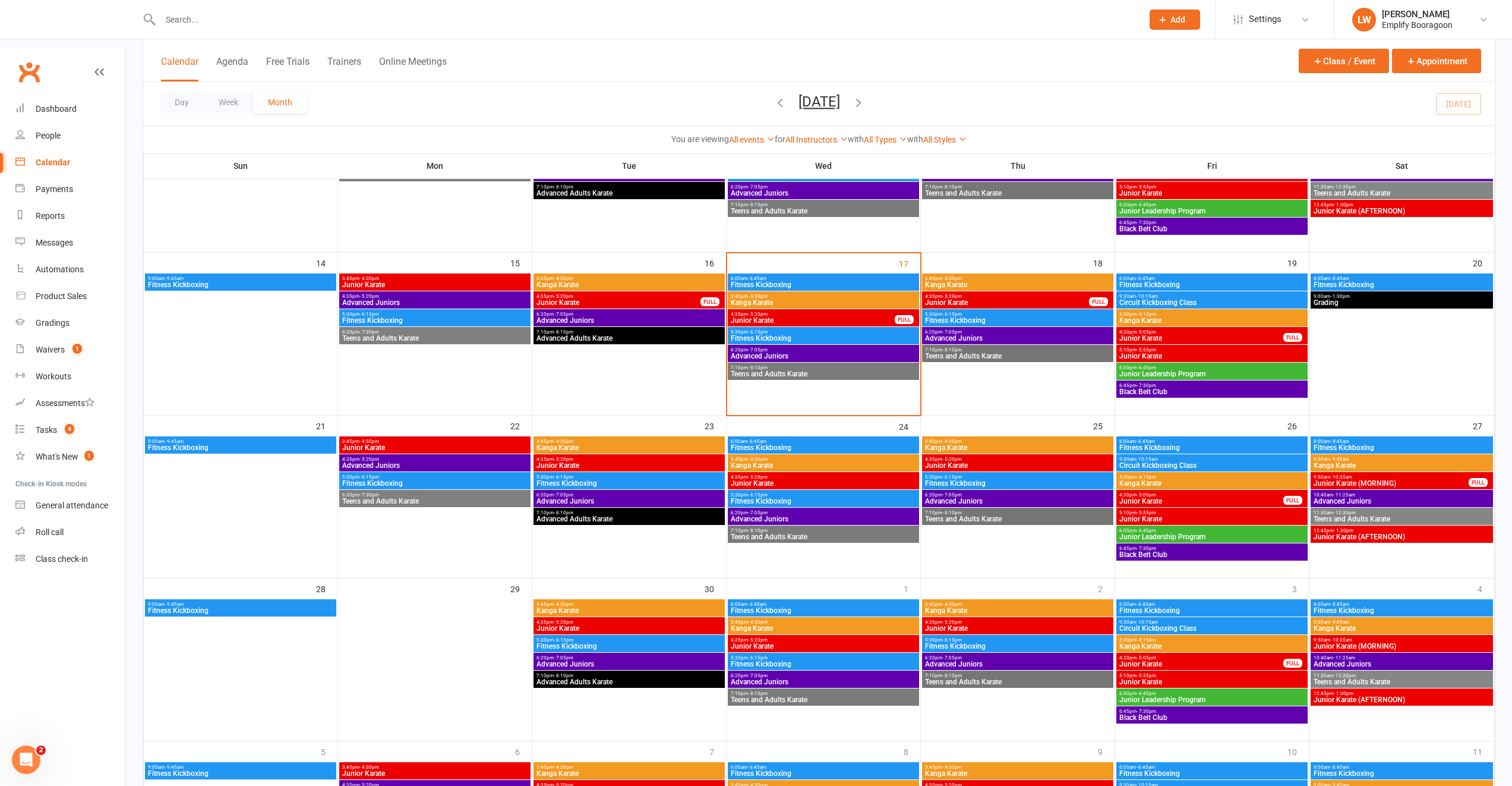
scroll to position [403, 0]
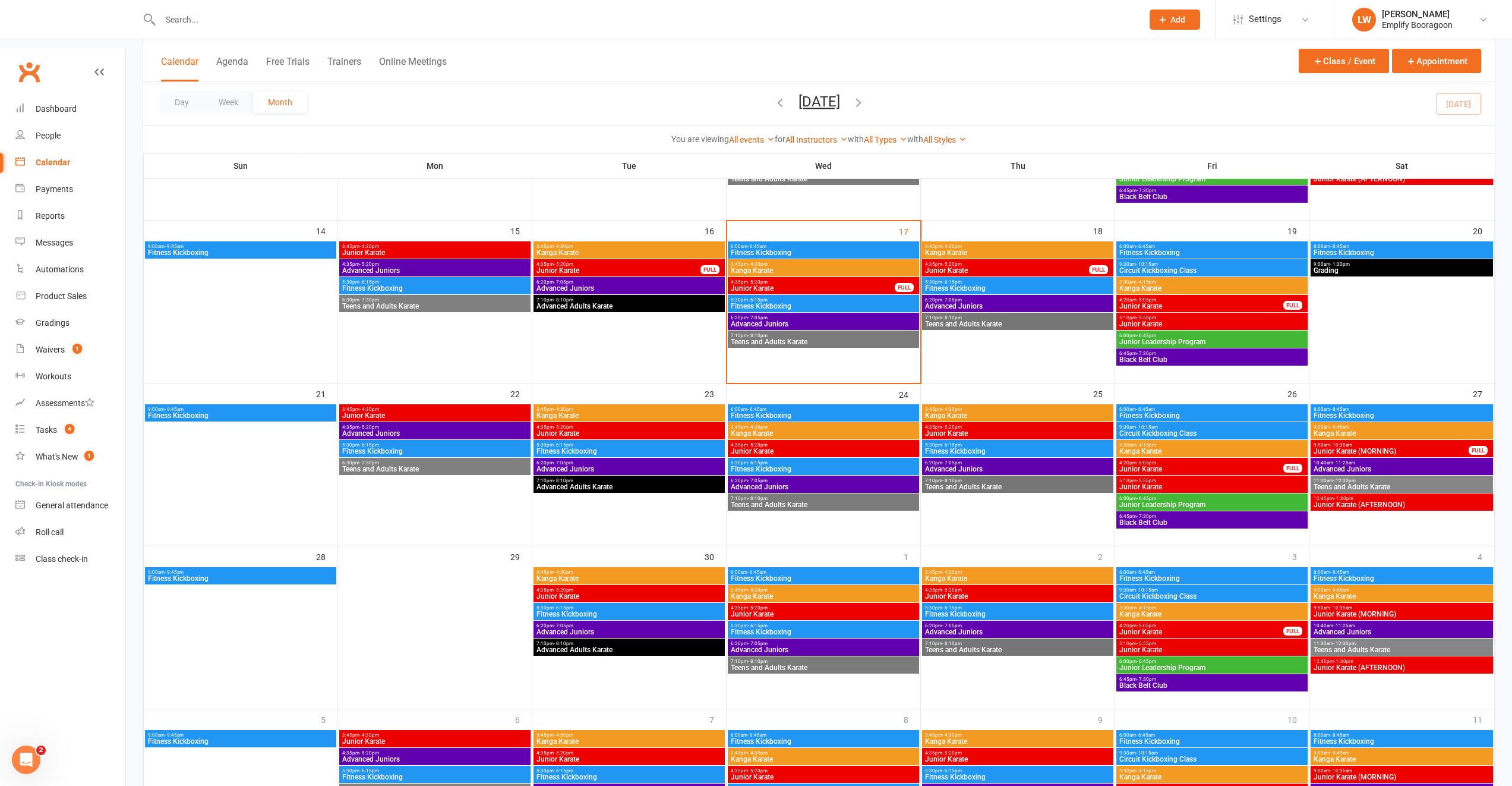
click at [1342, 447] on span "Junior Karate (MORNING)" at bounding box center [1392, 451] width 156 height 7
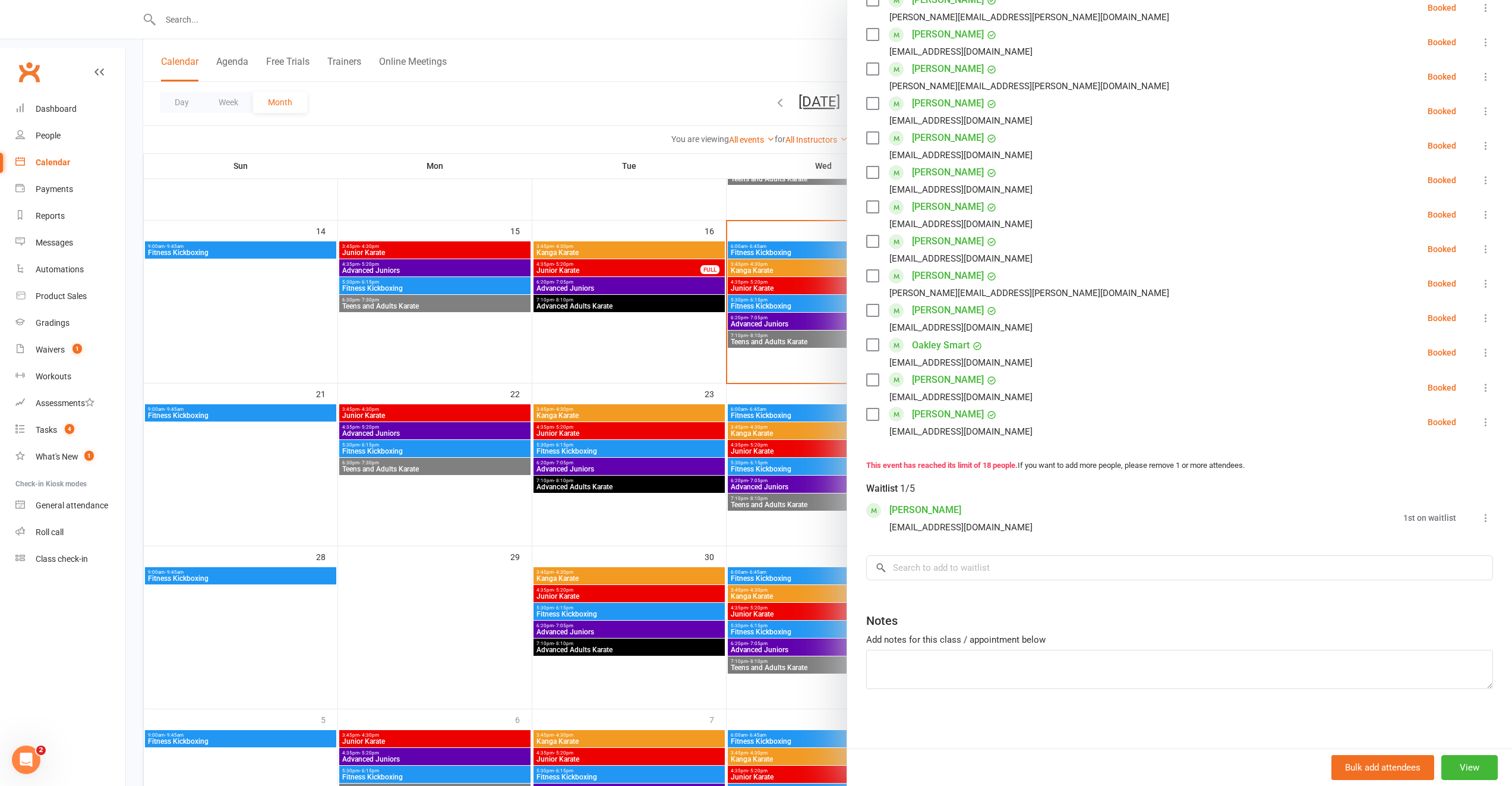
scroll to position [0, 0]
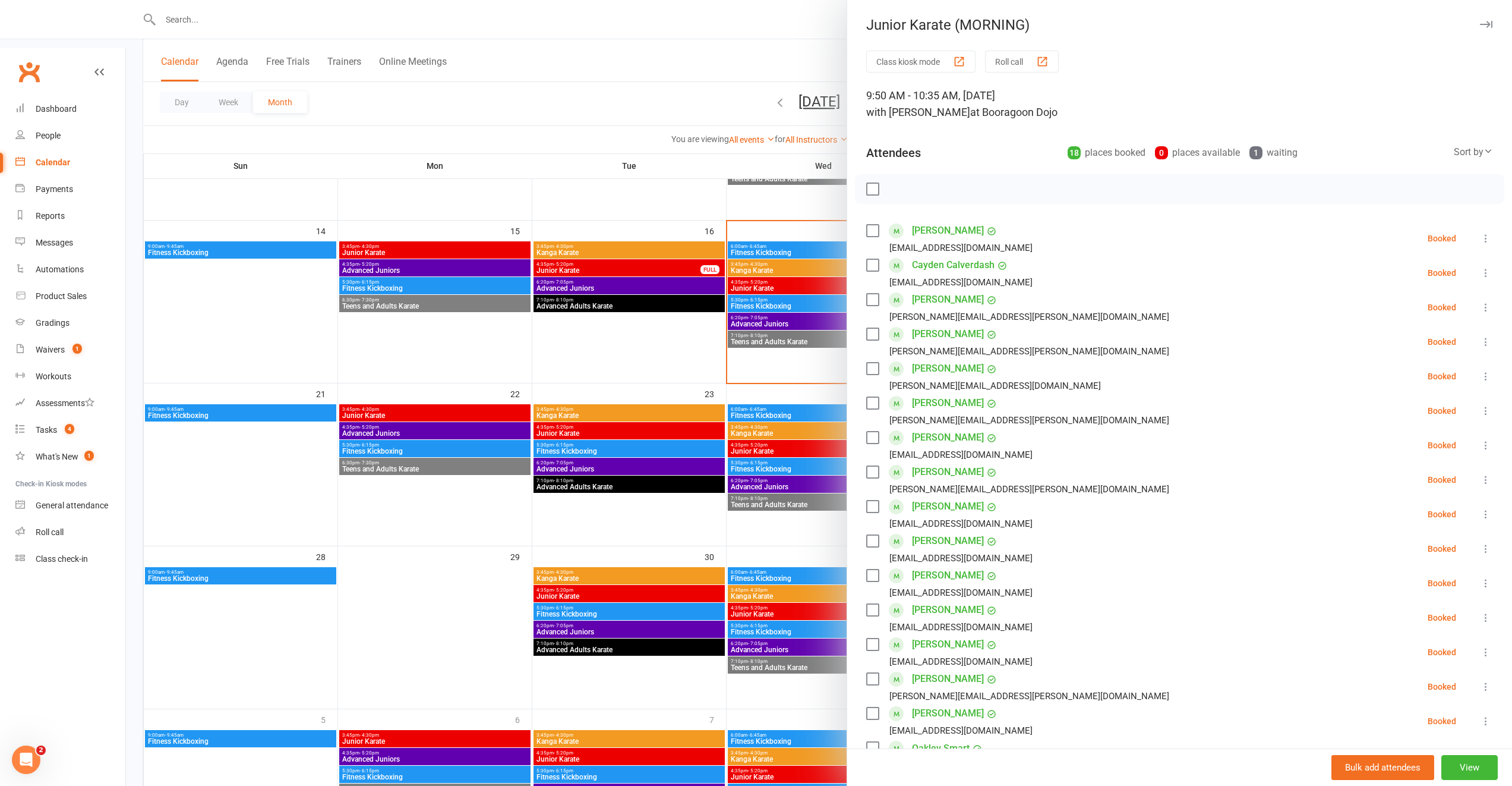
click at [687, 406] on div at bounding box center [819, 393] width 1386 height 786
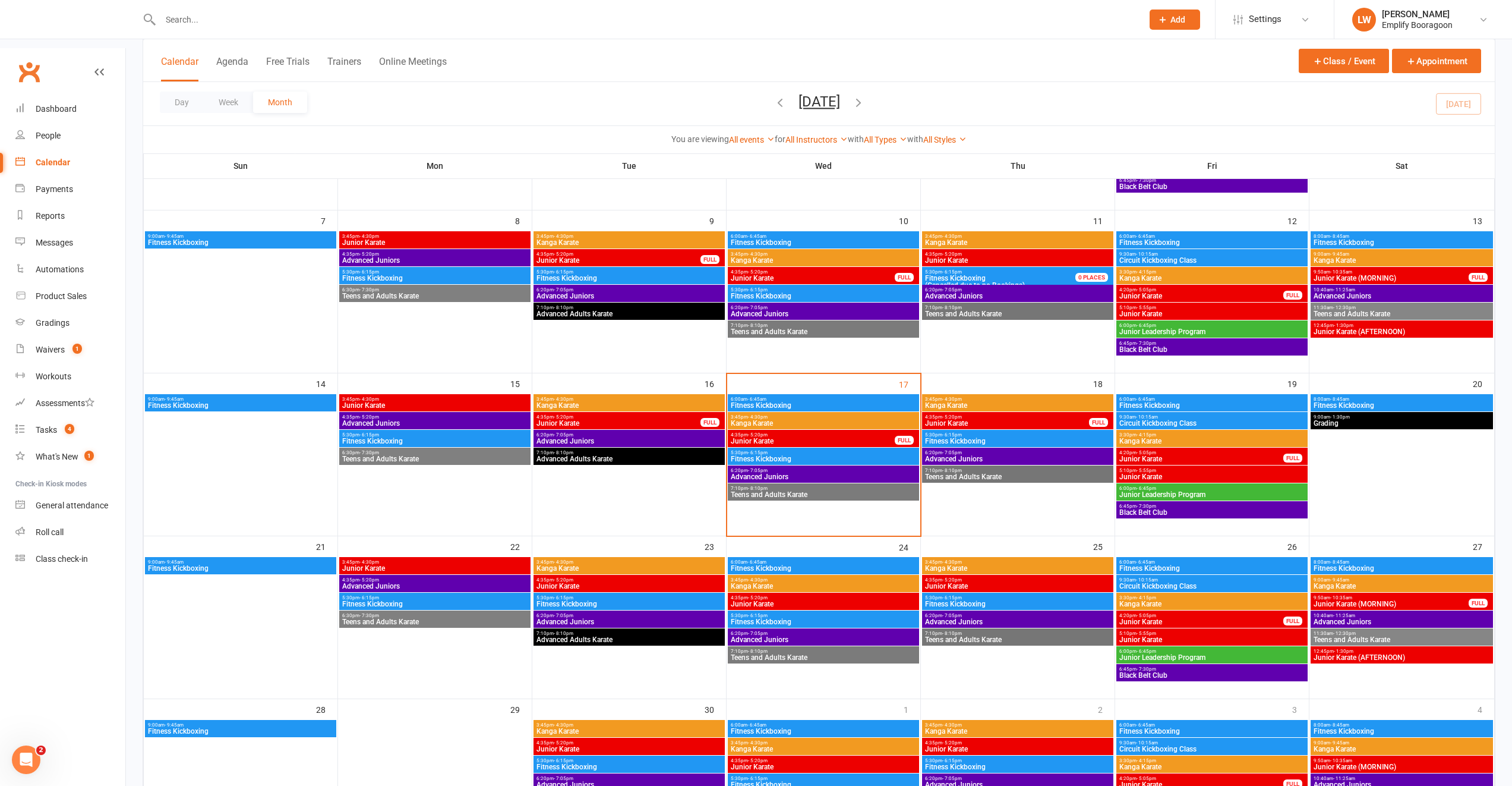
scroll to position [199, 0]
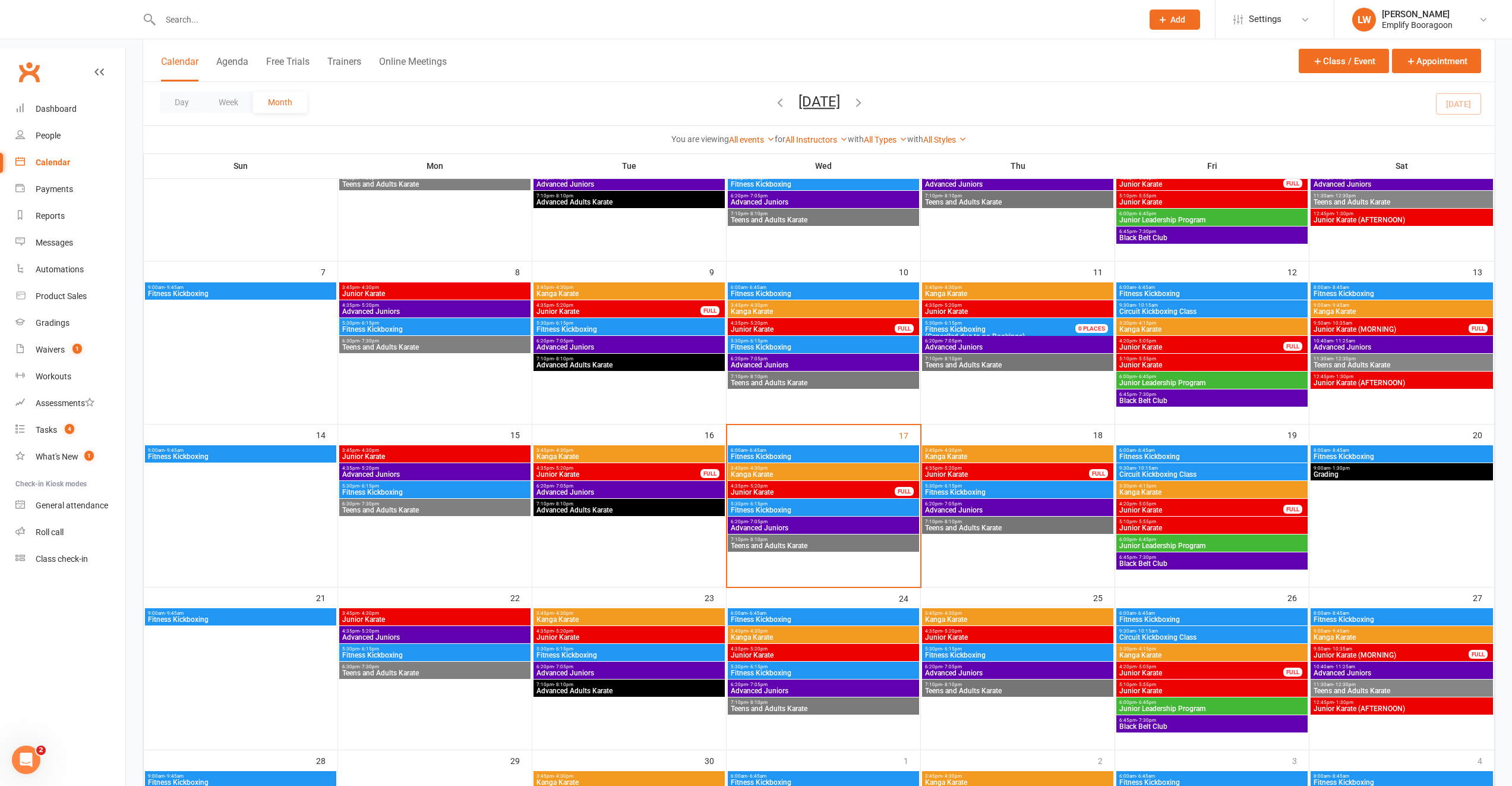
click at [692, 453] on span "Kanga Karate" at bounding box center [630, 457] width 187 height 7
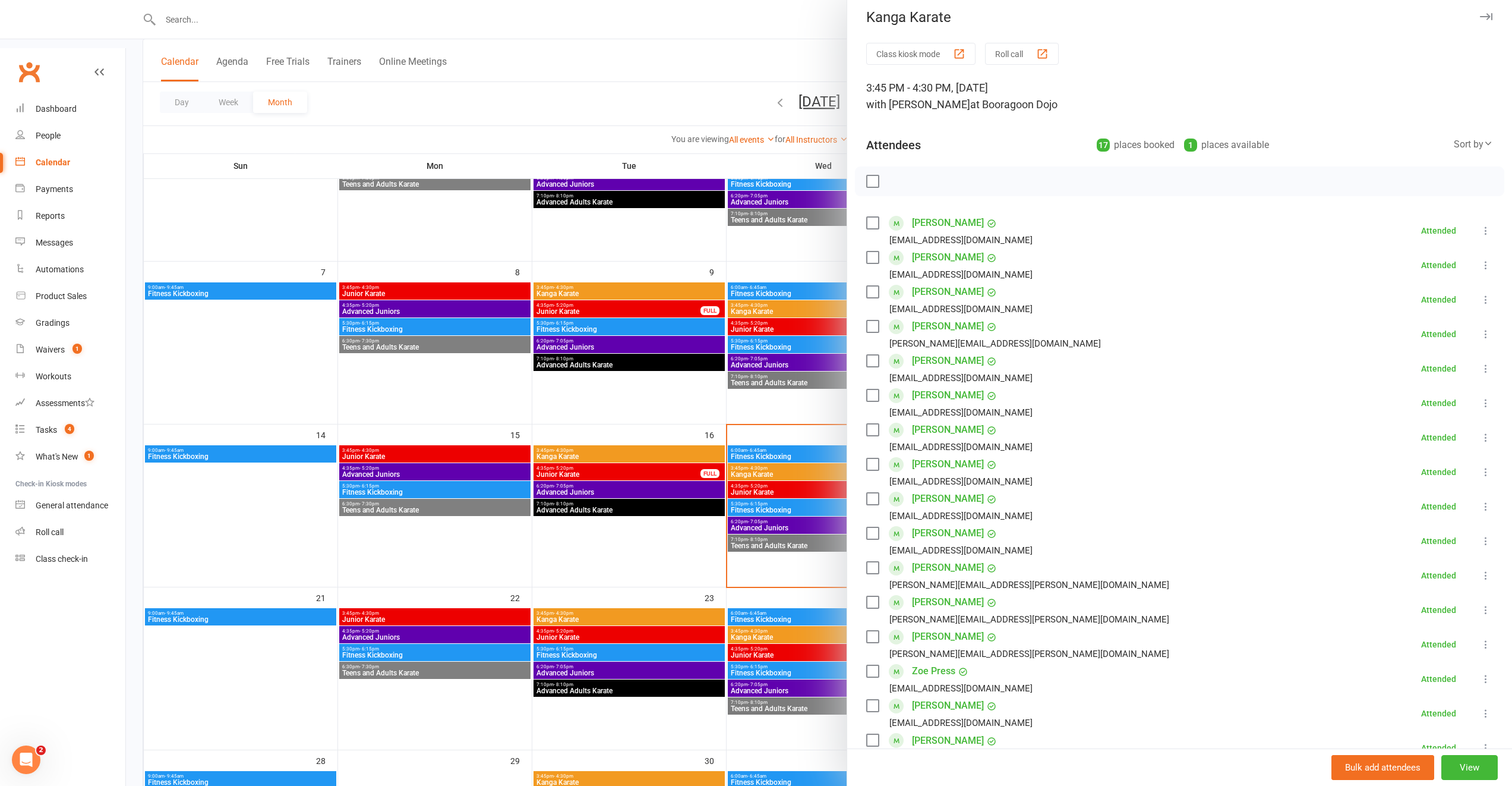
scroll to position [0, 0]
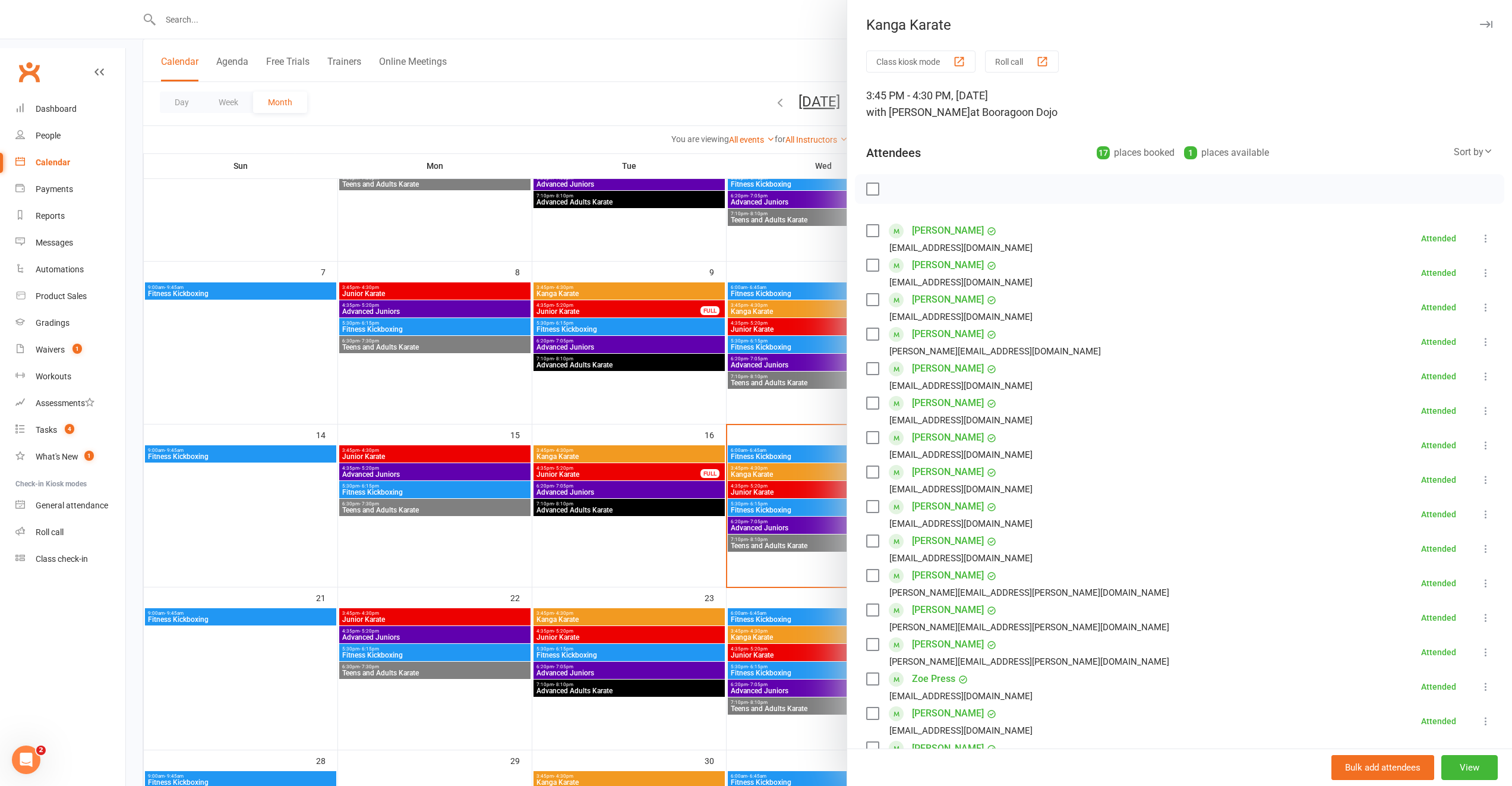
click at [742, 444] on div at bounding box center [819, 393] width 1386 height 786
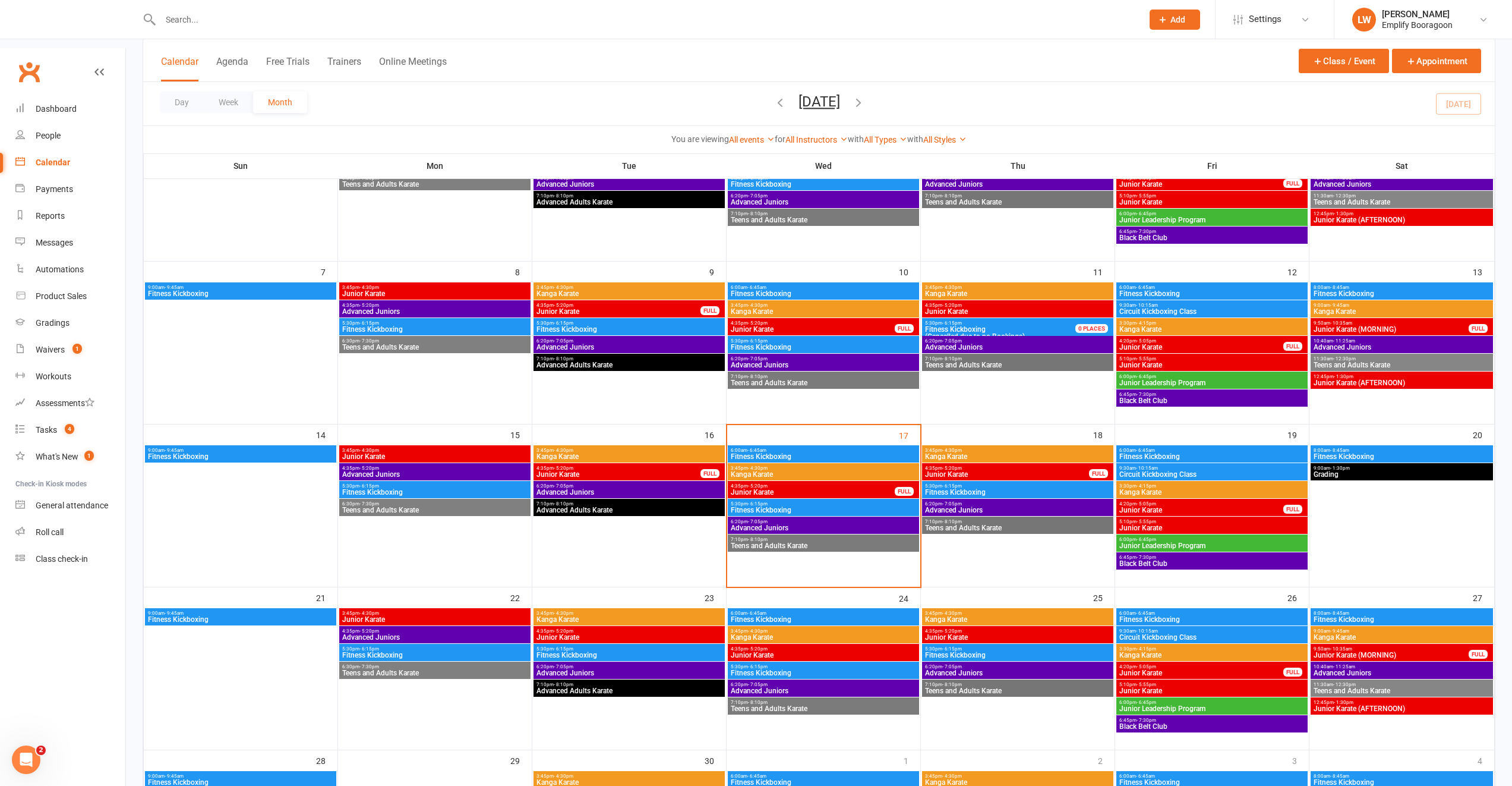
click at [755, 471] on span "Kanga Karate" at bounding box center [824, 474] width 187 height 7
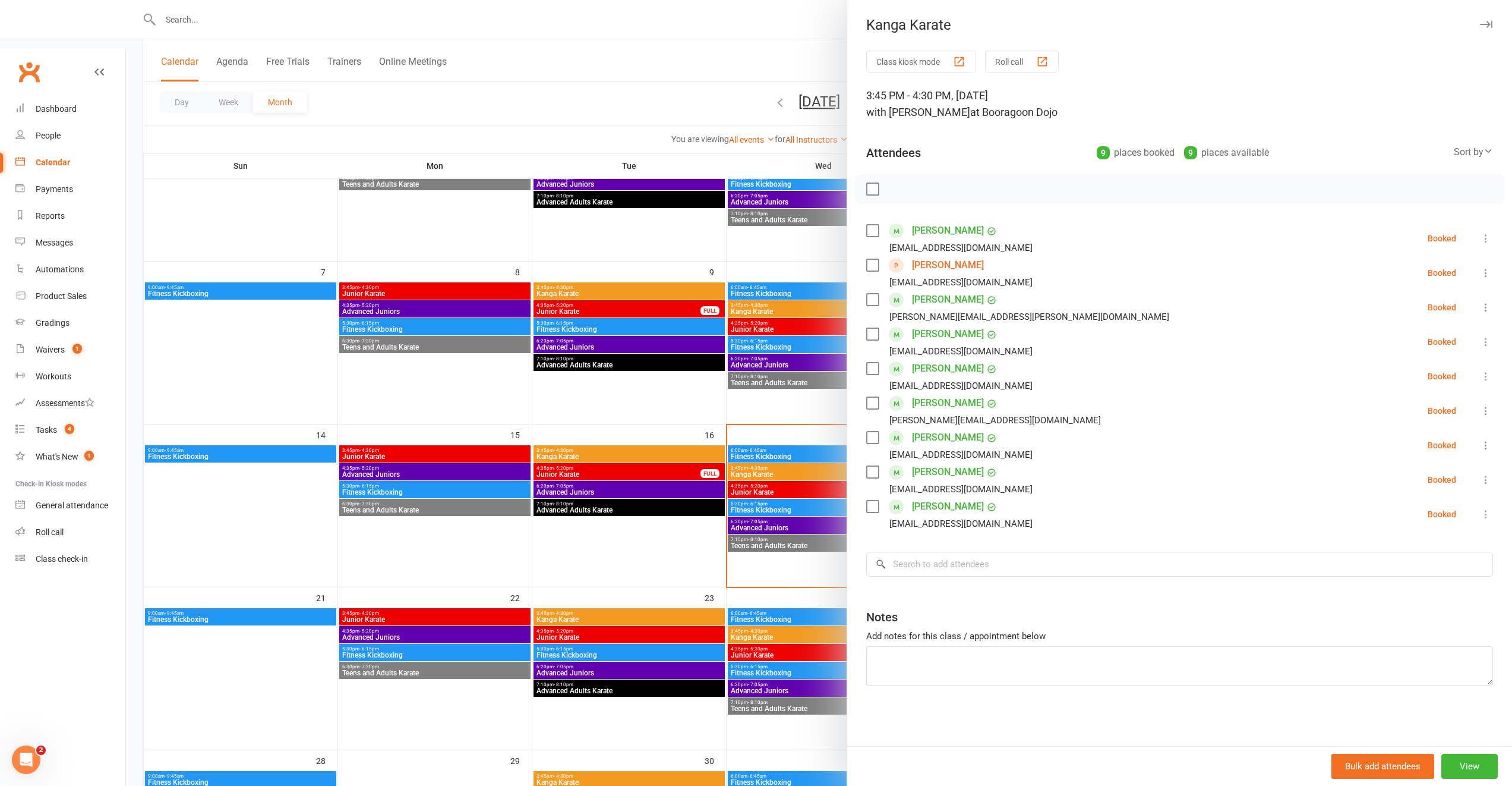
click at [723, 454] on div at bounding box center [819, 393] width 1386 height 786
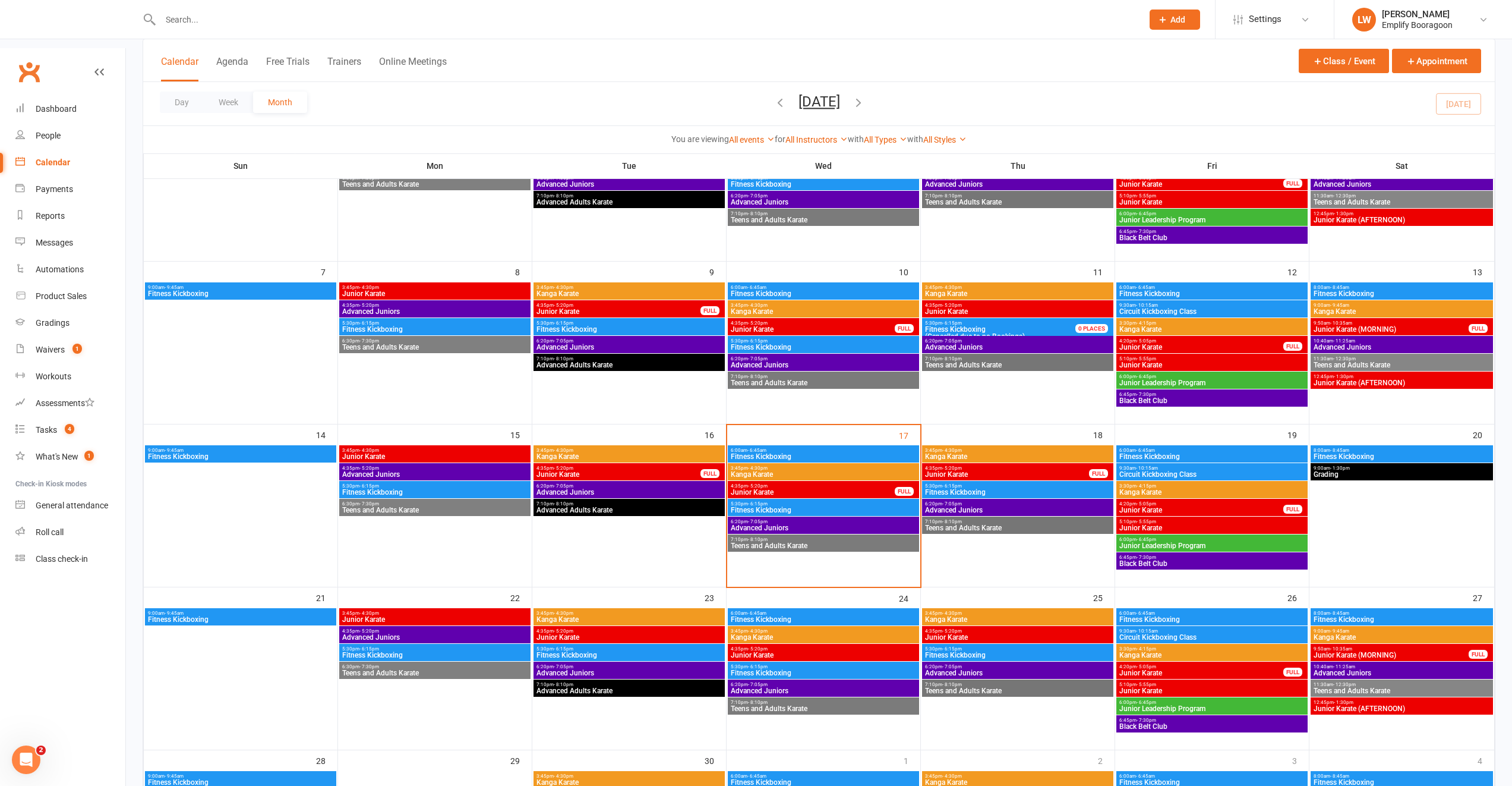
click at [993, 453] on span "Kanga Karate" at bounding box center [1018, 457] width 187 height 7
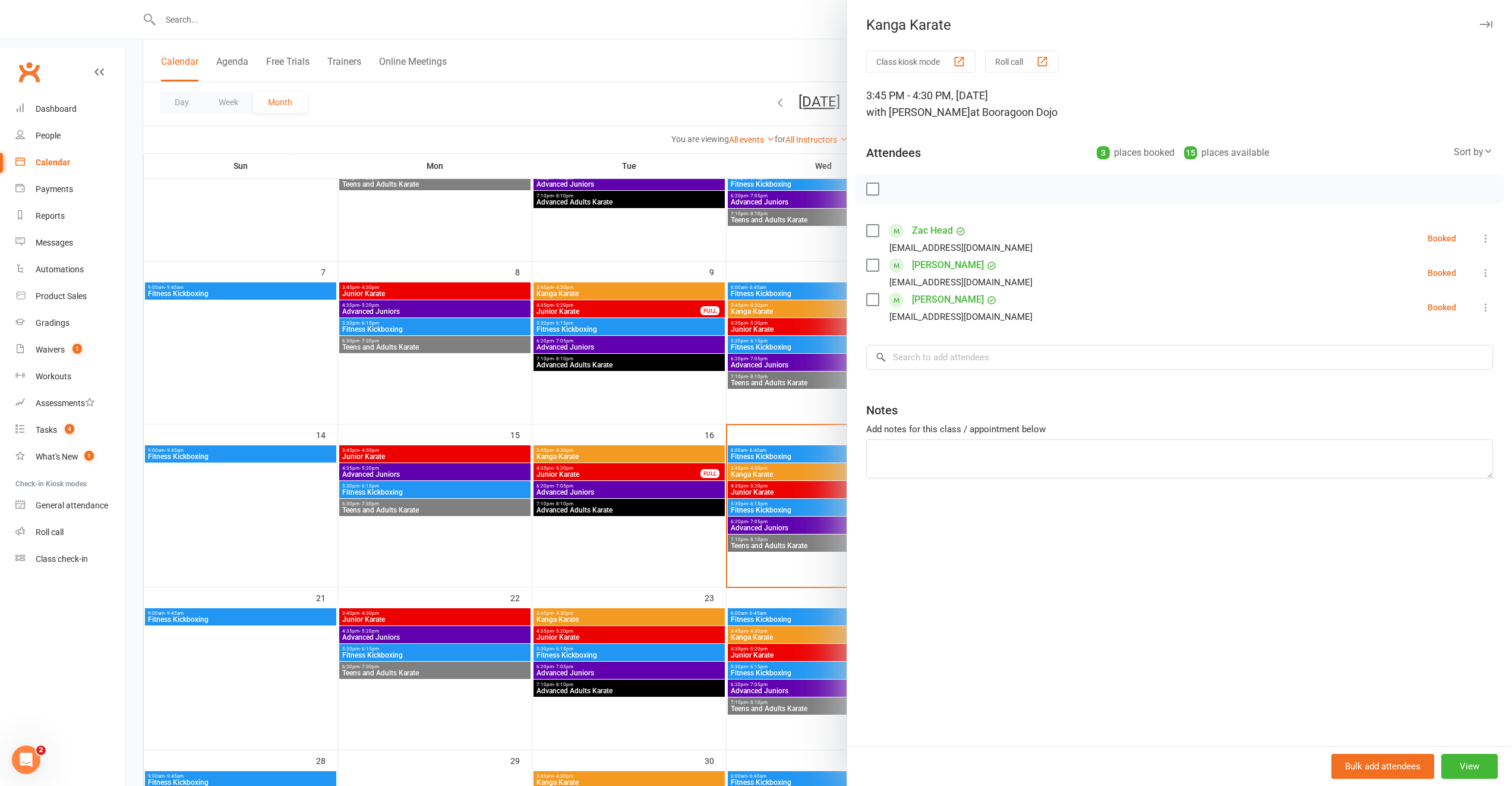
click at [739, 457] on div at bounding box center [819, 393] width 1386 height 786
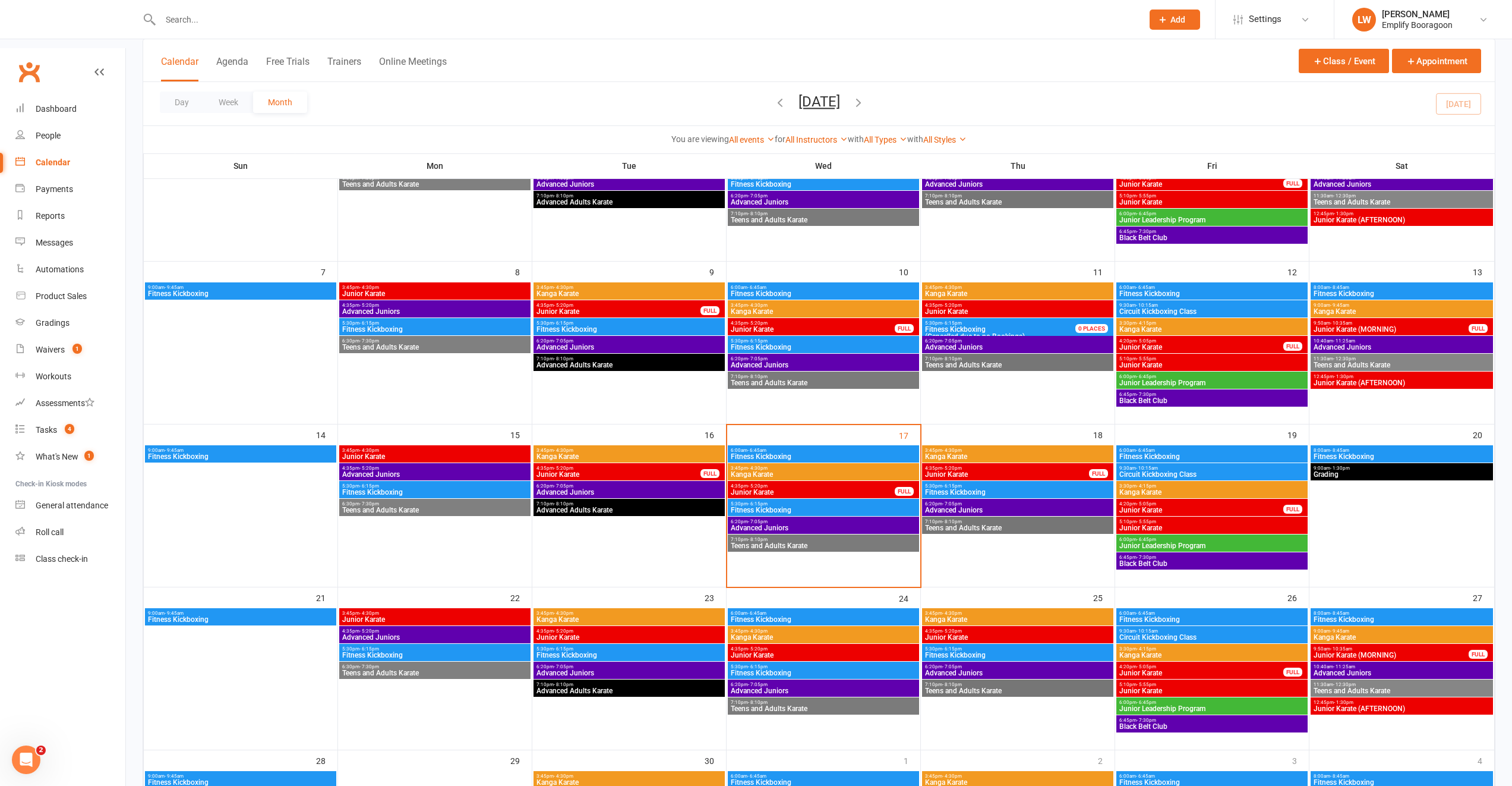
click at [1169, 489] on span "Kanga Karate" at bounding box center [1212, 492] width 187 height 7
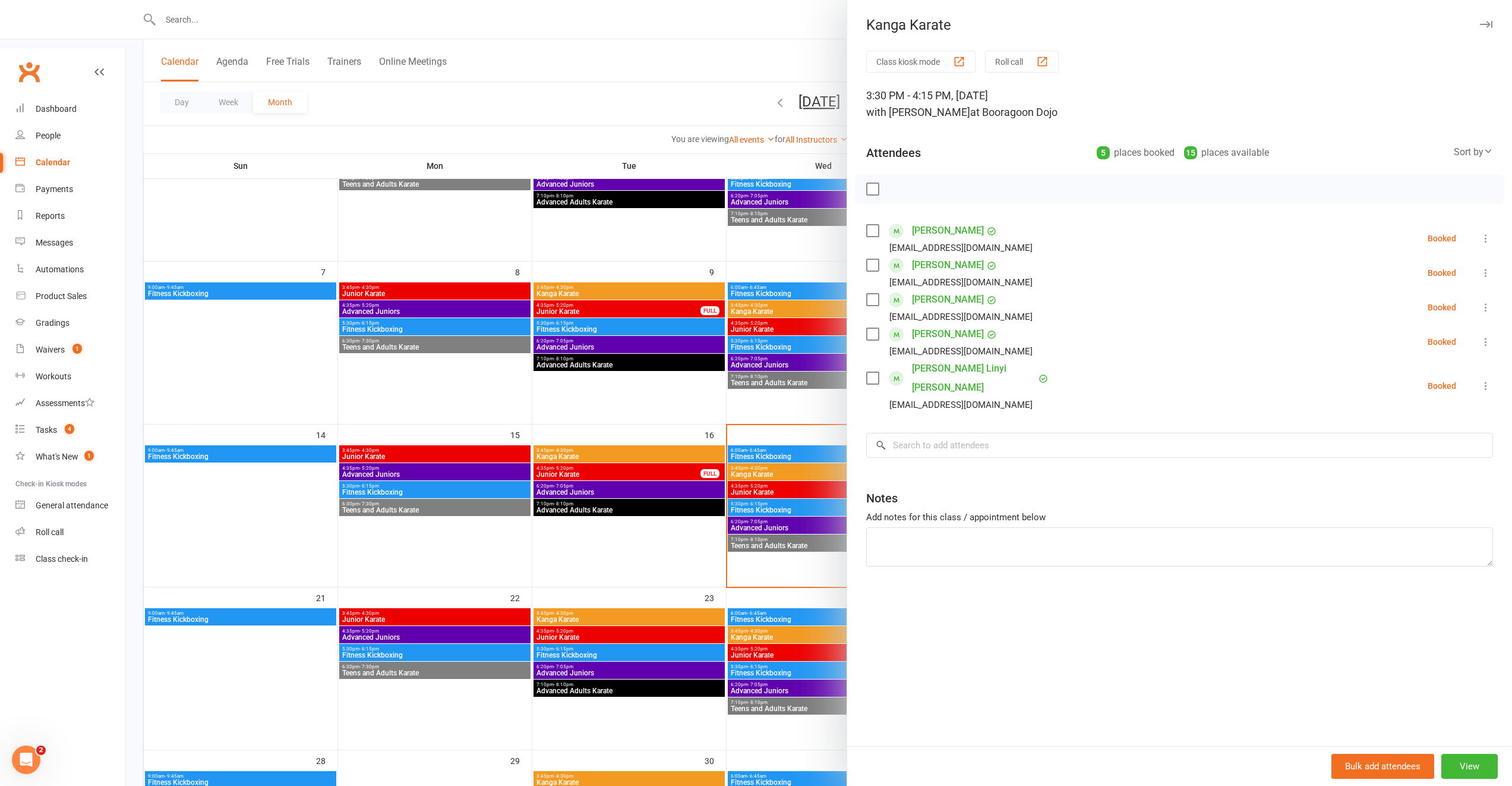
click at [775, 470] on div at bounding box center [819, 393] width 1386 height 786
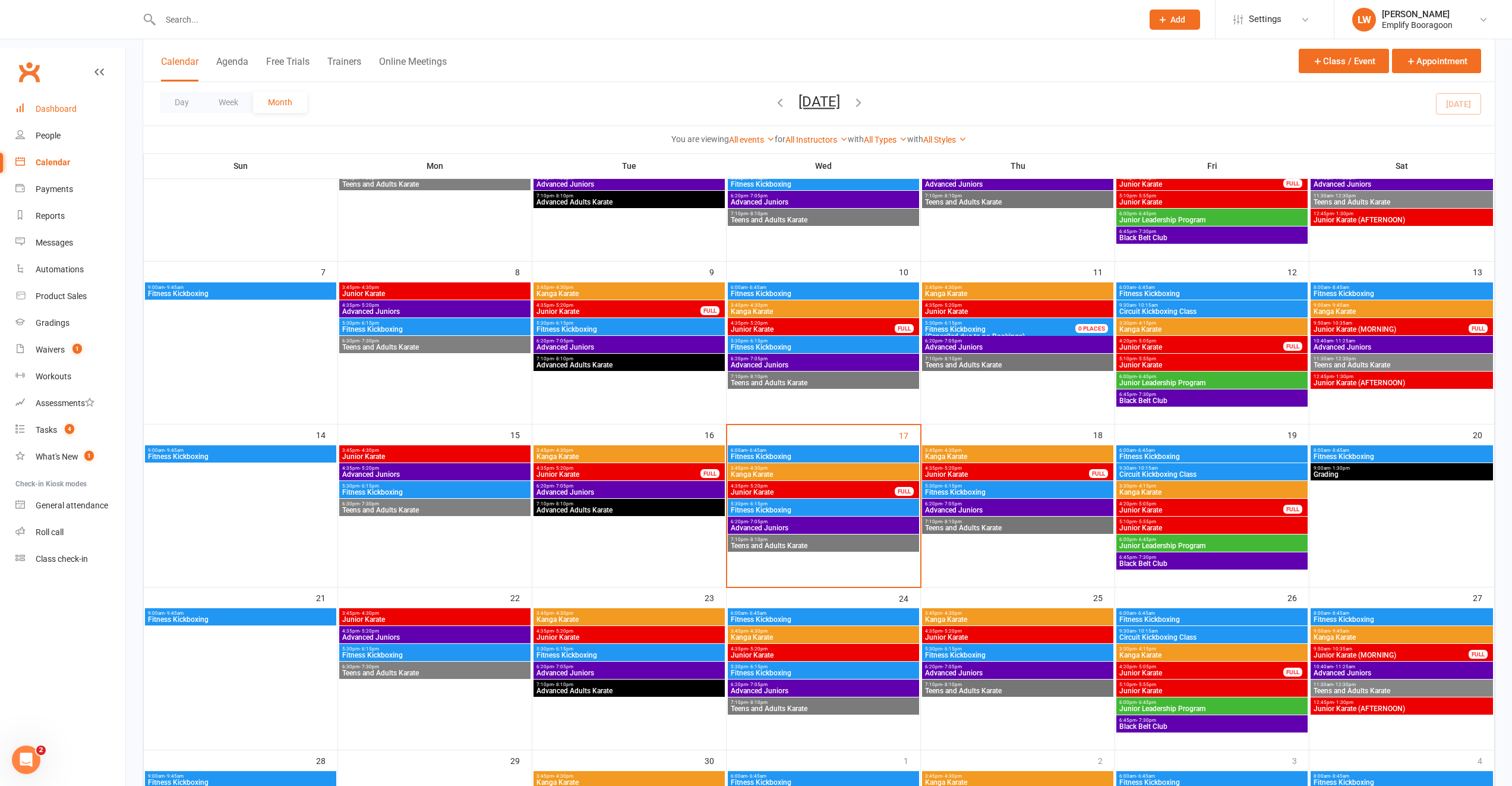
click at [42, 96] on link "Dashboard" at bounding box center [70, 109] width 110 height 27
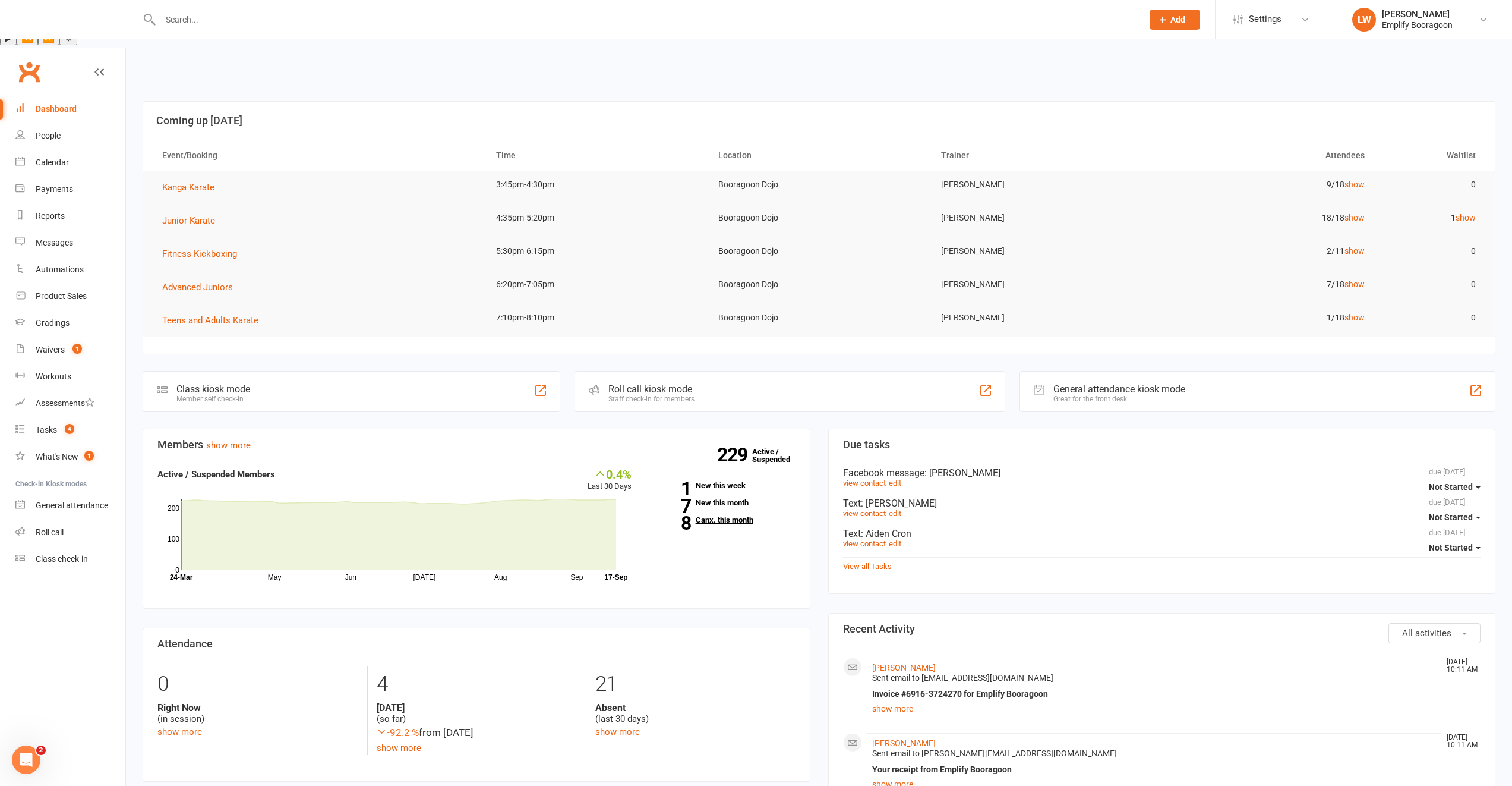
click at [714, 516] on link "8 Canx. this month" at bounding box center [723, 519] width 146 height 8
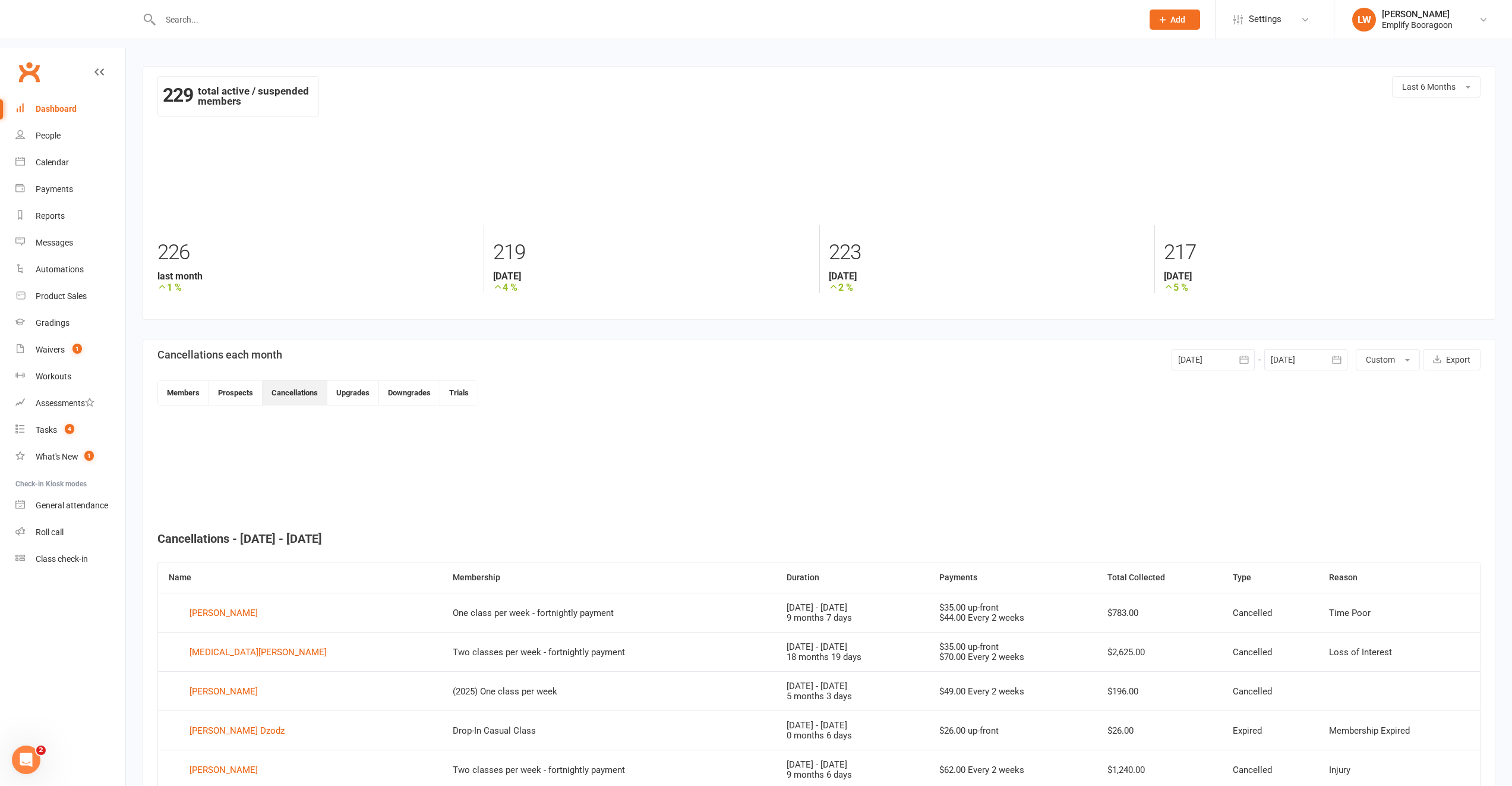
scroll to position [174, 0]
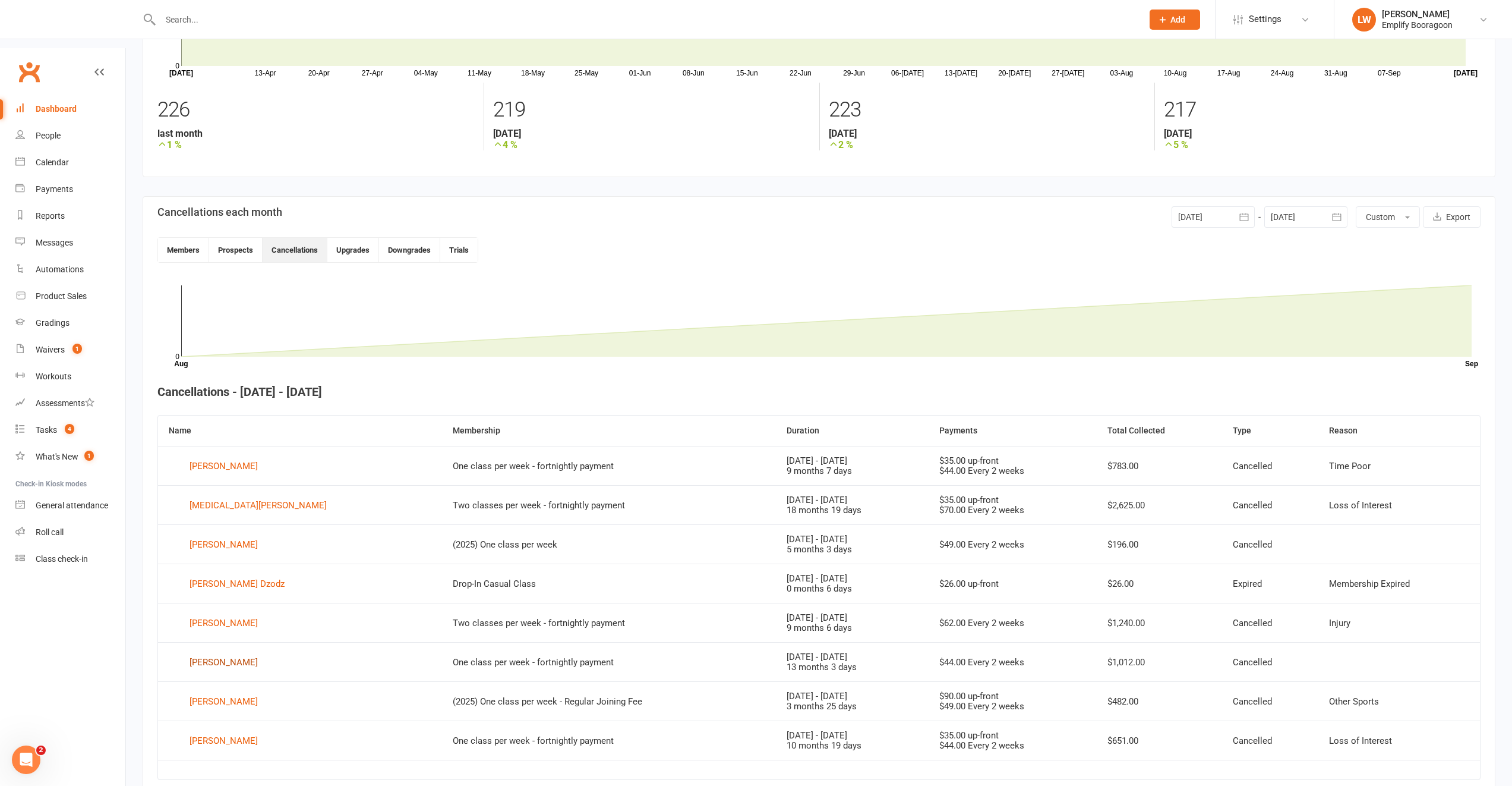
click at [217, 654] on div "[PERSON_NAME]" at bounding box center [223, 662] width 69 height 18
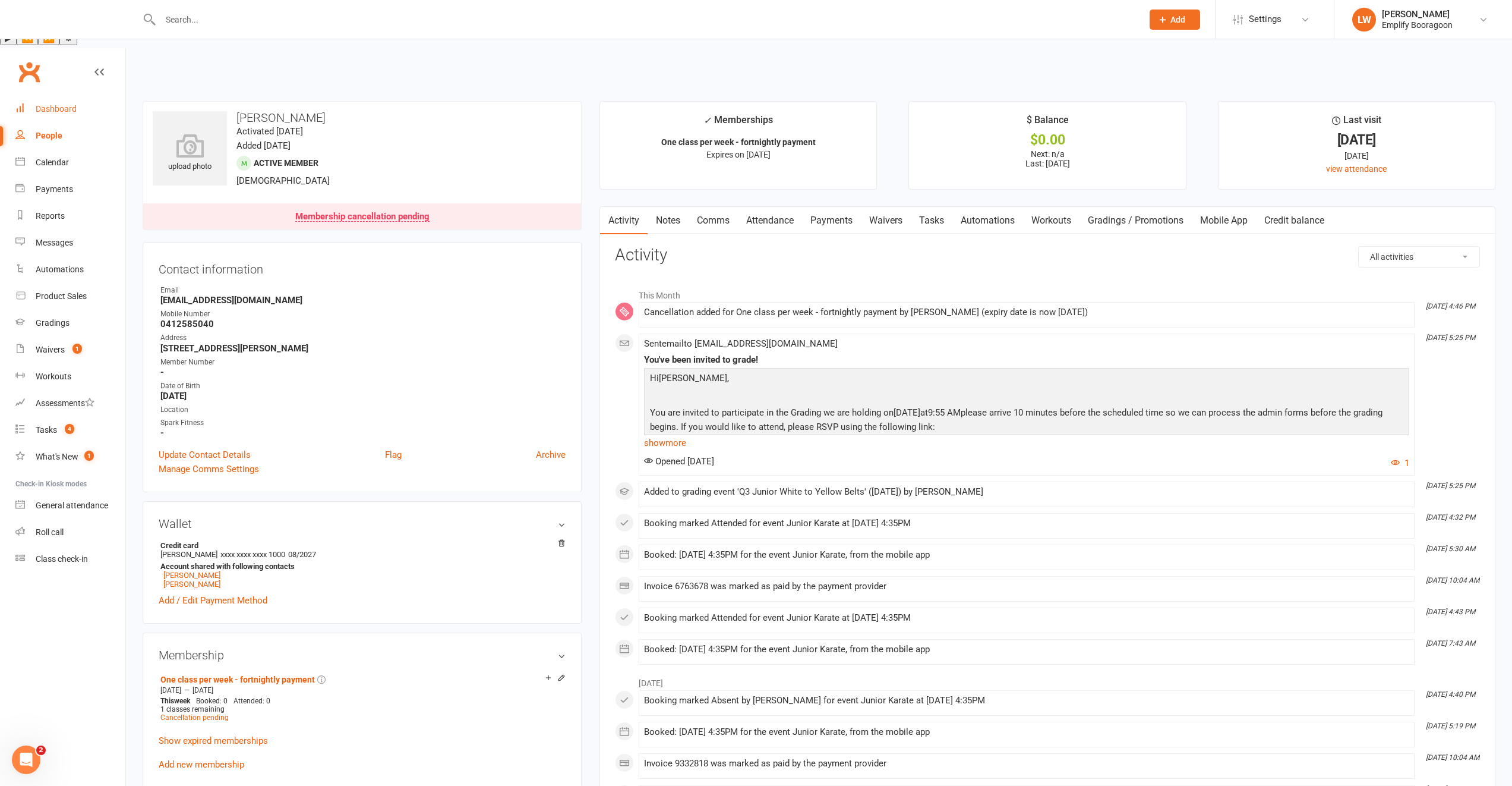
click at [49, 96] on link "Dashboard" at bounding box center [70, 109] width 110 height 27
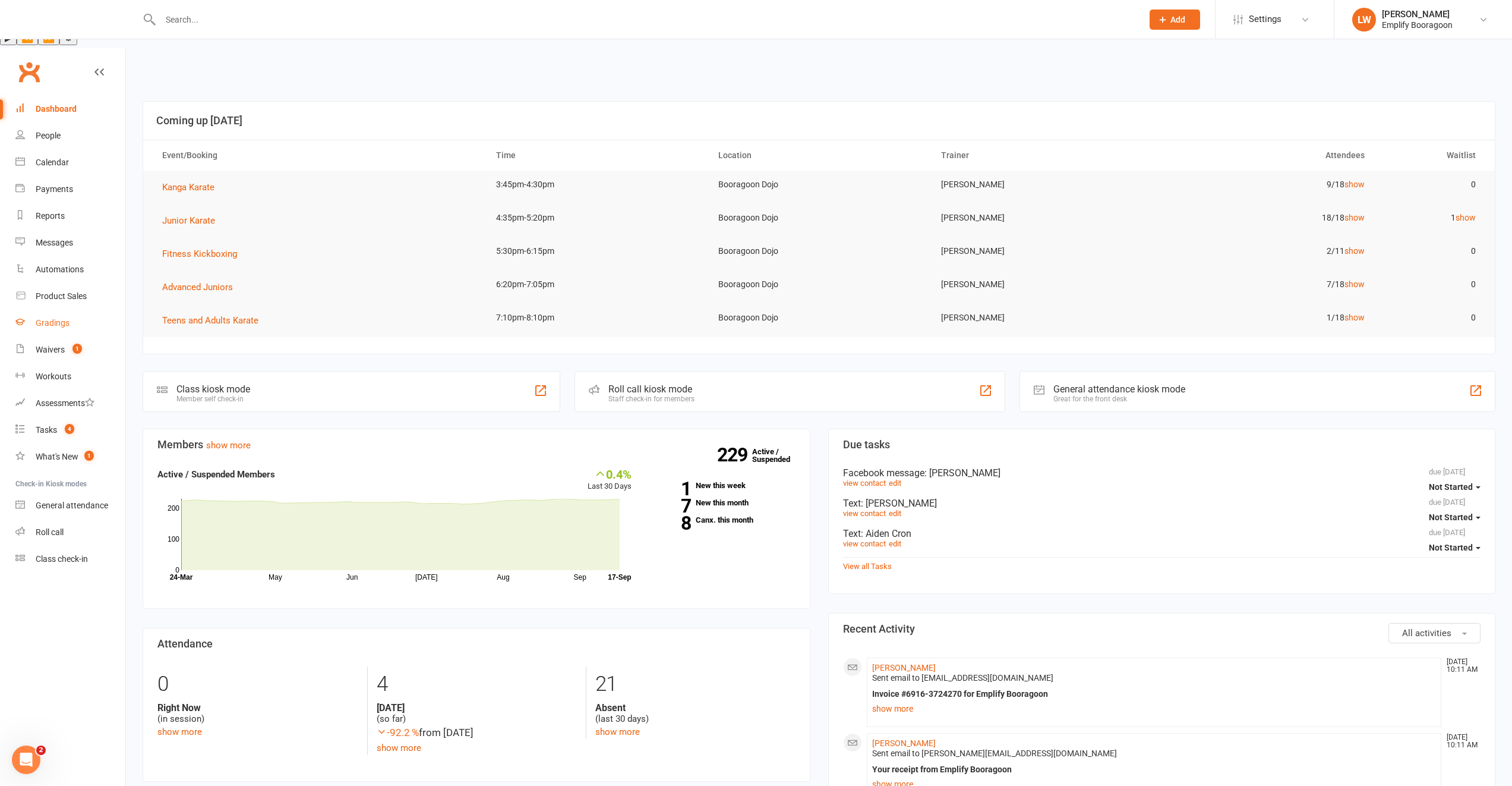
click at [63, 310] on link "Gradings" at bounding box center [70, 323] width 110 height 27
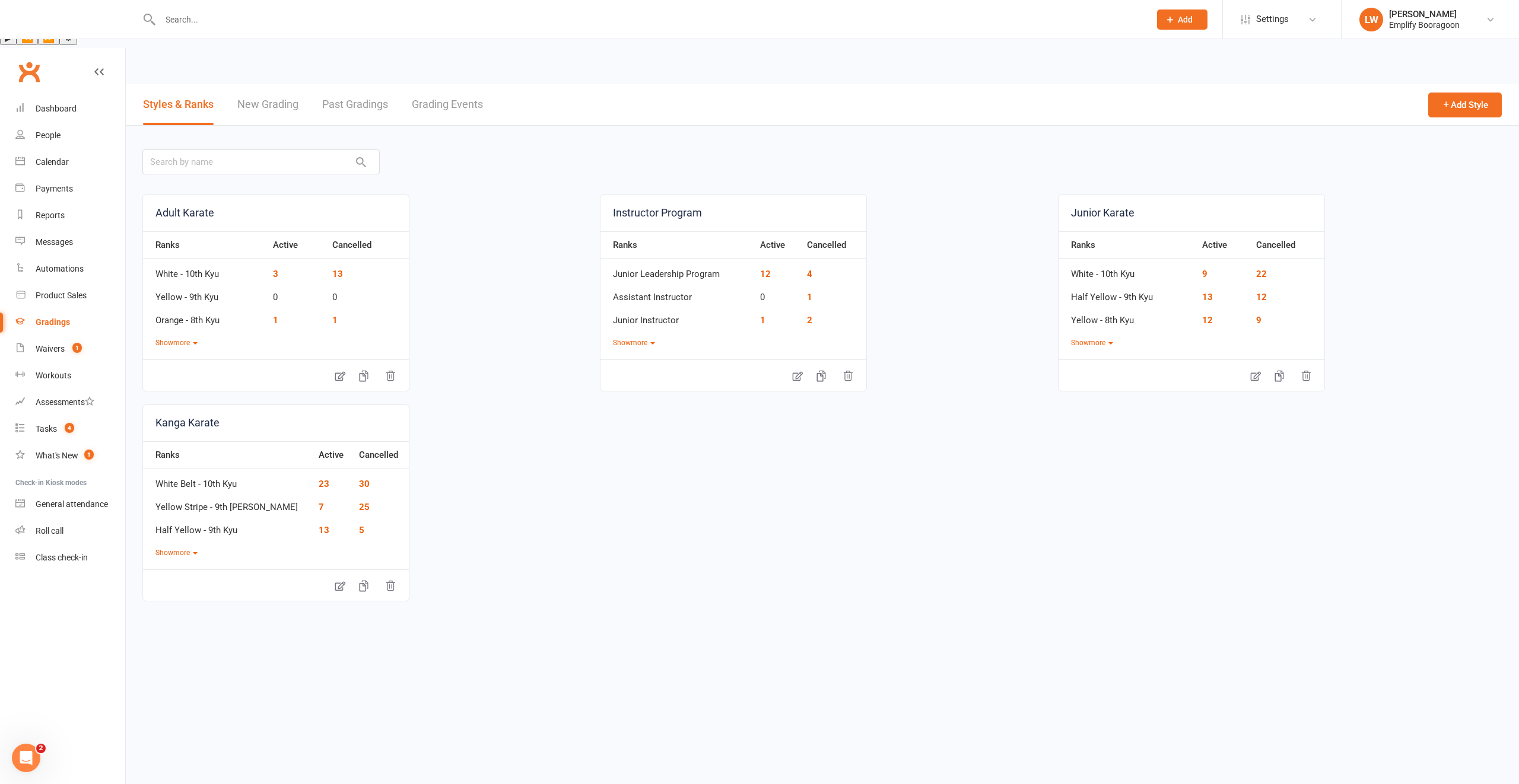
click at [419, 84] on link "Grading Events" at bounding box center [447, 104] width 71 height 41
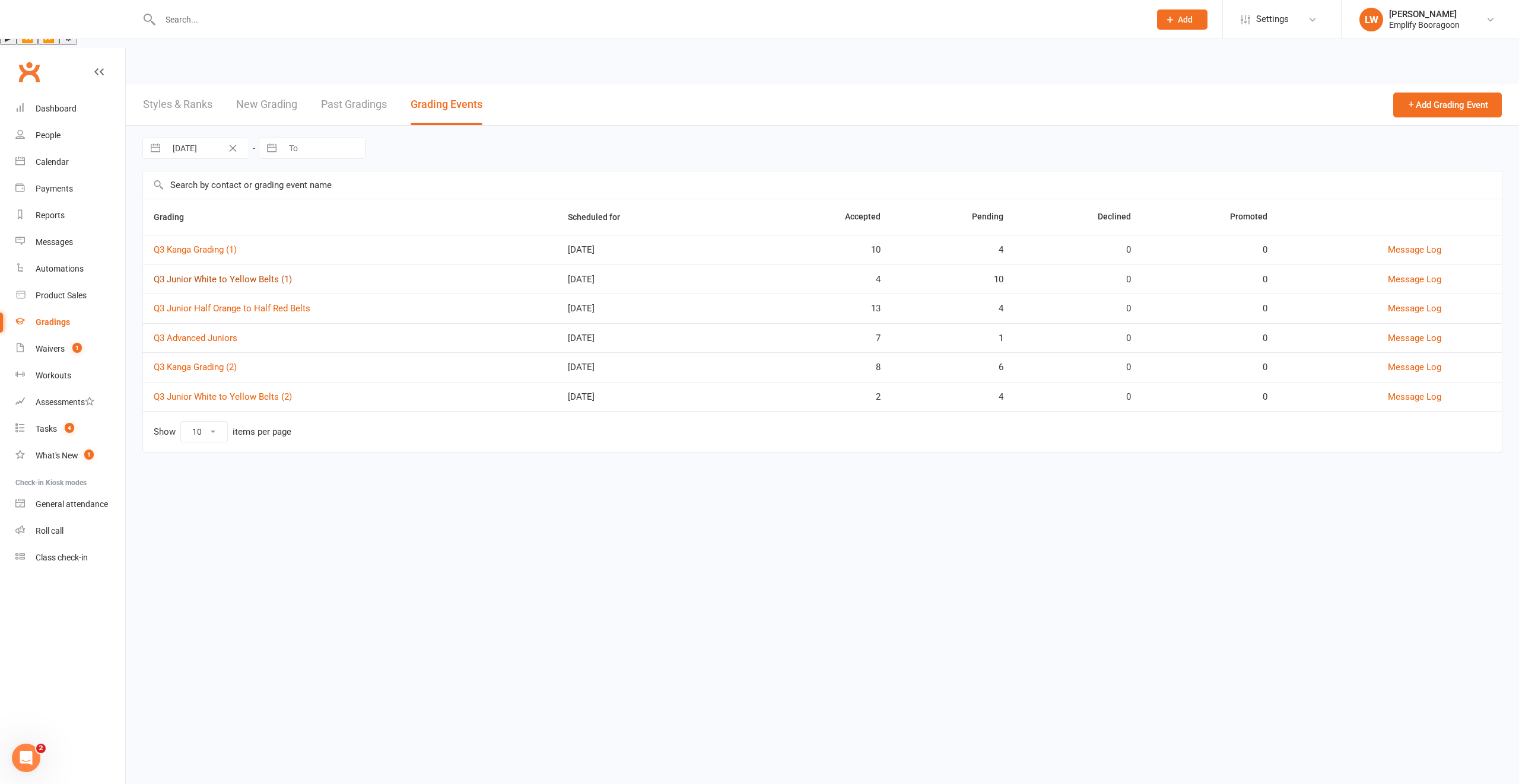
click at [248, 274] on link "Q3 Junior White to Yellow Belts (1)" at bounding box center [222, 279] width 138 height 11
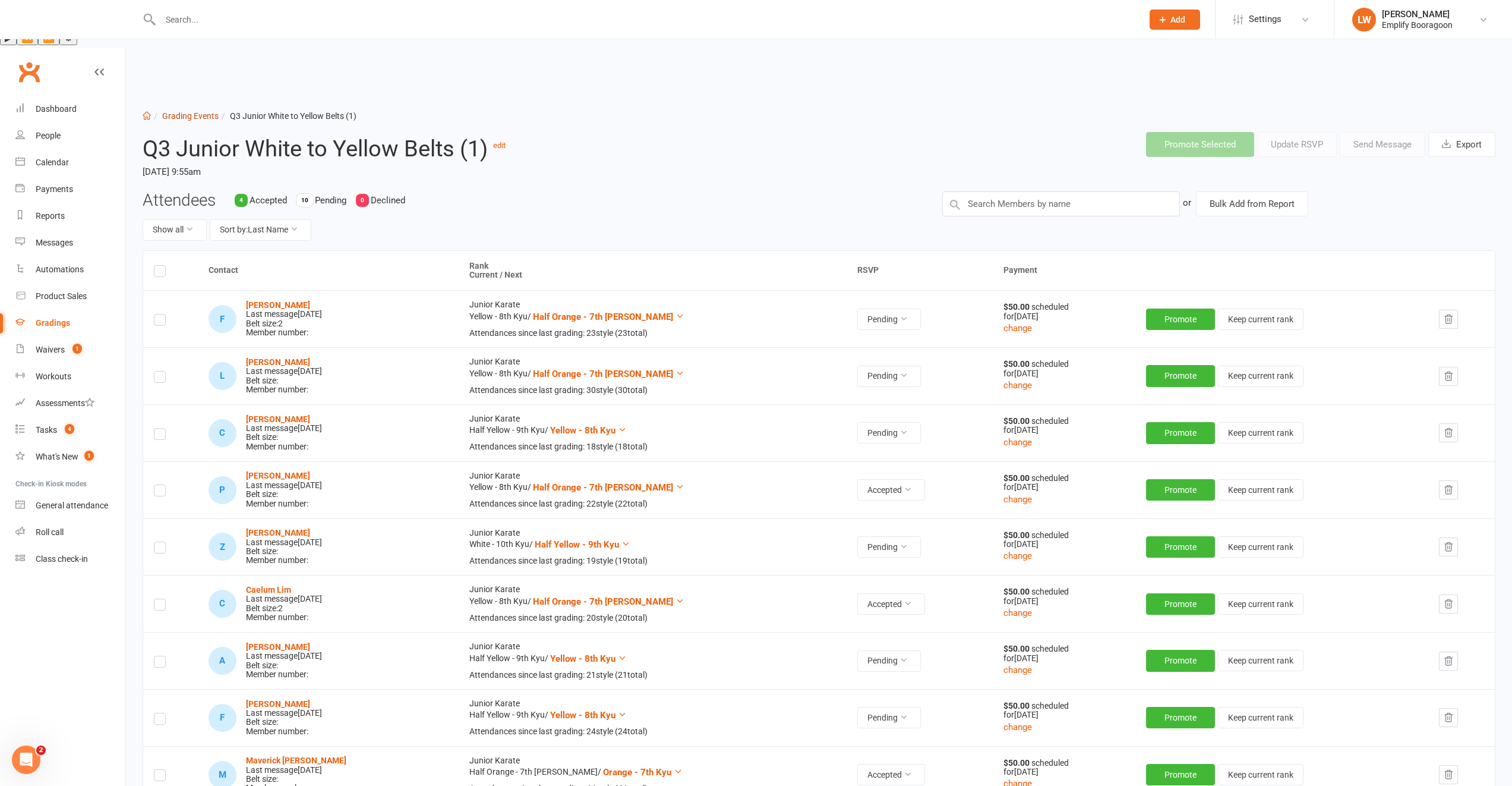
click at [193, 111] on link "Grading Events" at bounding box center [190, 115] width 57 height 9
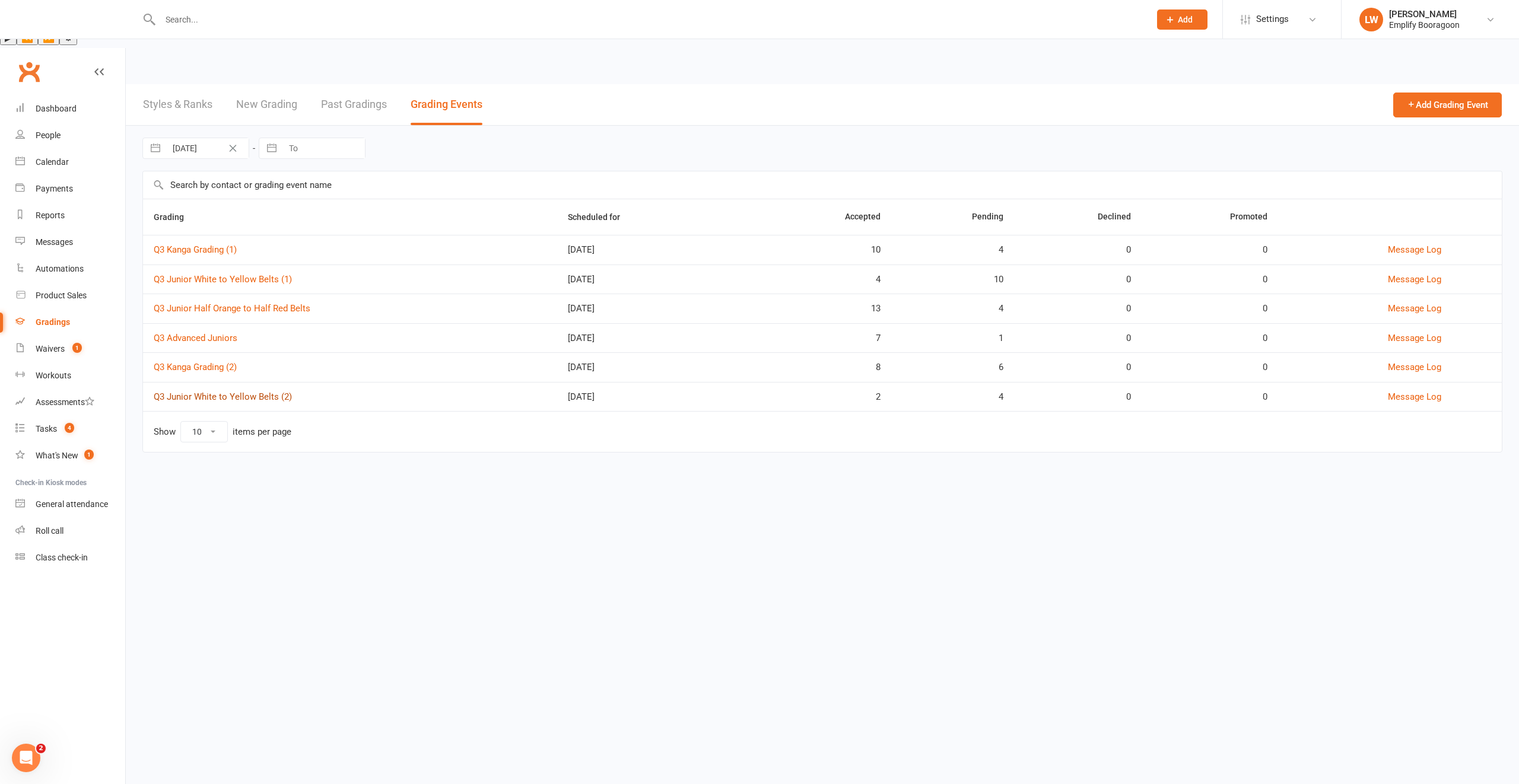
click at [263, 391] on link "Q3 Junior White to Yellow Belts (2)" at bounding box center [222, 396] width 138 height 11
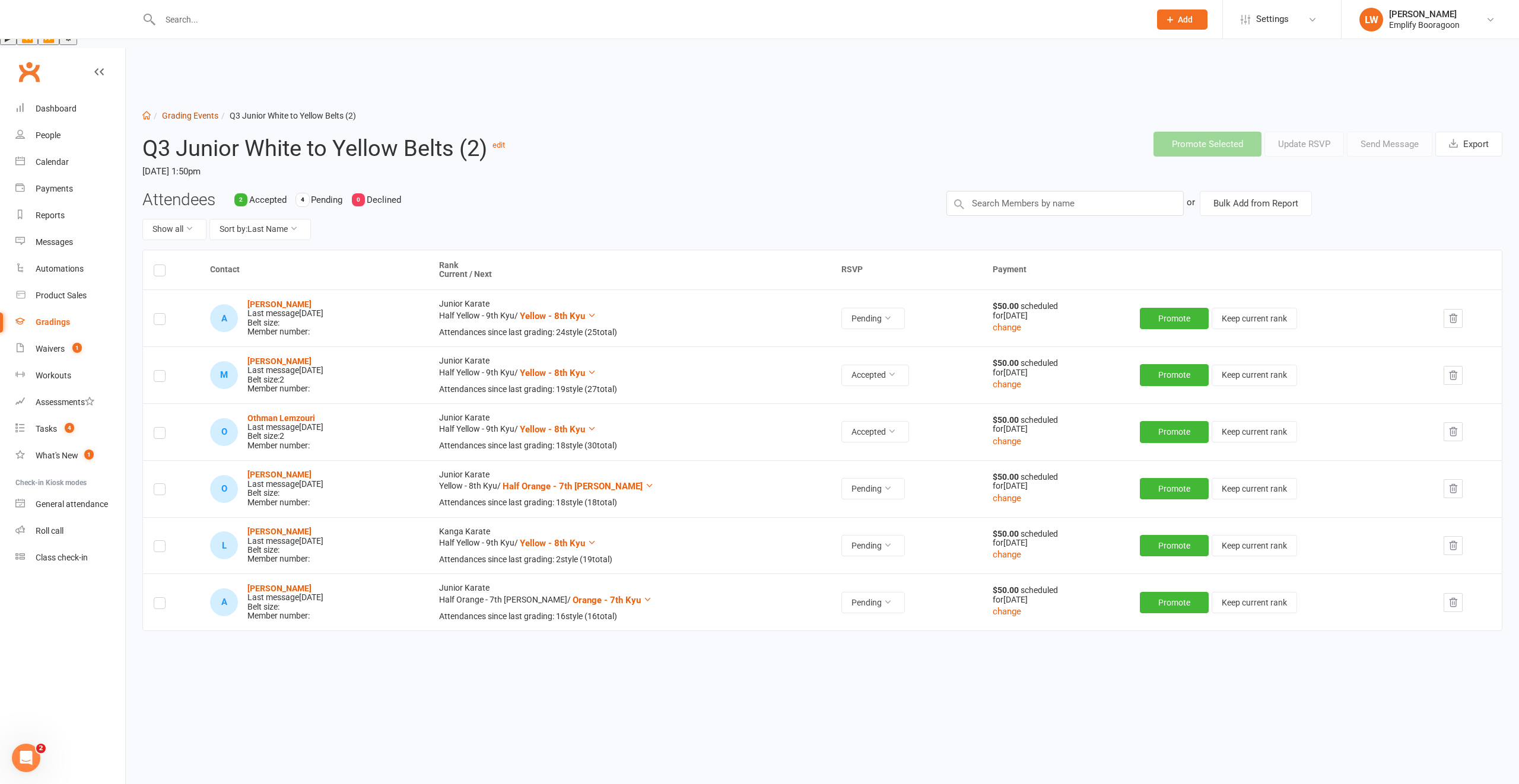
click at [175, 111] on link "Grading Events" at bounding box center [190, 115] width 57 height 9
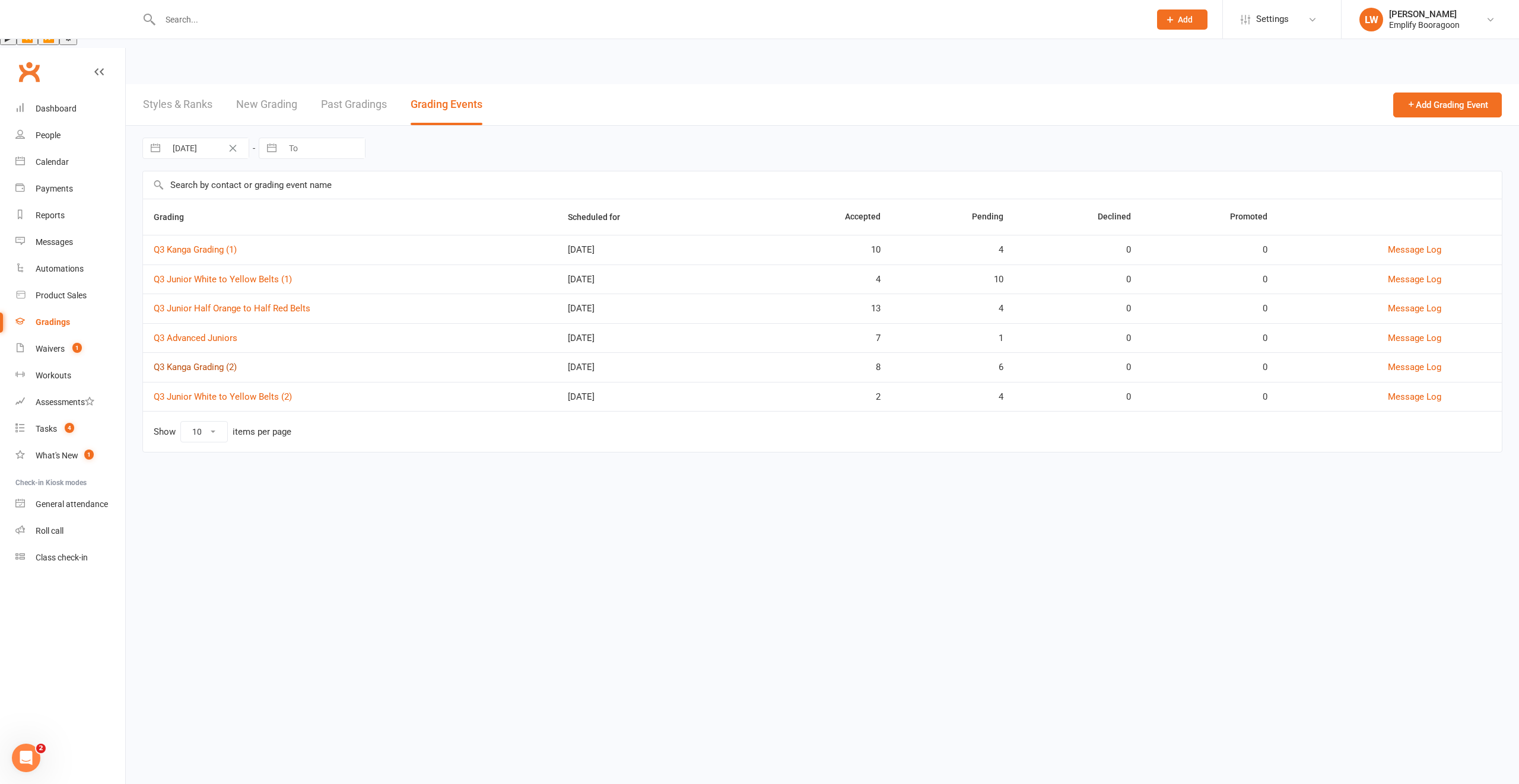
click at [213, 362] on link "Q3 Kanga Grading (2)" at bounding box center [195, 367] width 83 height 11
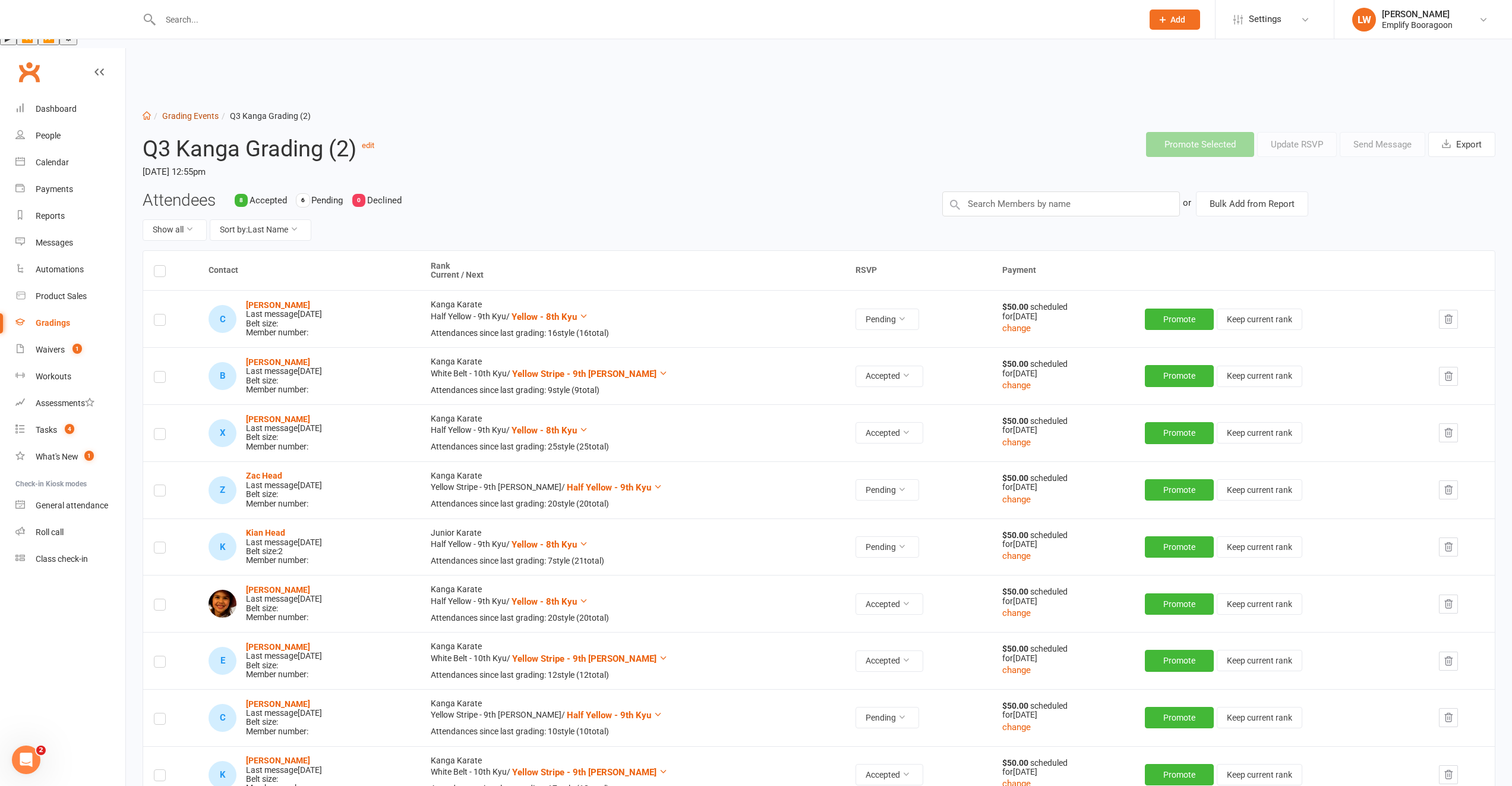
click at [188, 111] on link "Grading Events" at bounding box center [190, 115] width 57 height 9
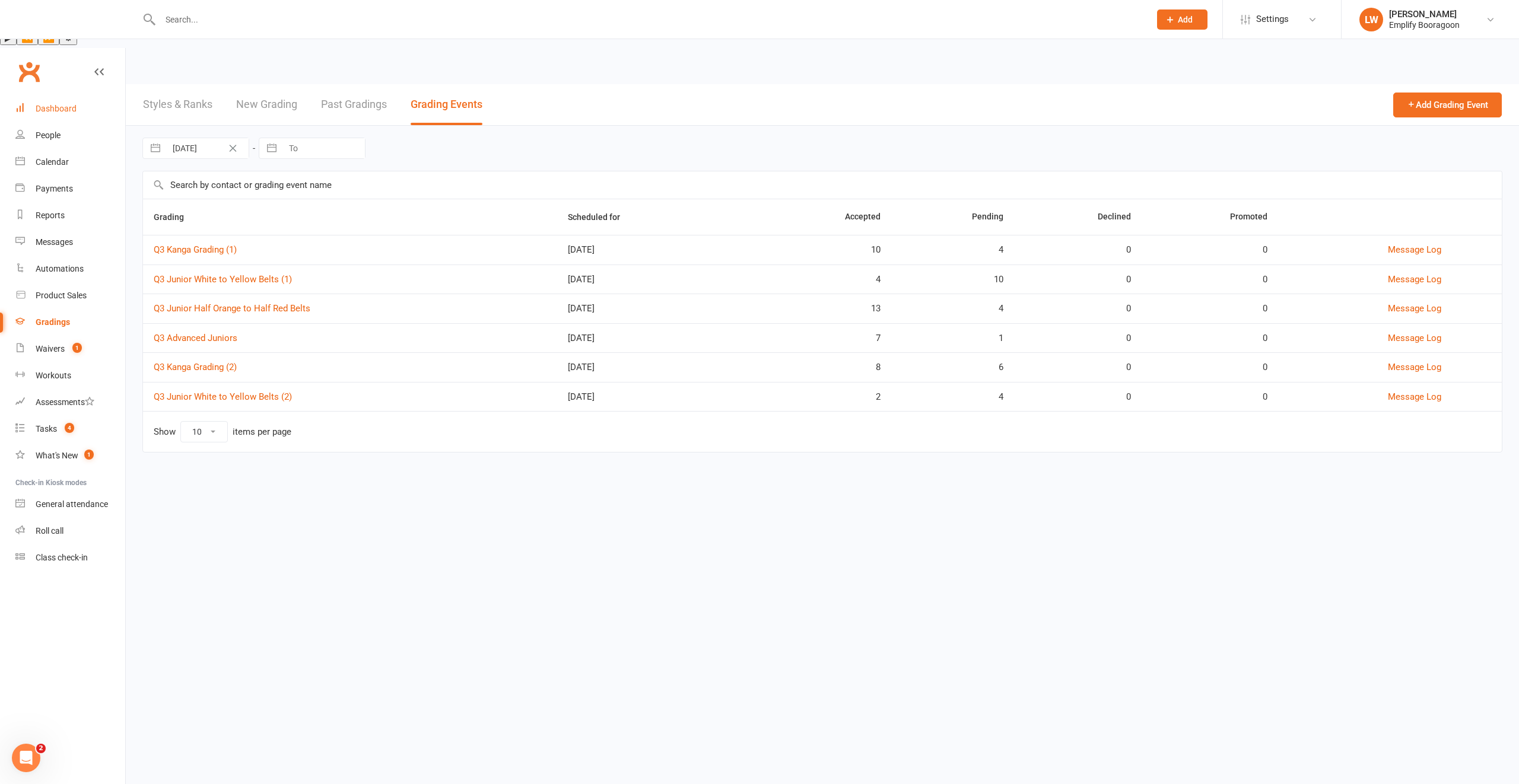
click at [51, 104] on div "Dashboard" at bounding box center [56, 108] width 41 height 9
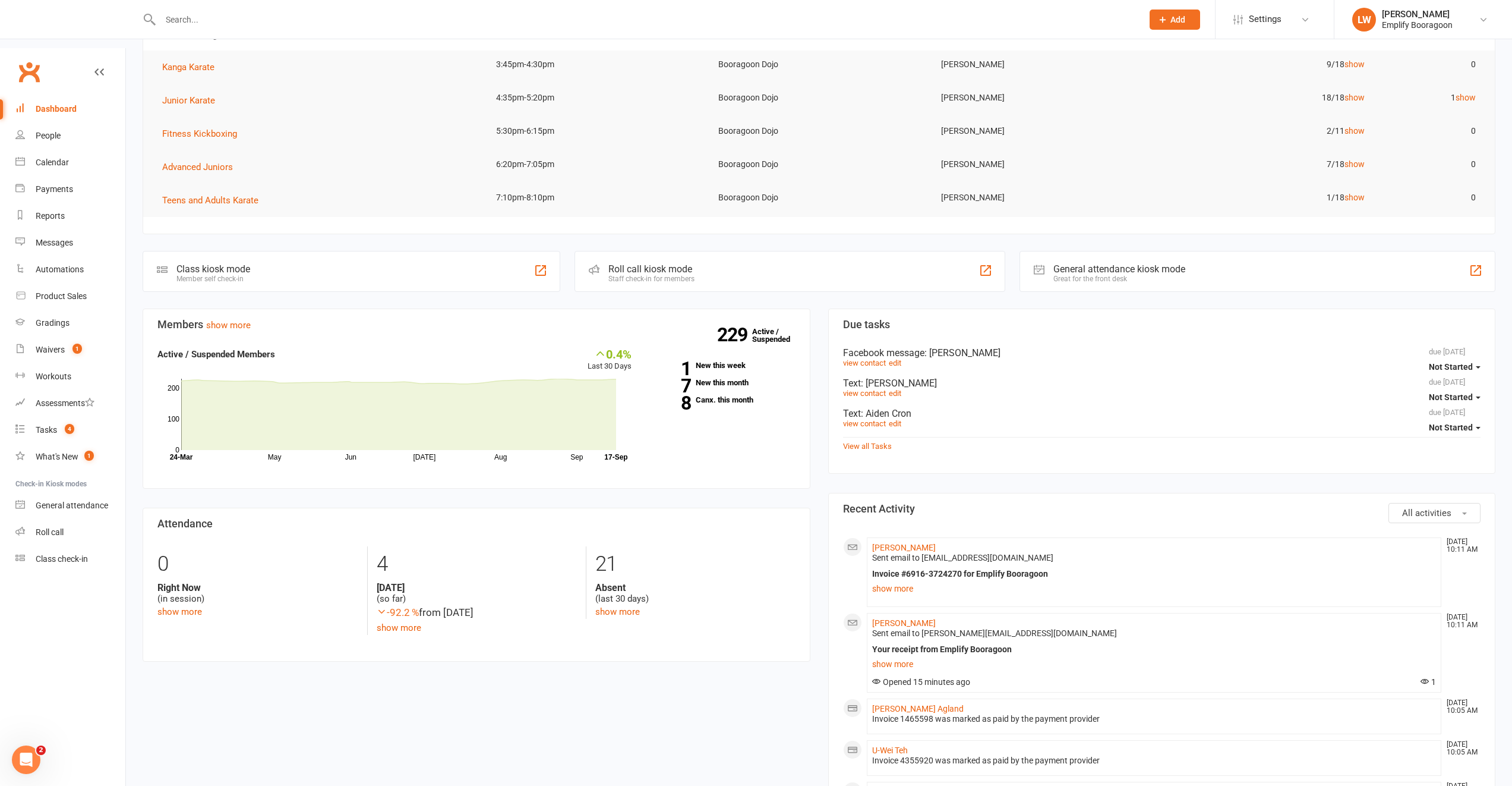
scroll to position [327, 0]
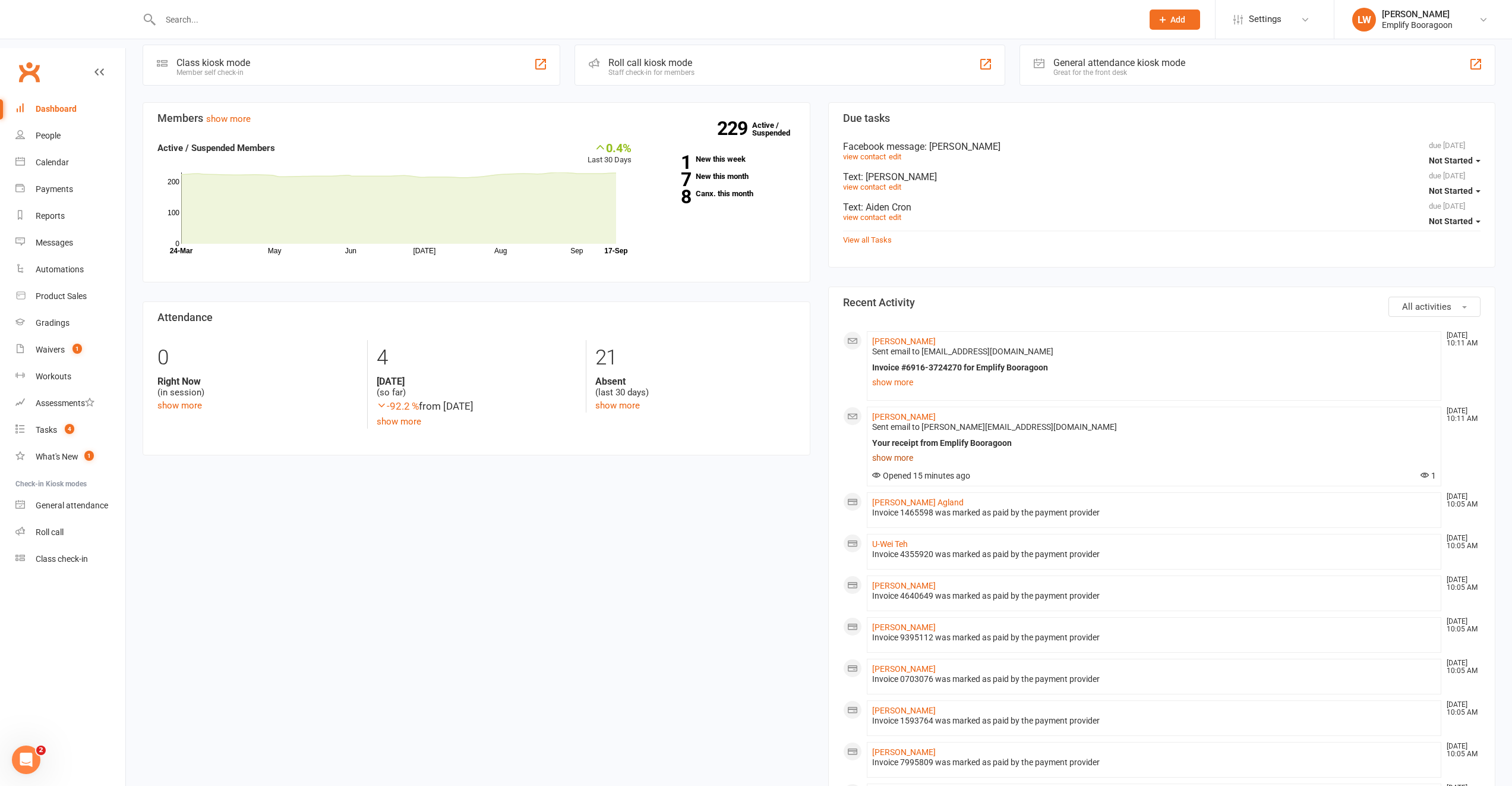
click at [904, 449] on link "show more" at bounding box center [1154, 458] width 564 height 17
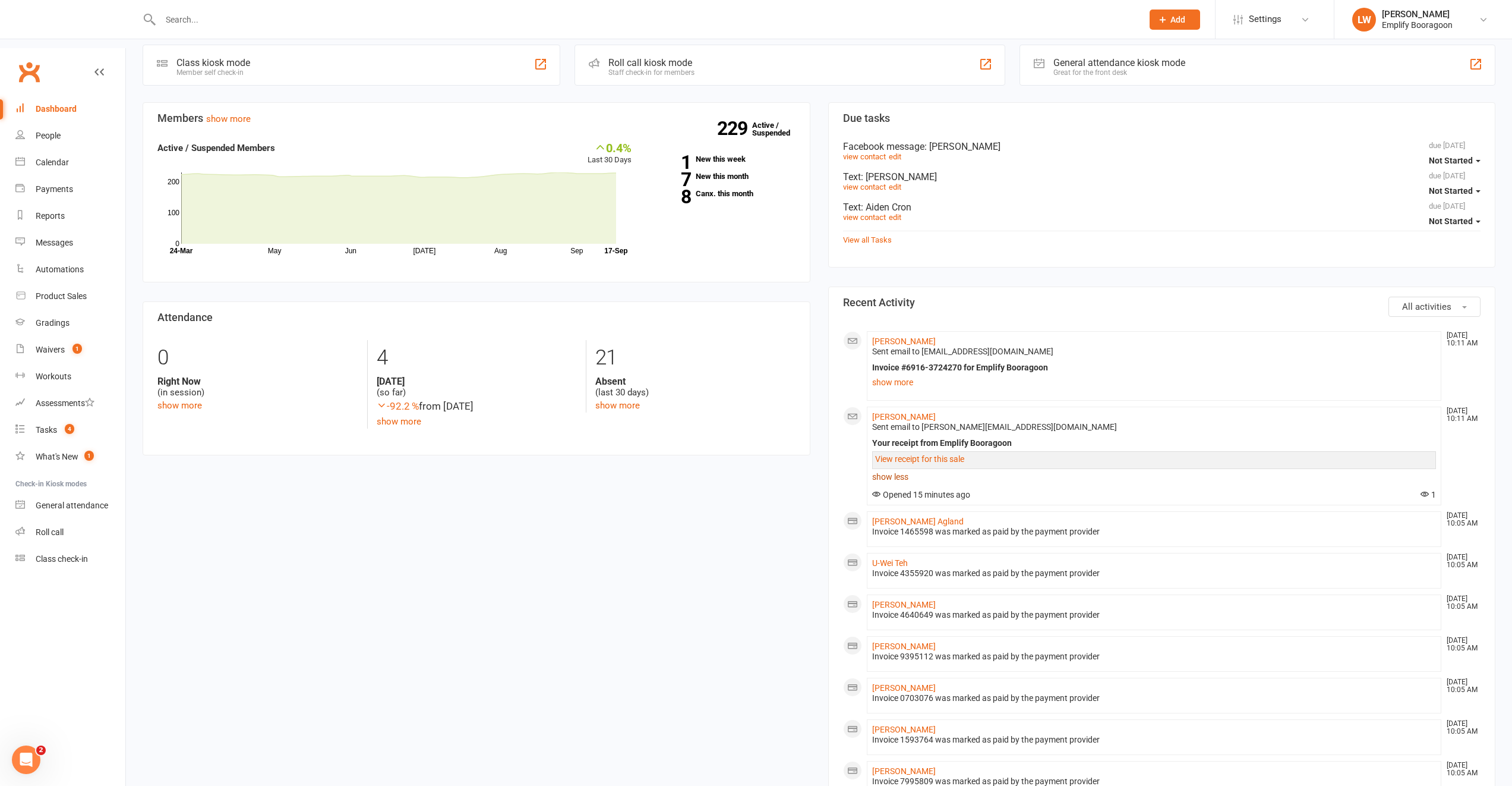
click at [891, 469] on link "show less" at bounding box center [1154, 477] width 564 height 17
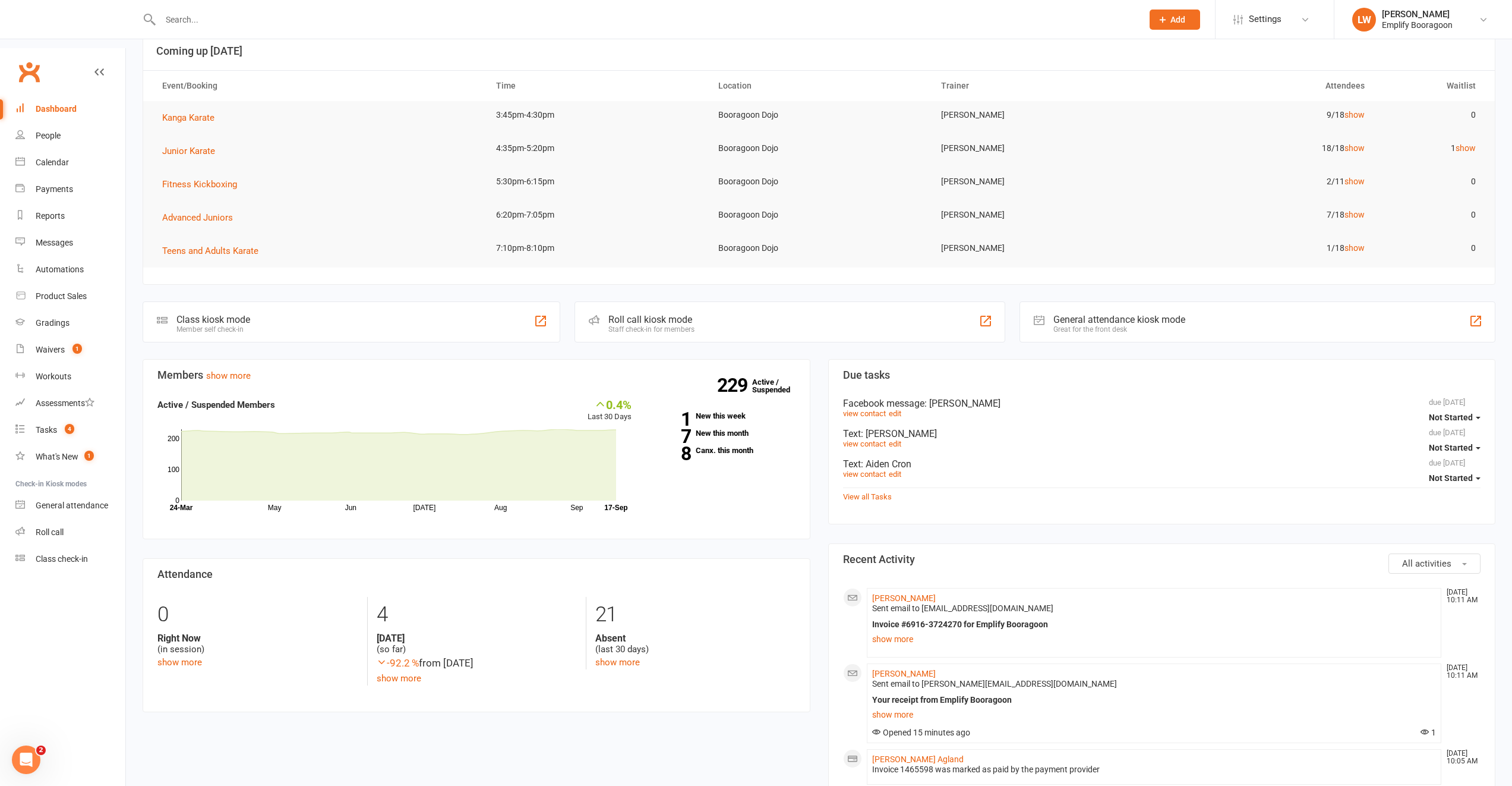
scroll to position [0, 0]
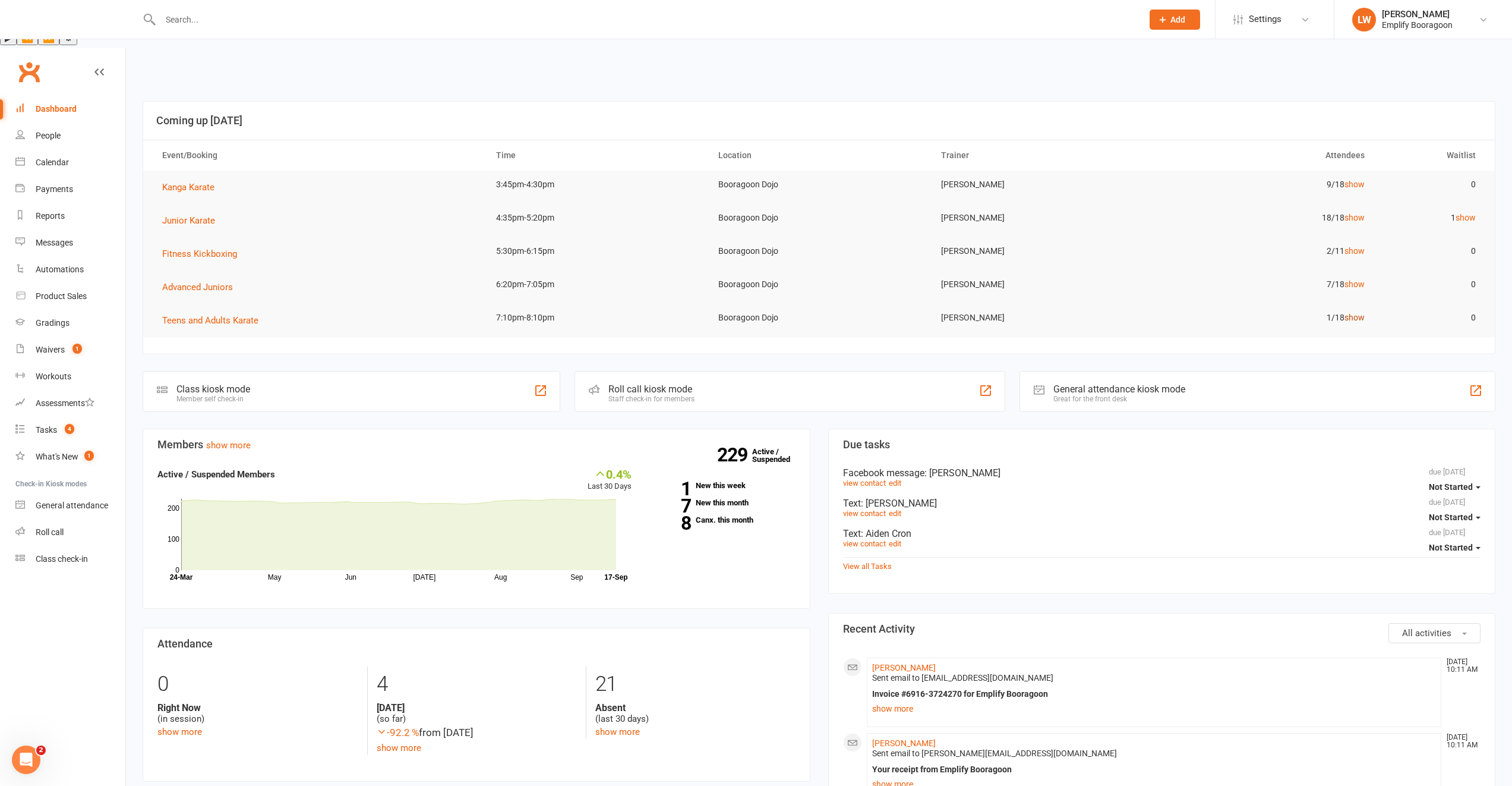
click at [1350, 312] on link "show" at bounding box center [1355, 317] width 20 height 9
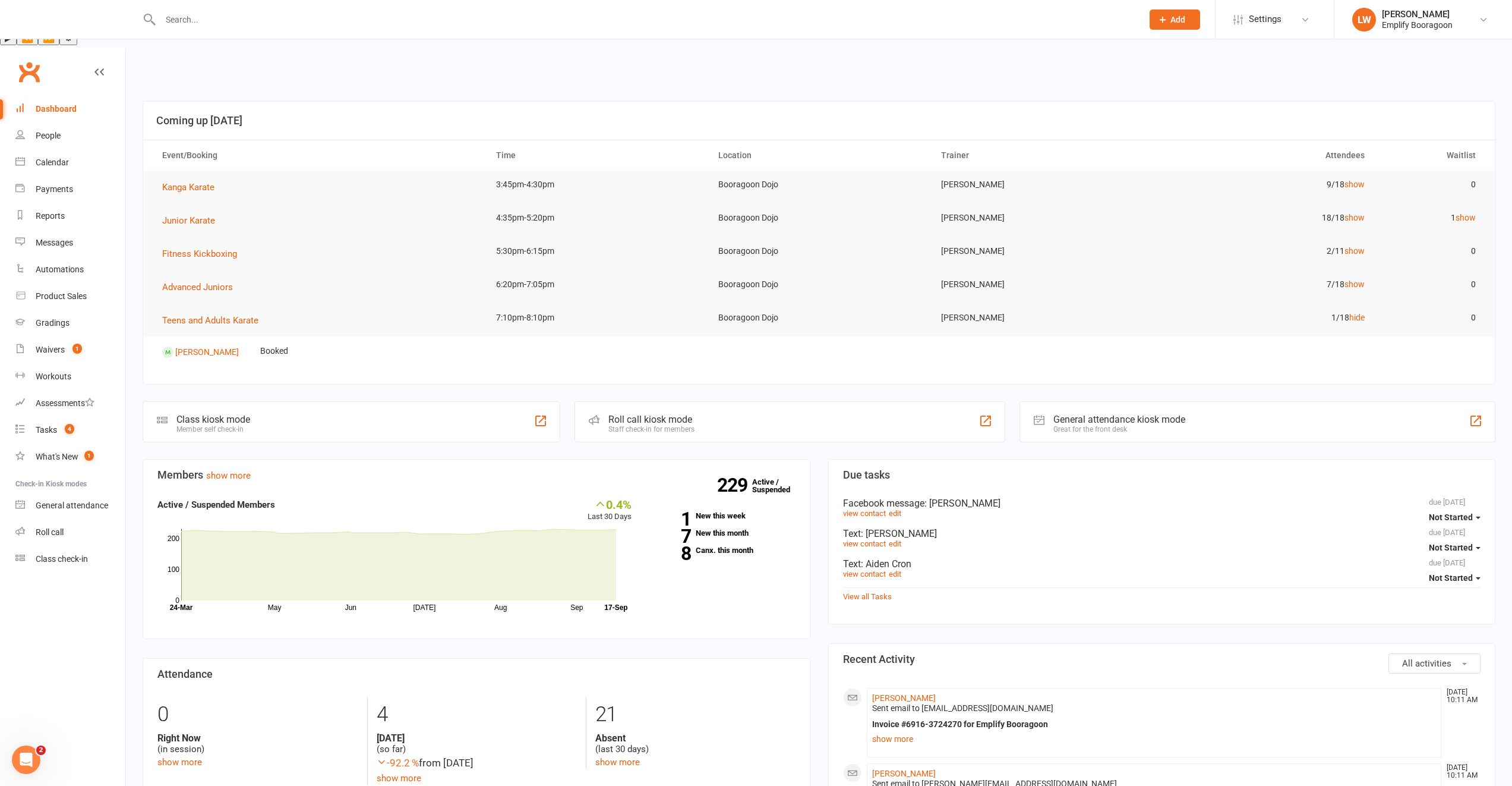
click at [699, 14] on input "text" at bounding box center [646, 20] width 977 height 17
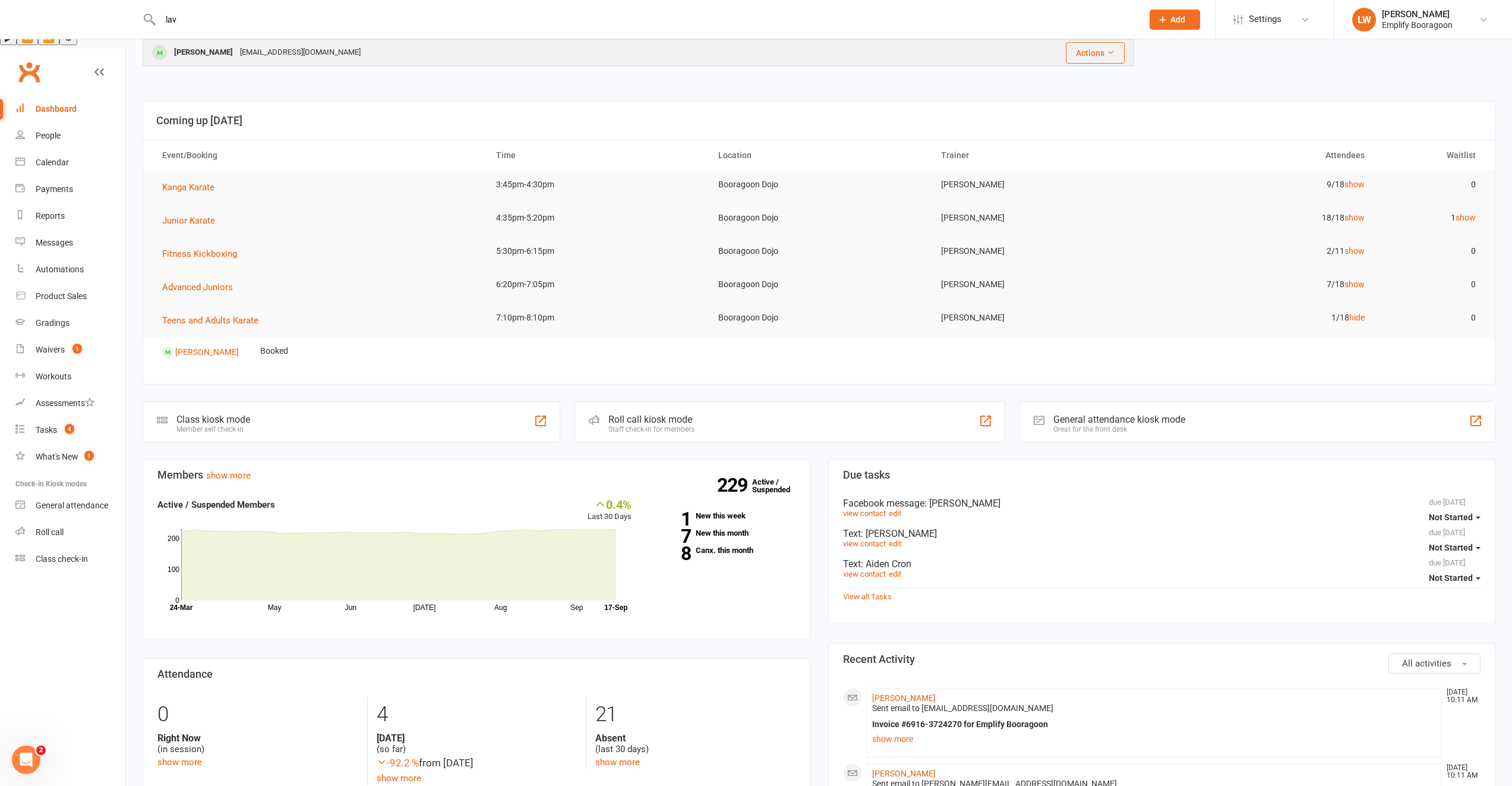
type input "lav"
click at [671, 42] on div "[PERSON_NAME] [EMAIL_ADDRESS][DOMAIN_NAME]" at bounding box center [523, 53] width 759 height 25
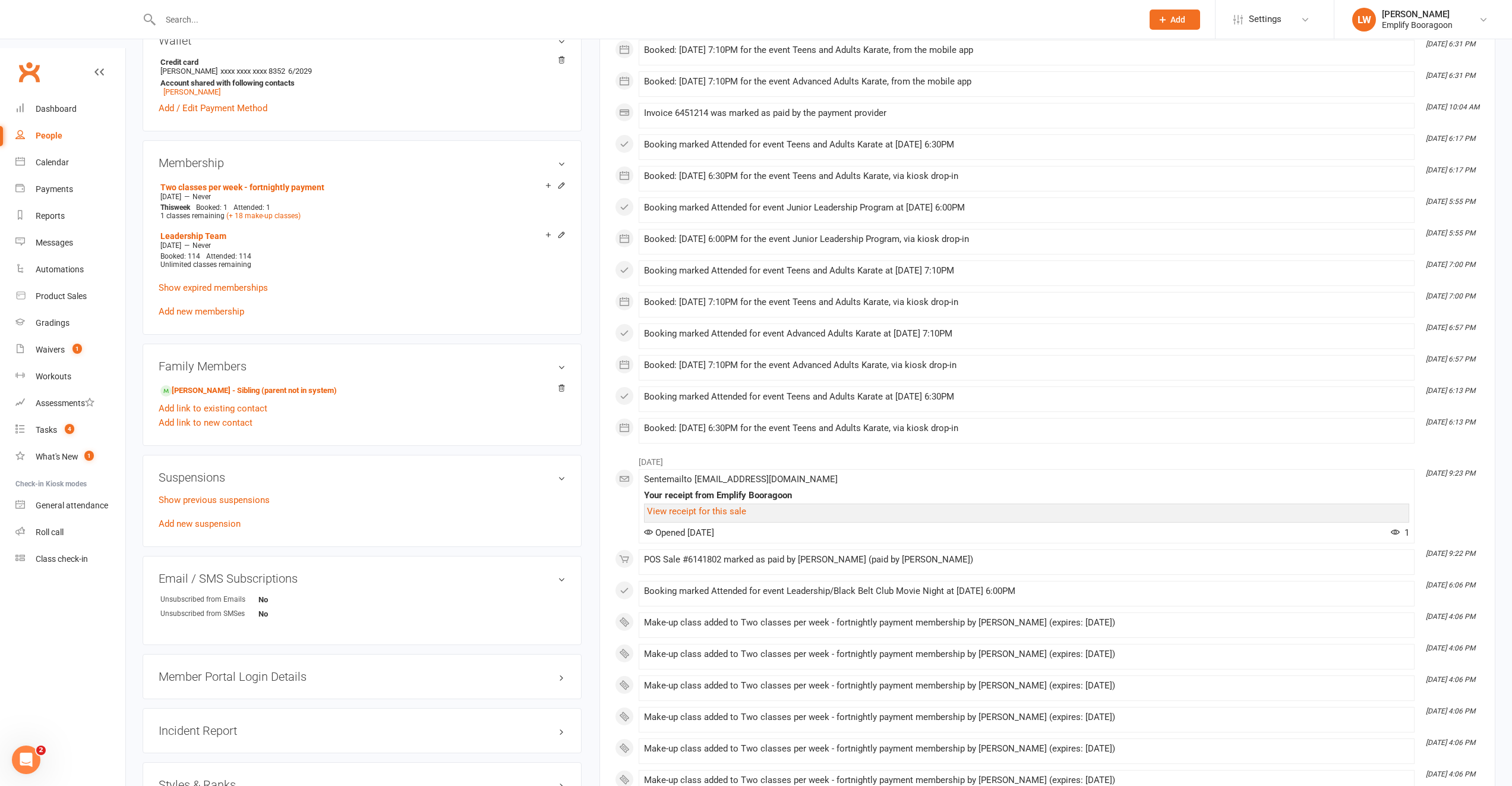
scroll to position [844, 0]
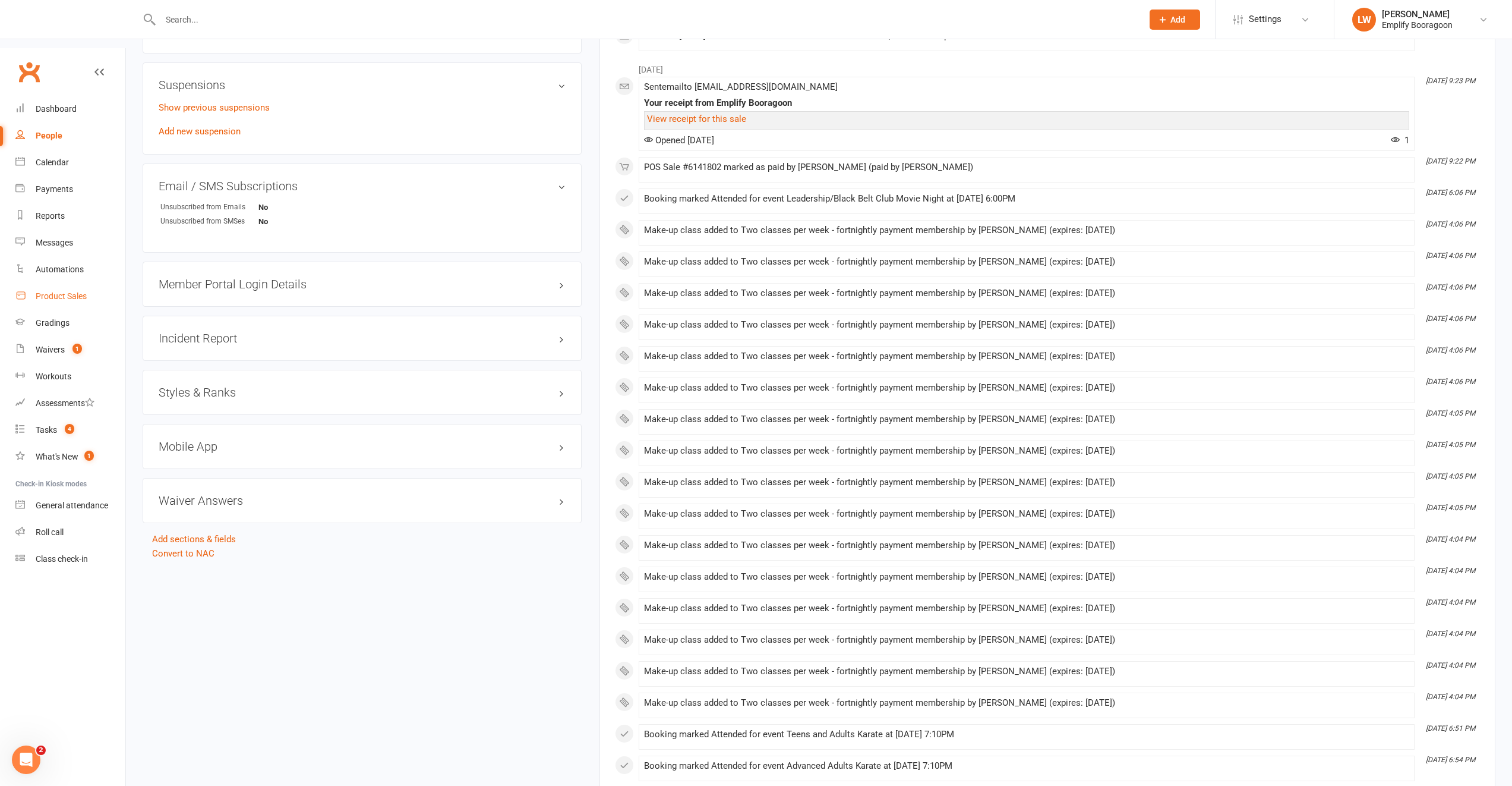
click at [70, 291] on div "Product Sales" at bounding box center [61, 295] width 51 height 9
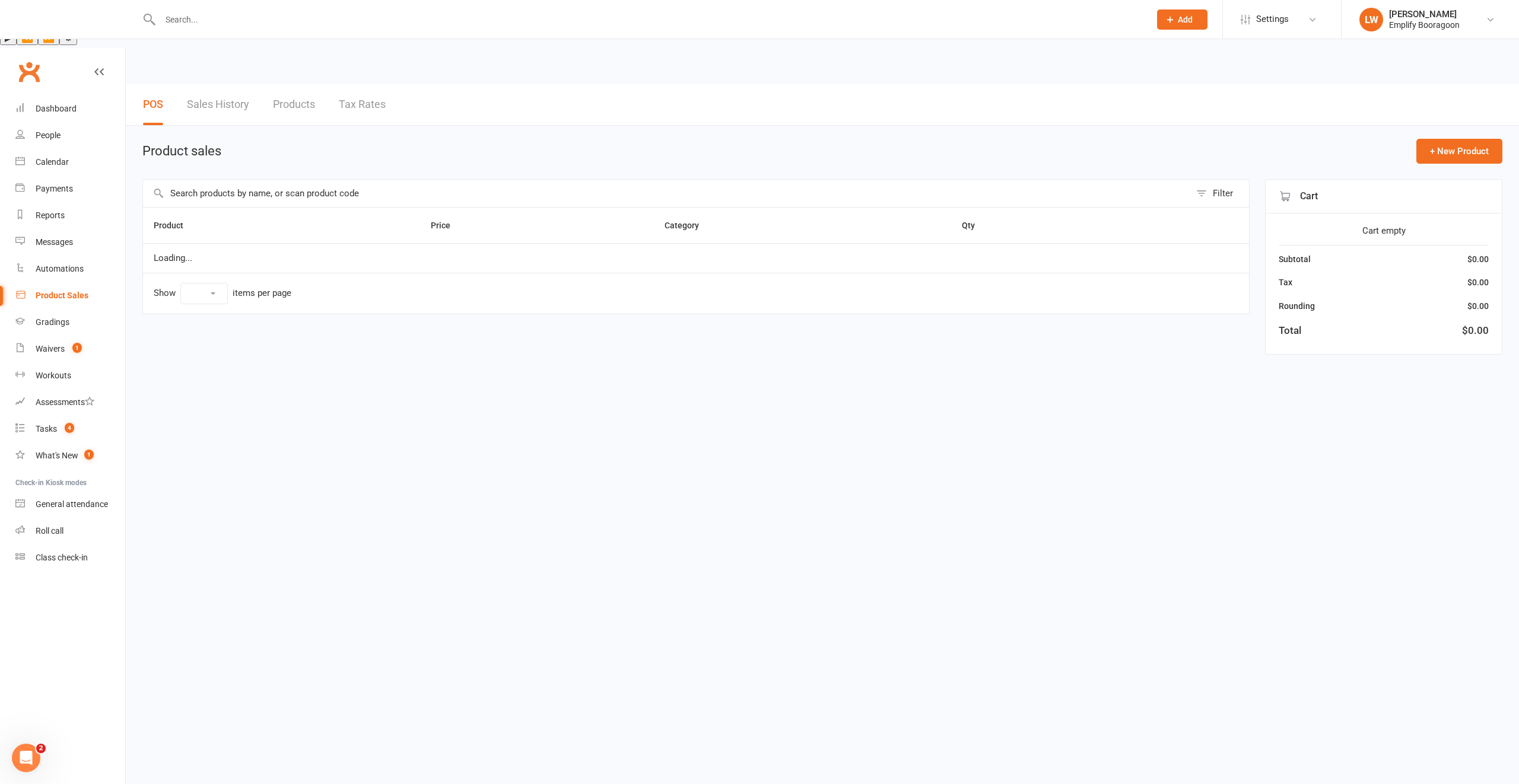
select select "10"
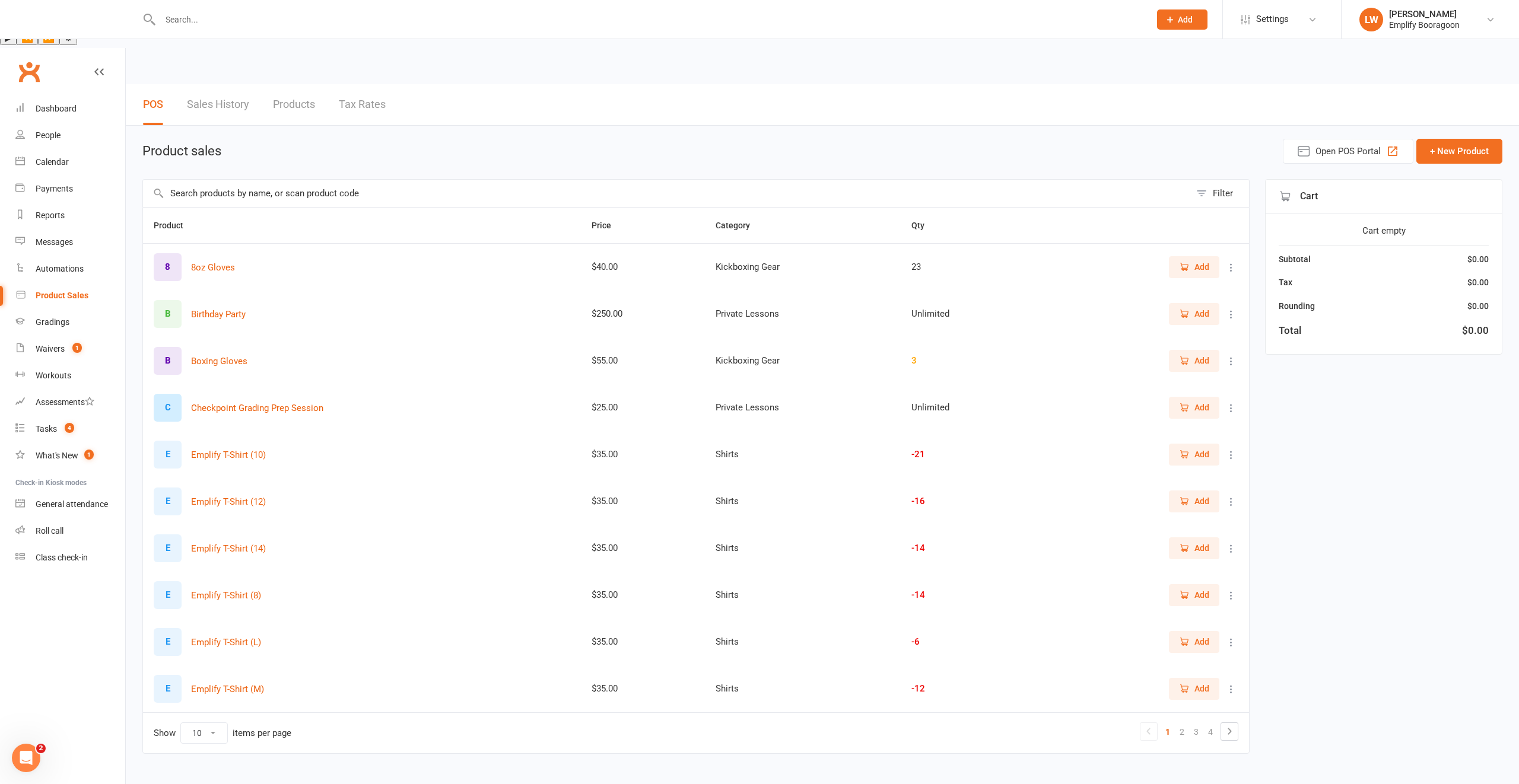
click at [239, 84] on link "Sales History" at bounding box center [219, 104] width 63 height 41
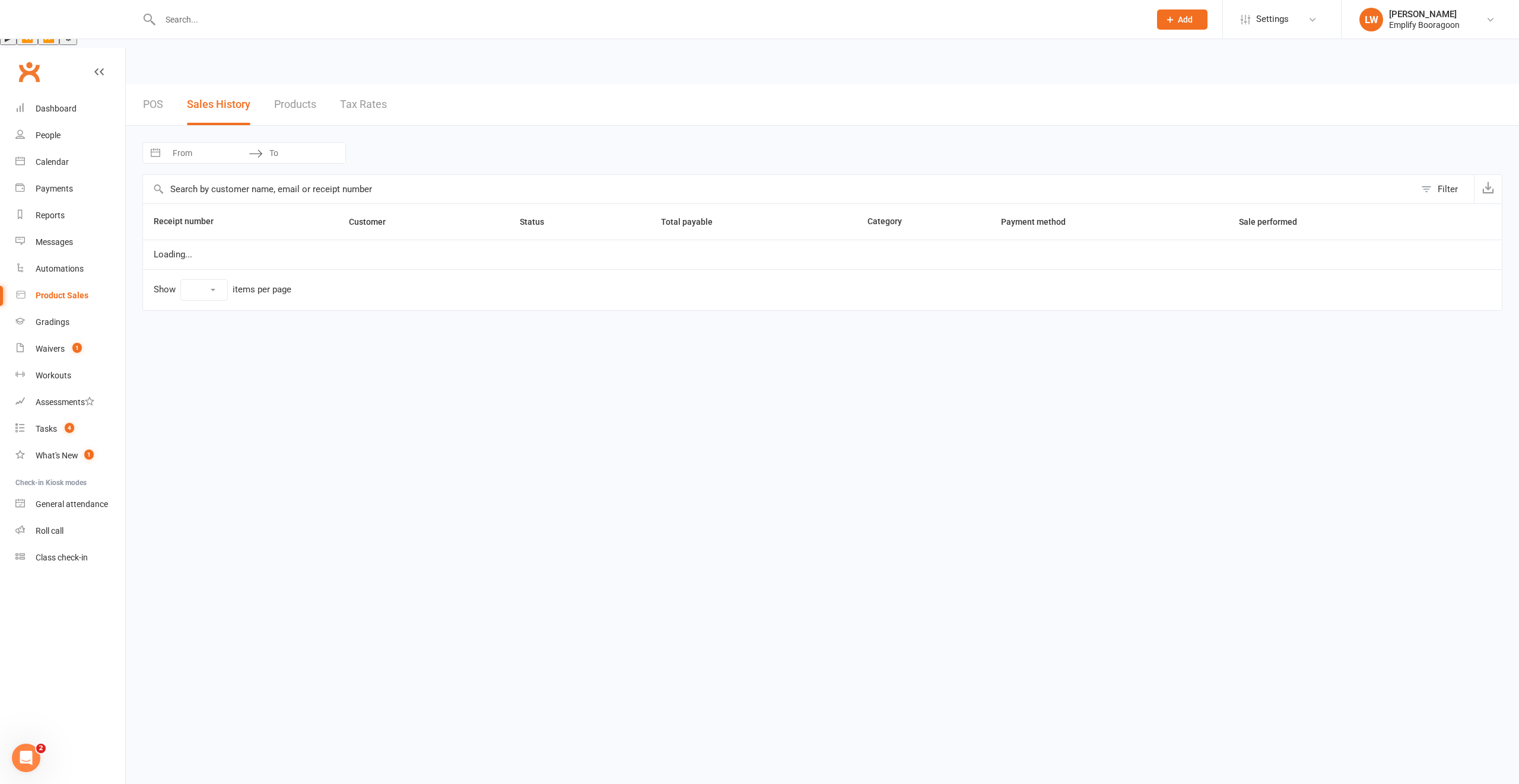
select select "25"
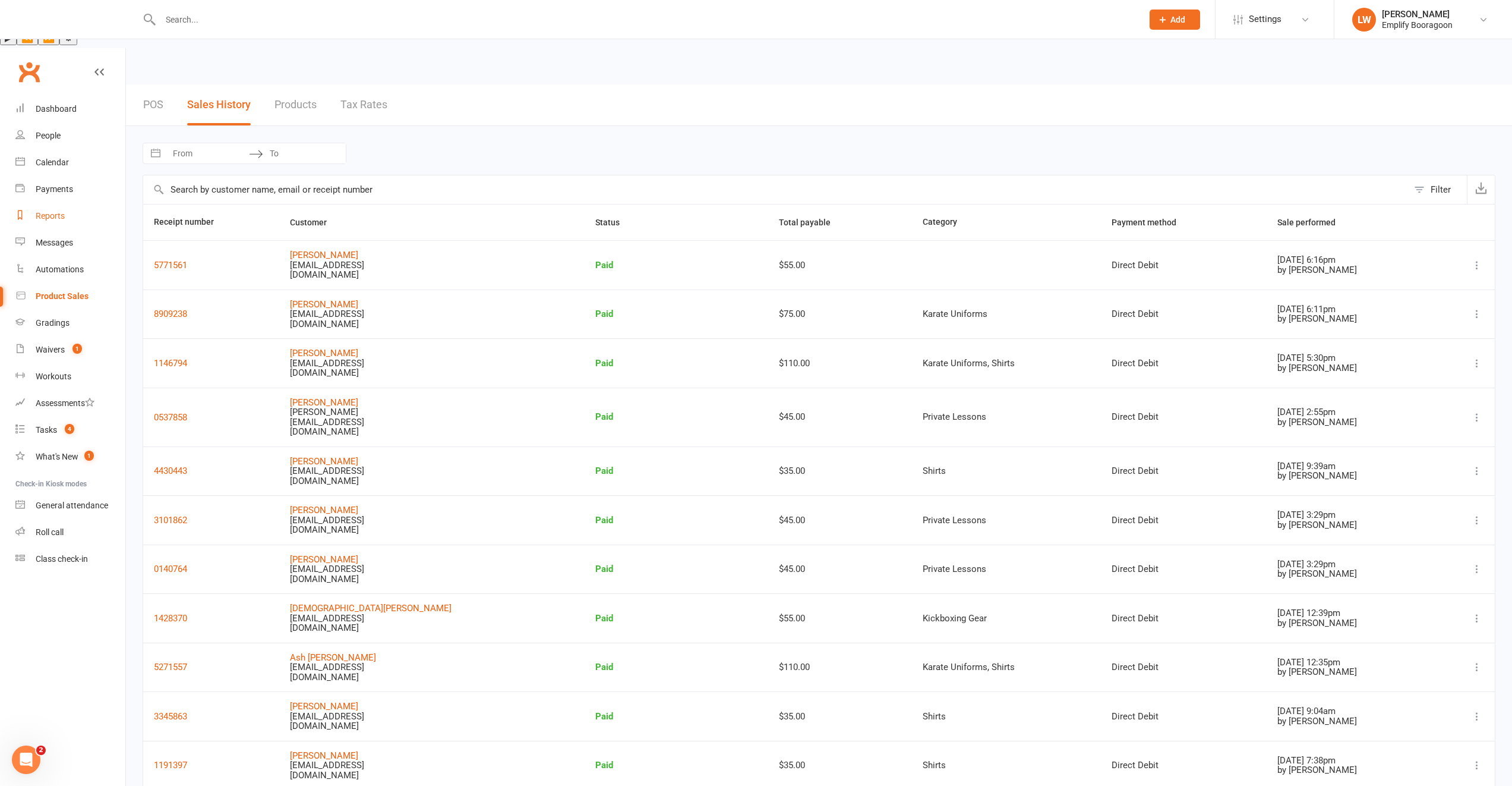
click at [59, 211] on div "Reports" at bounding box center [50, 216] width 29 height 9
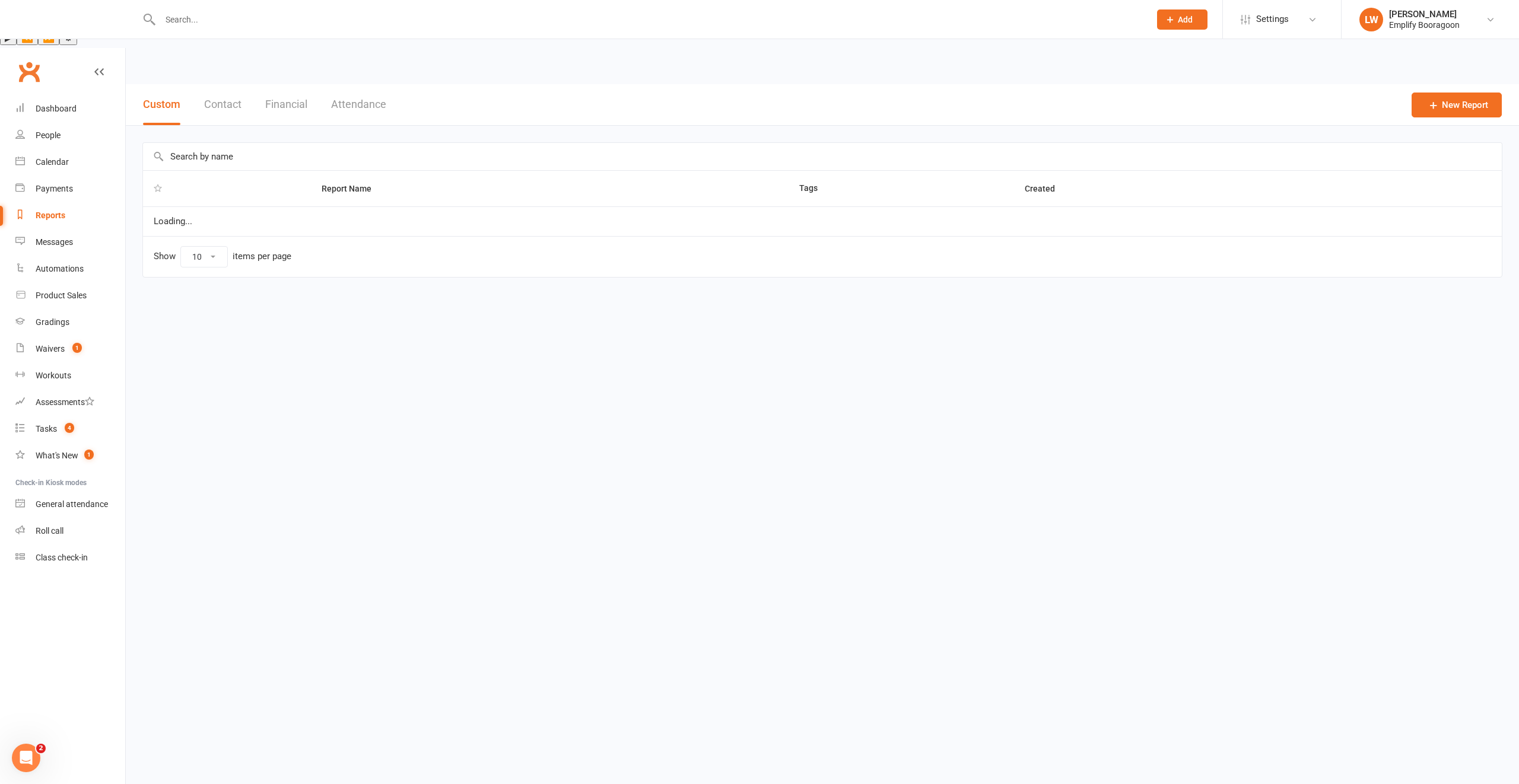
click at [280, 84] on button "Financial" at bounding box center [286, 104] width 42 height 41
click at [191, 212] on link "Daily Takings Report" at bounding box center [191, 216] width 75 height 9
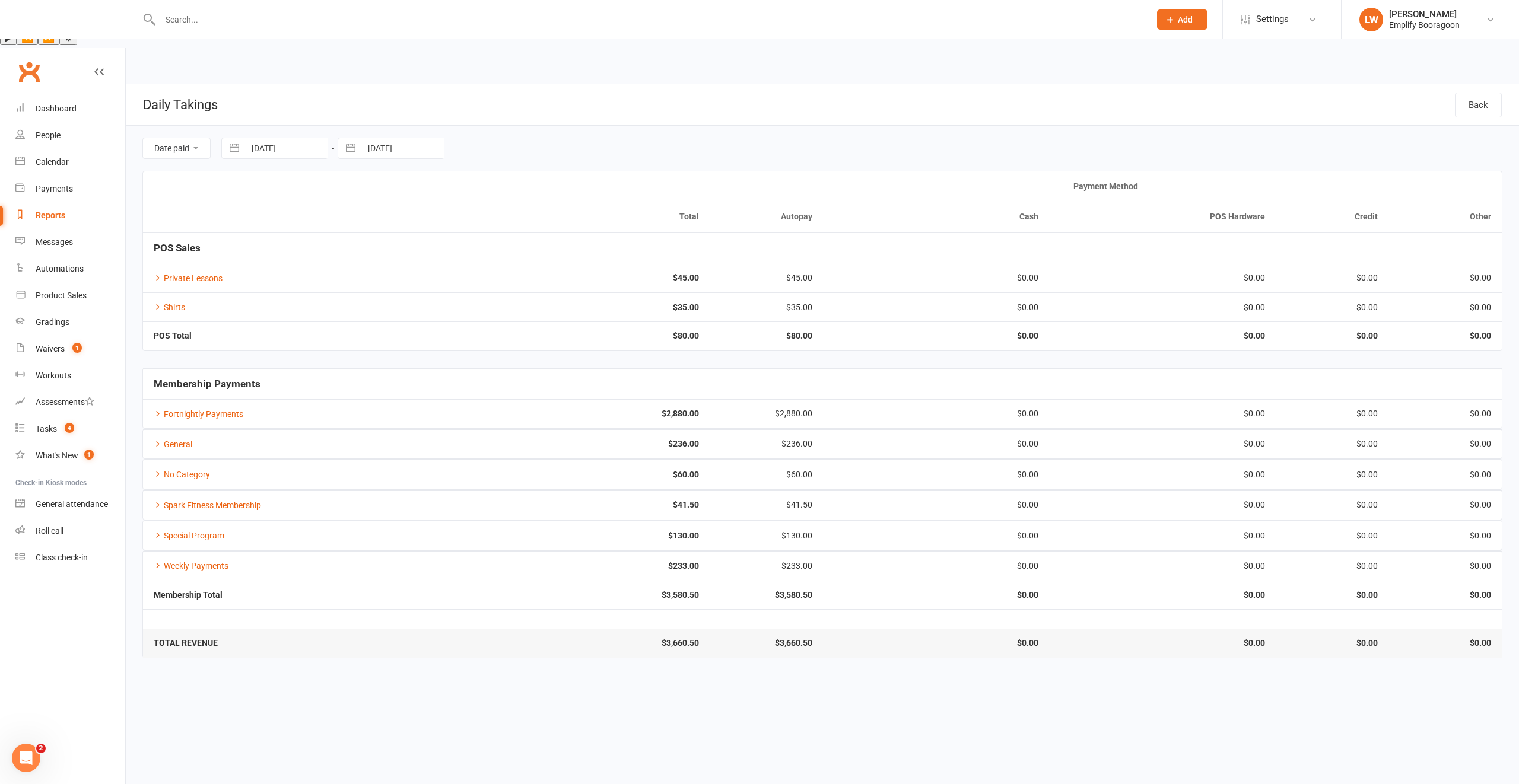
click at [269, 138] on input "[DATE]" at bounding box center [286, 148] width 82 height 20
select select "7"
select select "2025"
select select "8"
select select "2025"
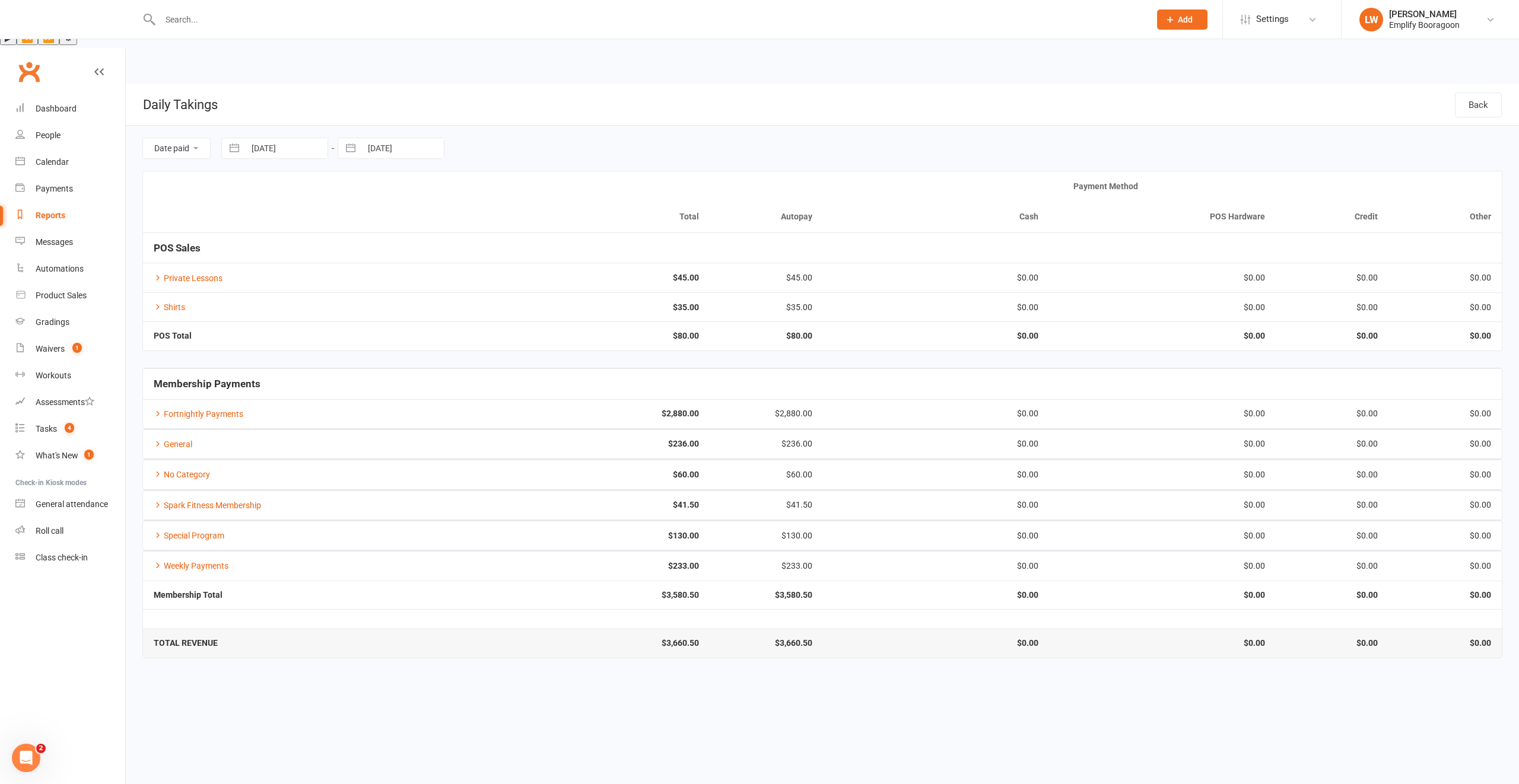
select select "9"
select select "2025"
click at [270, 229] on td "1" at bounding box center [269, 240] width 23 height 23
type input "[DATE]"
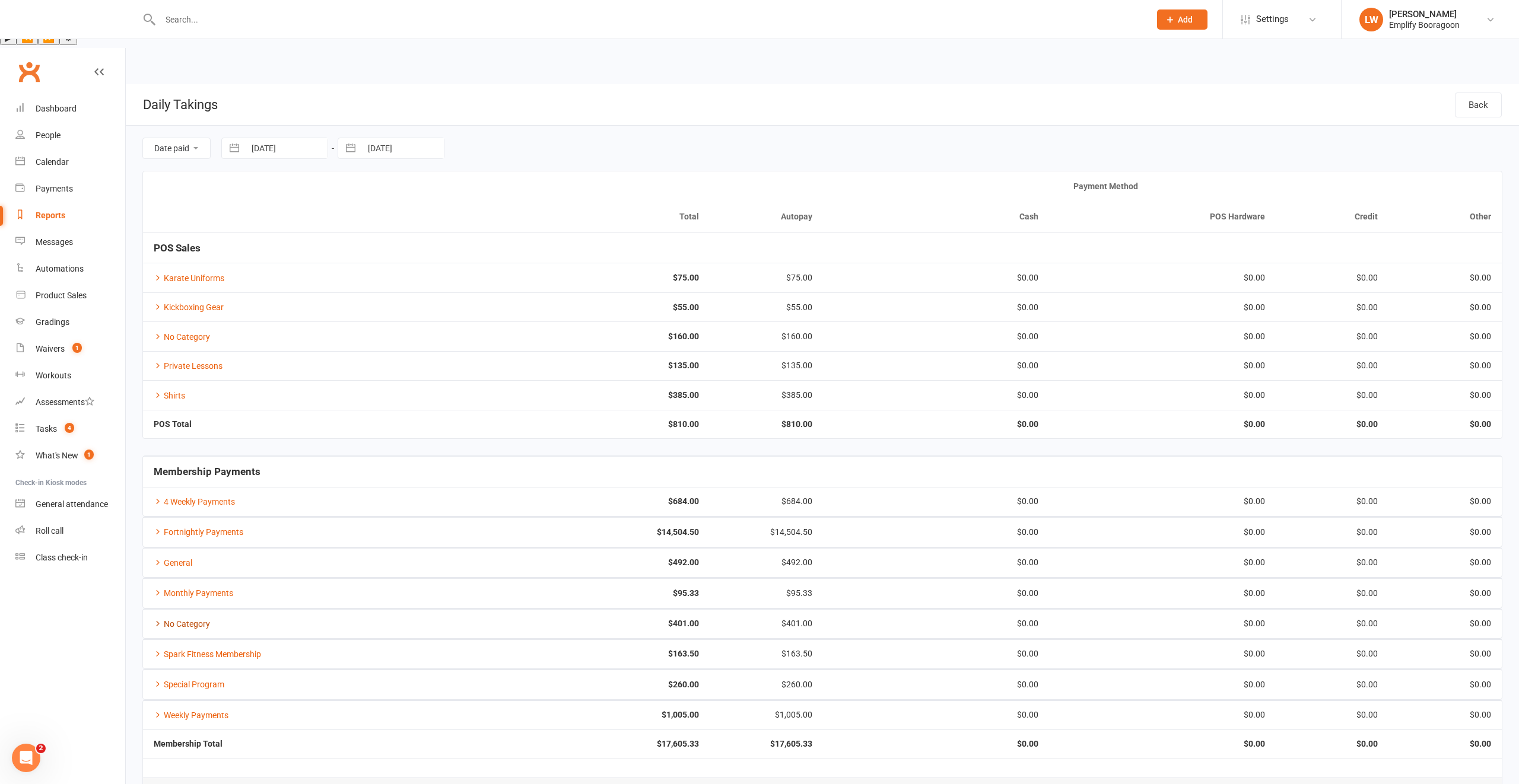
click at [193, 619] on link "No Category" at bounding box center [181, 623] width 57 height 9
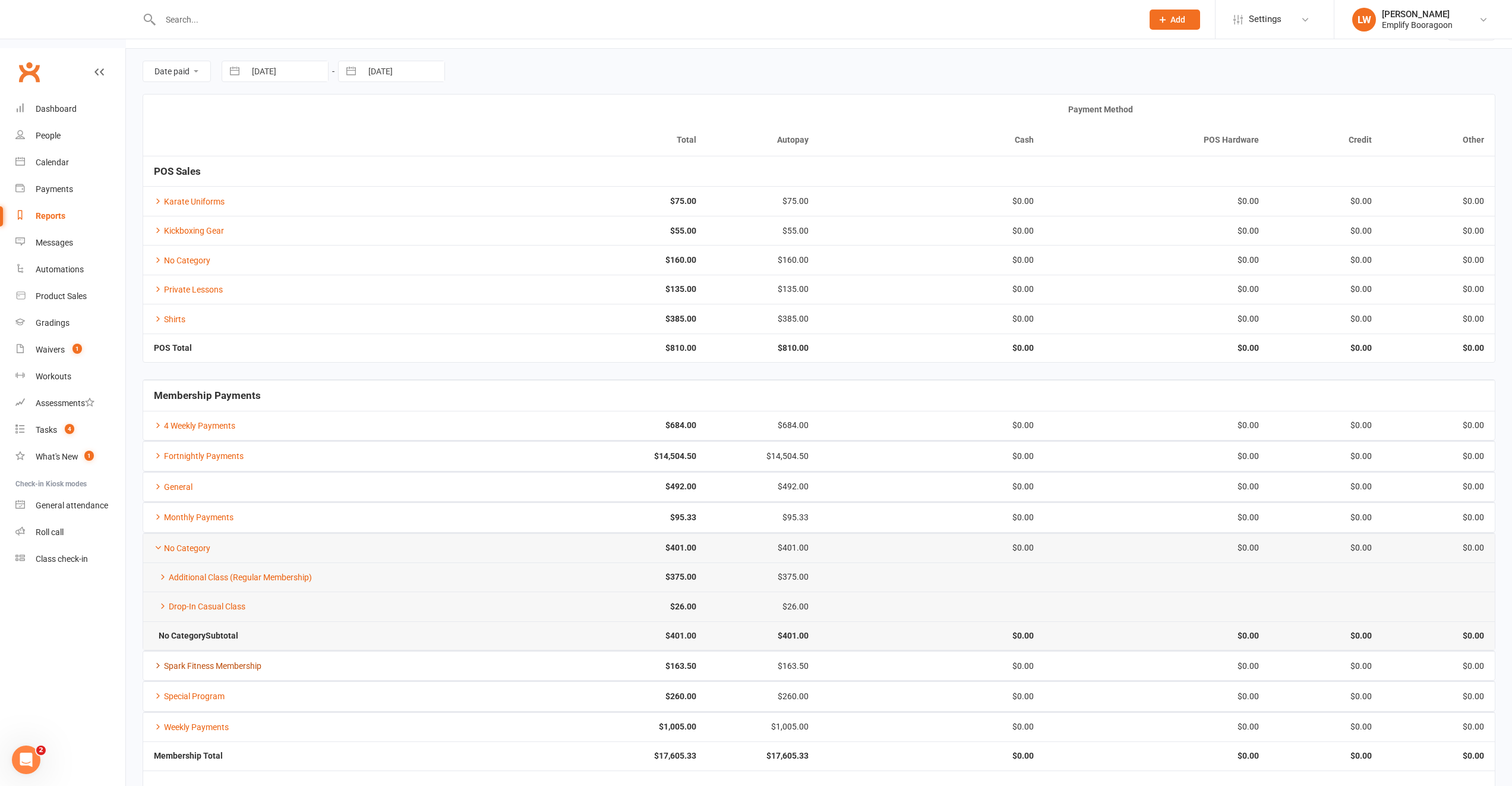
scroll to position [82, 0]
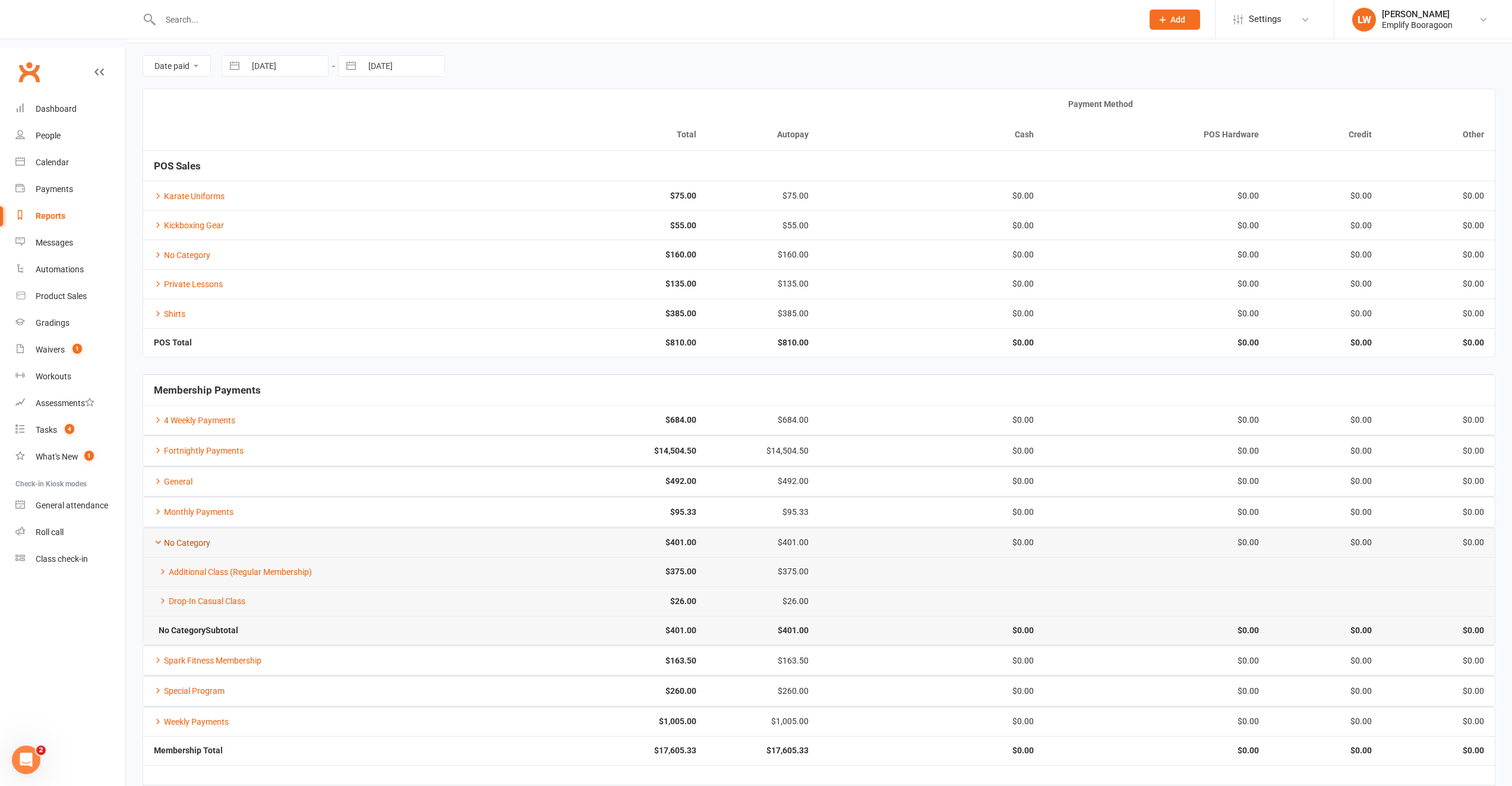
click at [183, 538] on link "No Category" at bounding box center [182, 542] width 57 height 9
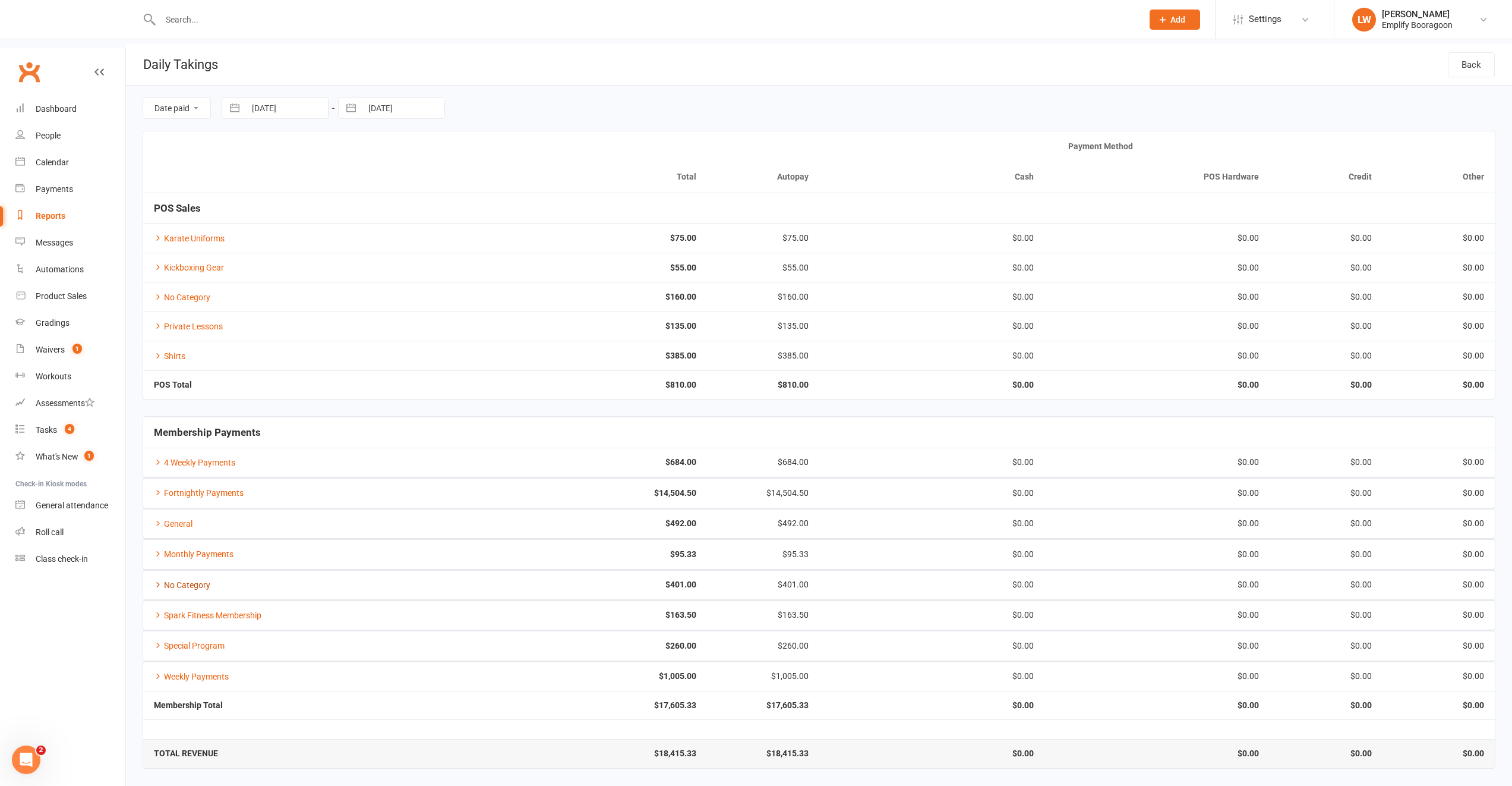
scroll to position [0, 0]
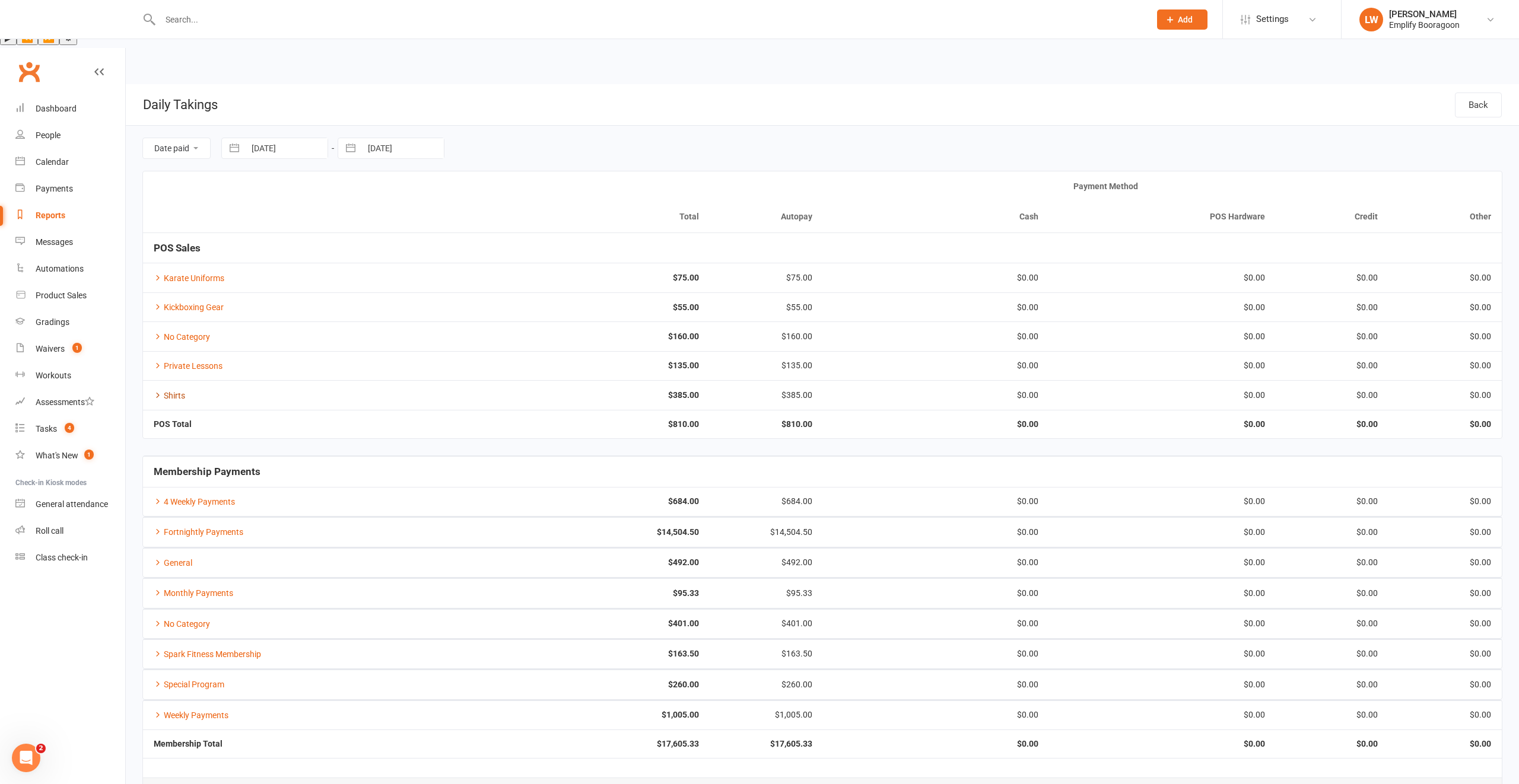
click at [171, 391] on link "Shirts" at bounding box center [169, 395] width 31 height 9
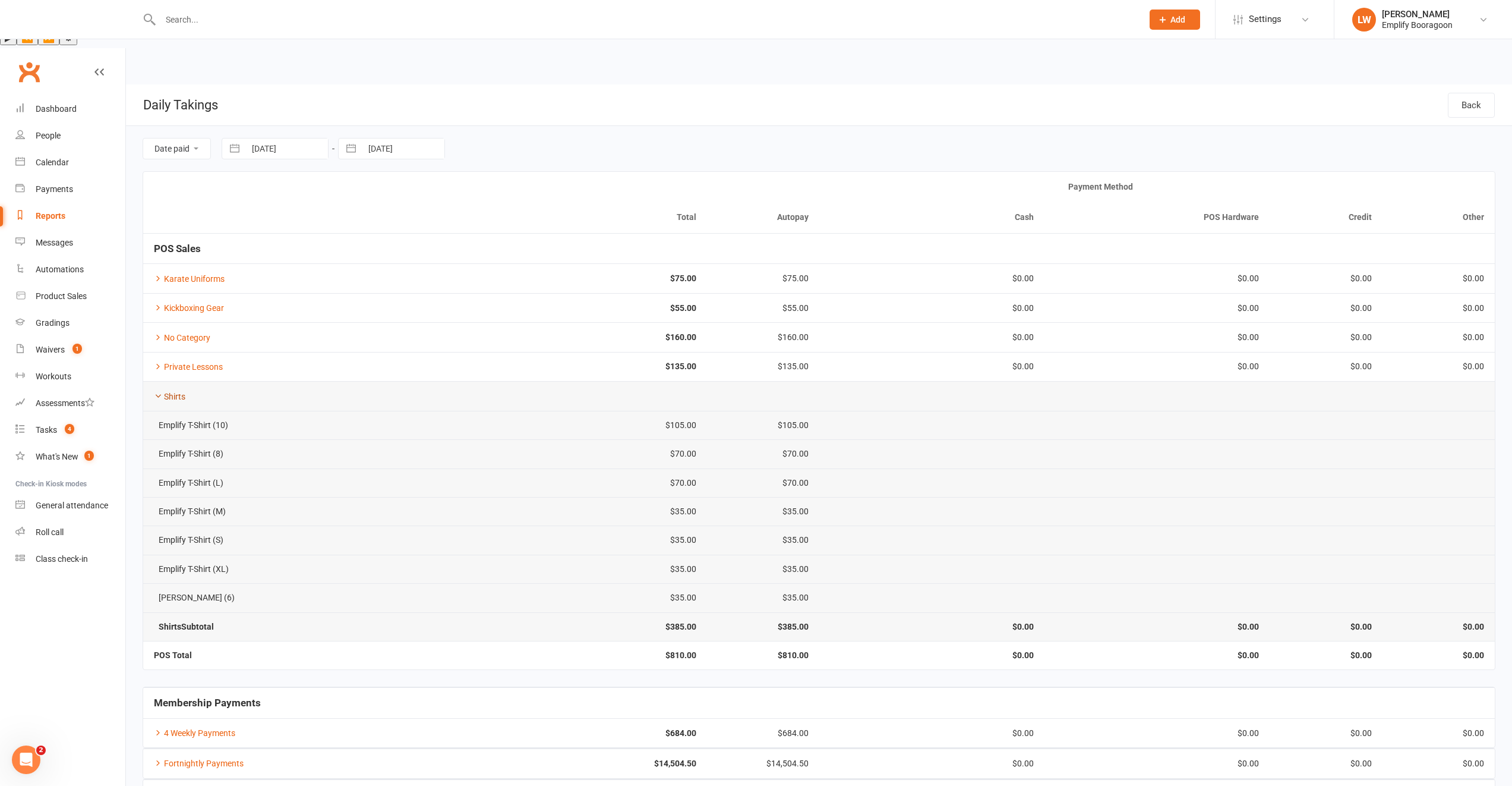
click at [171, 392] on link "Shirts" at bounding box center [169, 396] width 31 height 9
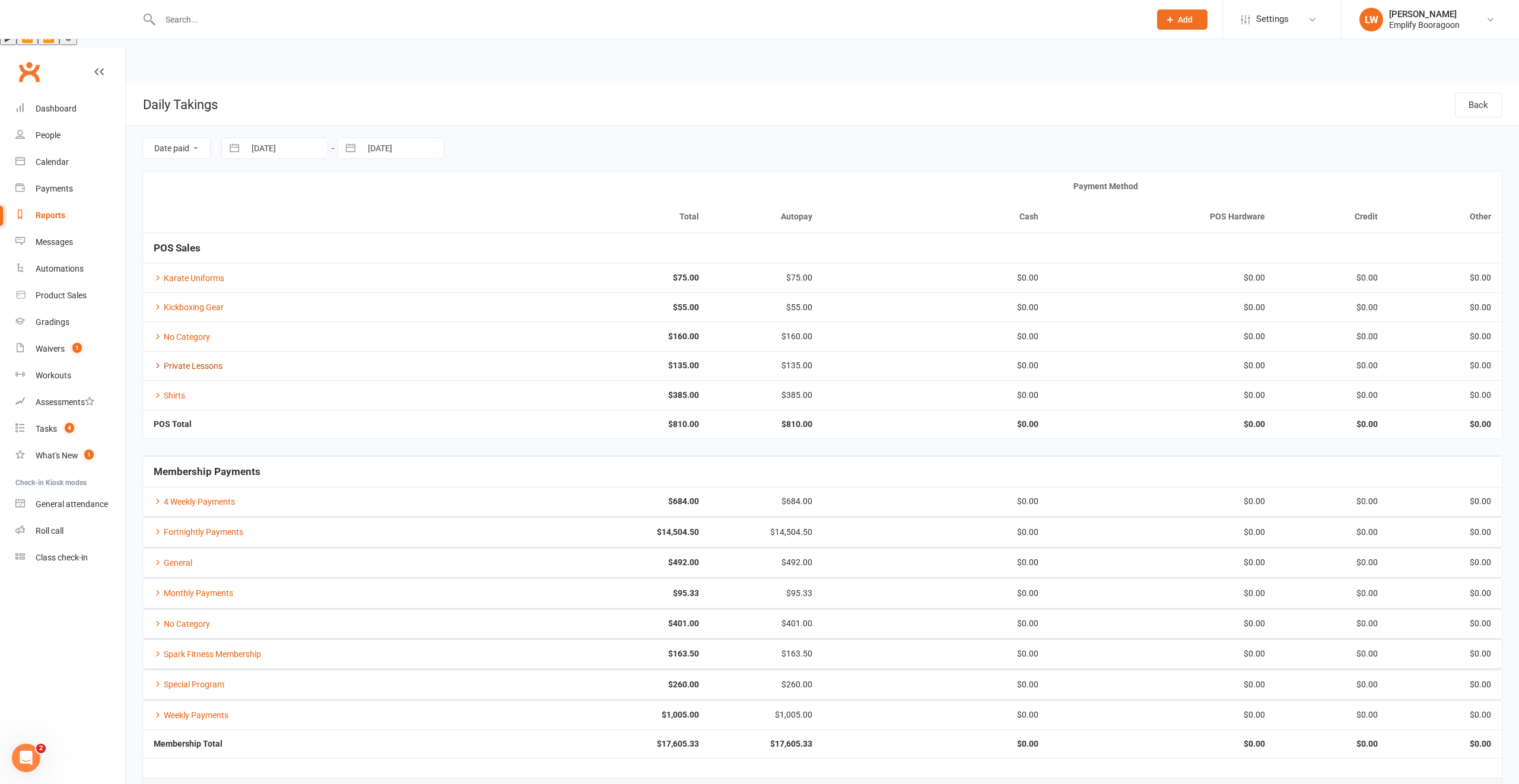
click at [172, 362] on link "Private Lessons" at bounding box center [187, 366] width 69 height 9
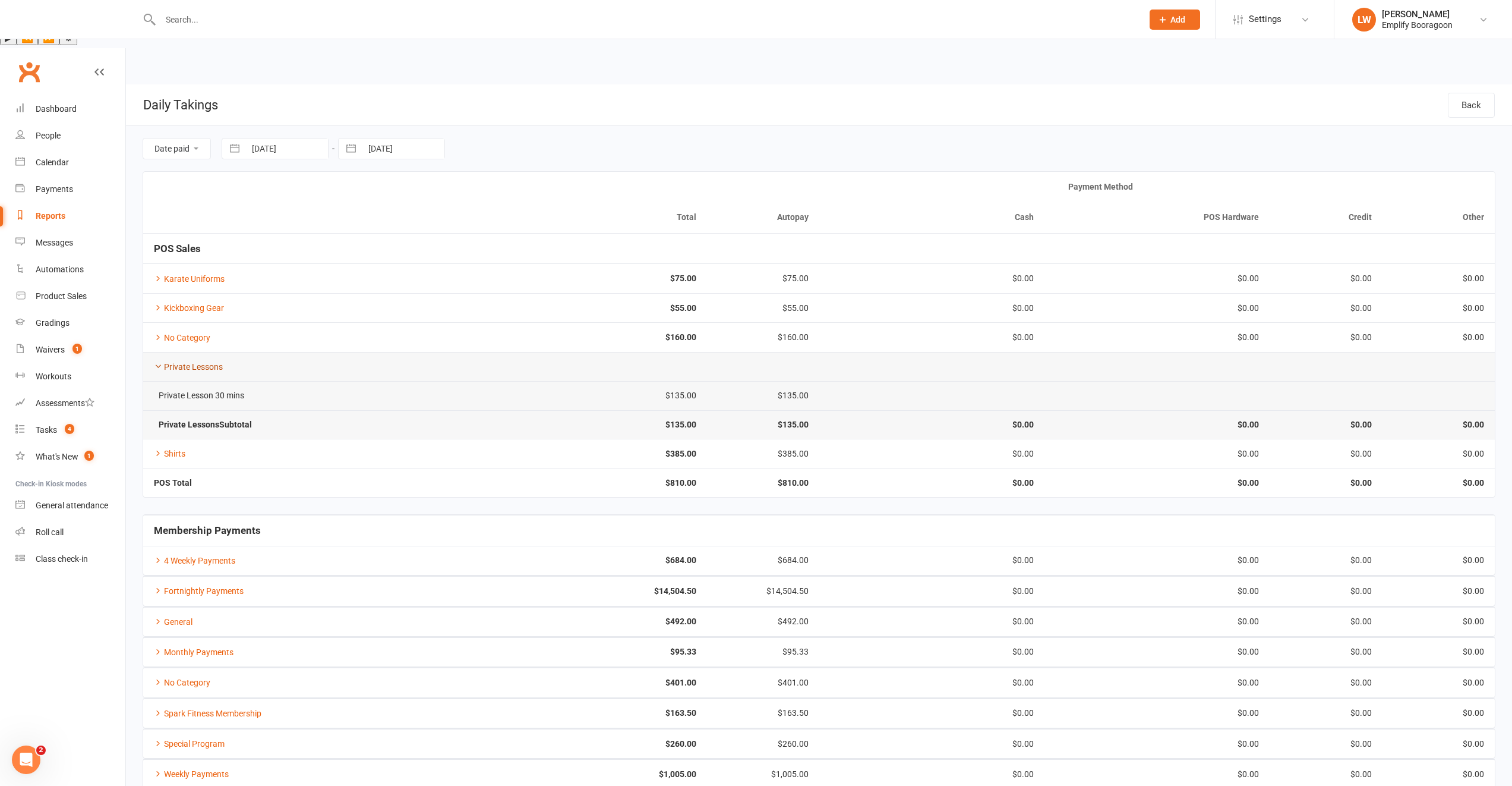
click at [171, 362] on link "Private Lessons" at bounding box center [188, 367] width 69 height 9
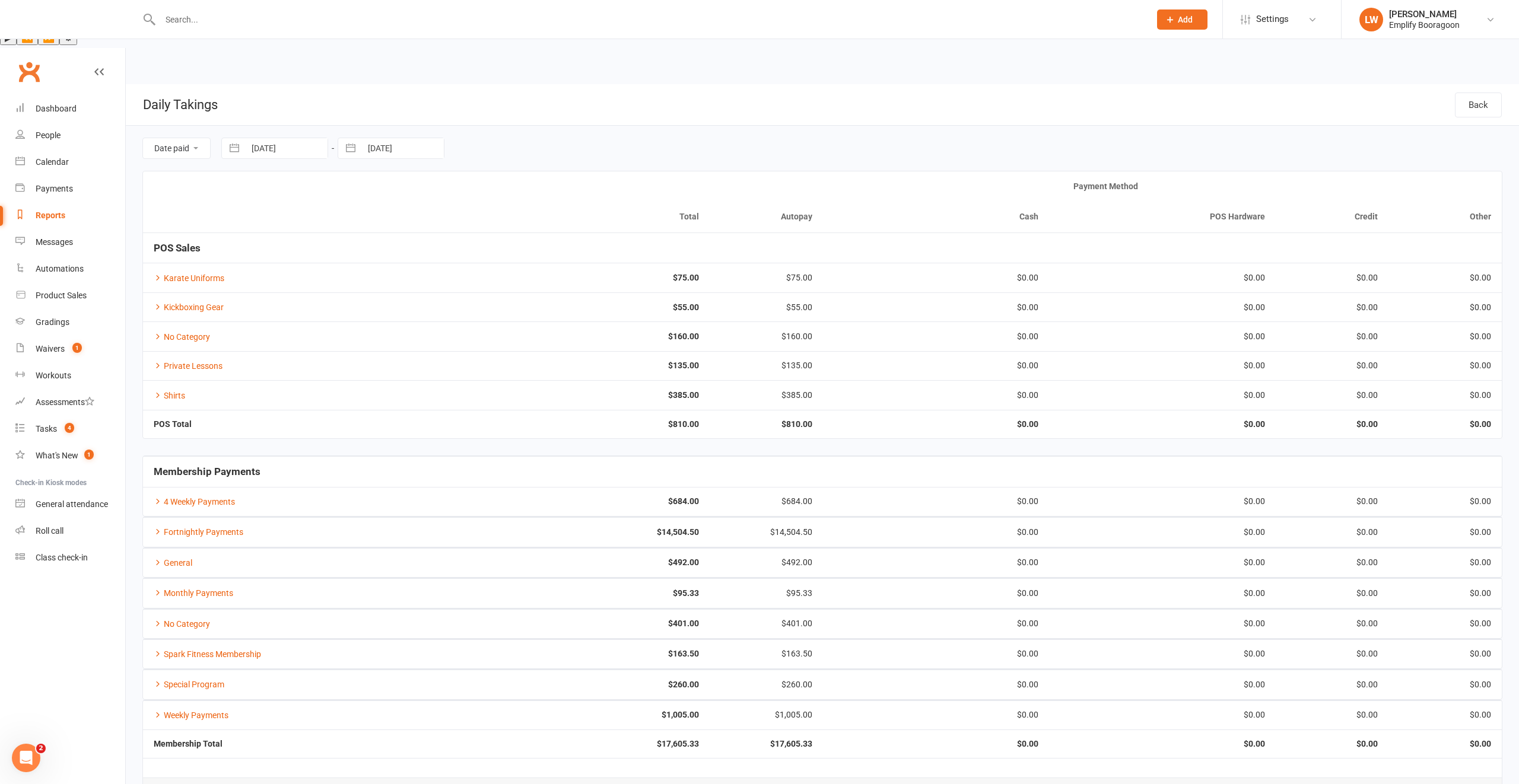
click at [177, 322] on td "No Category" at bounding box center [313, 336] width 340 height 29
click at [180, 332] on link "No Category" at bounding box center [181, 336] width 57 height 9
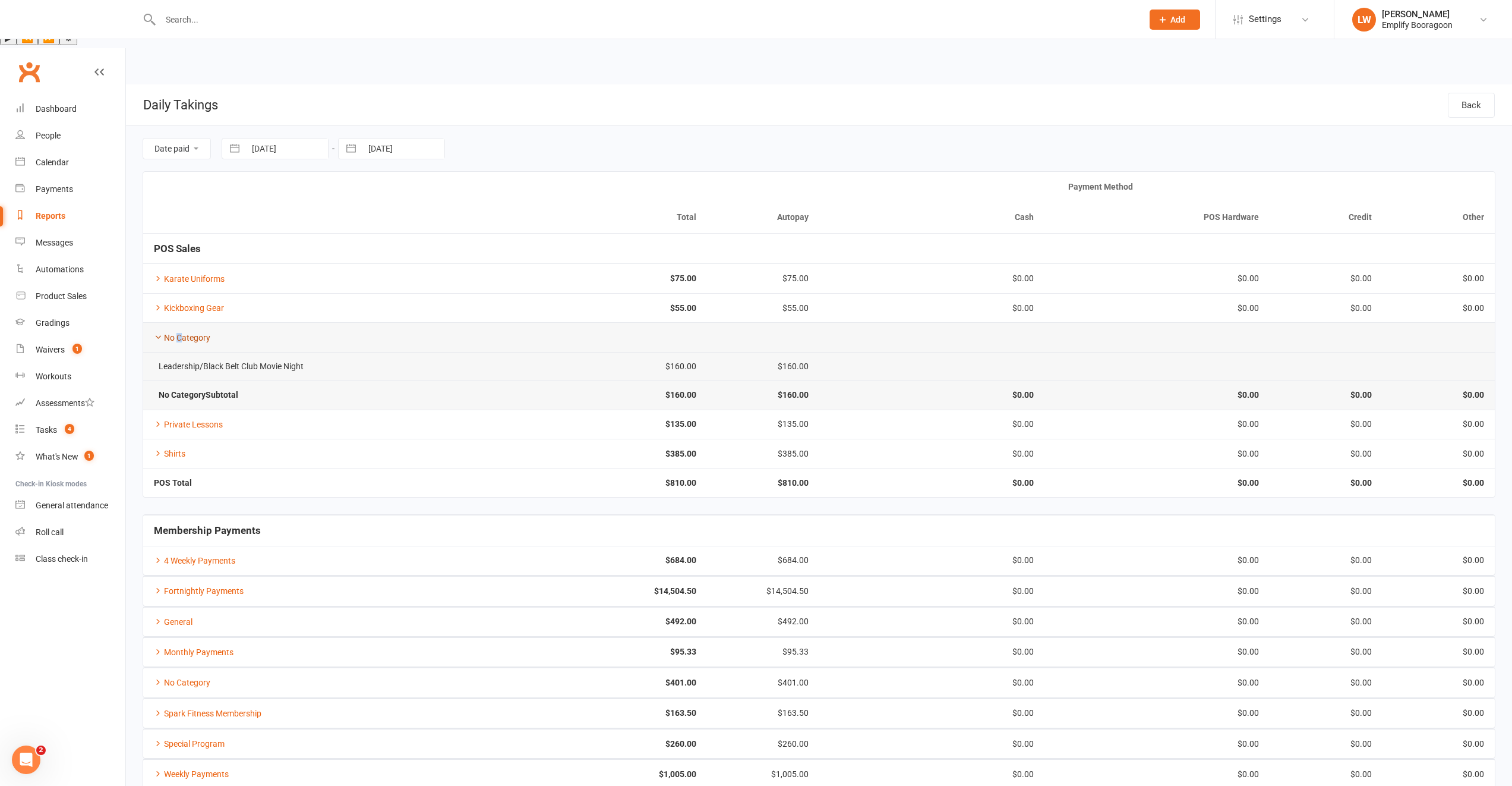
click at [179, 333] on link "No Category" at bounding box center [182, 337] width 57 height 9
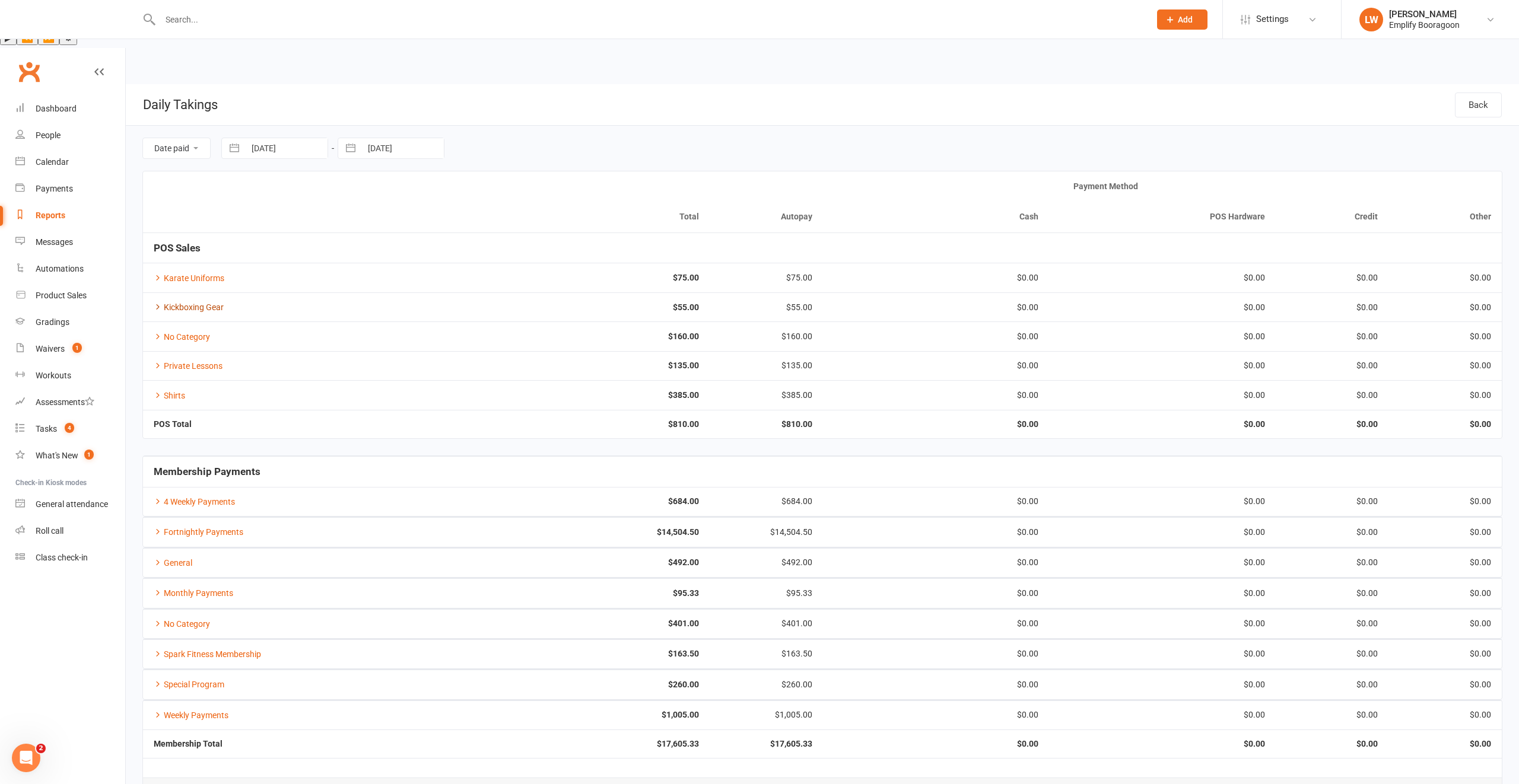
click at [181, 302] on link "Kickboxing Gear" at bounding box center [188, 306] width 70 height 9
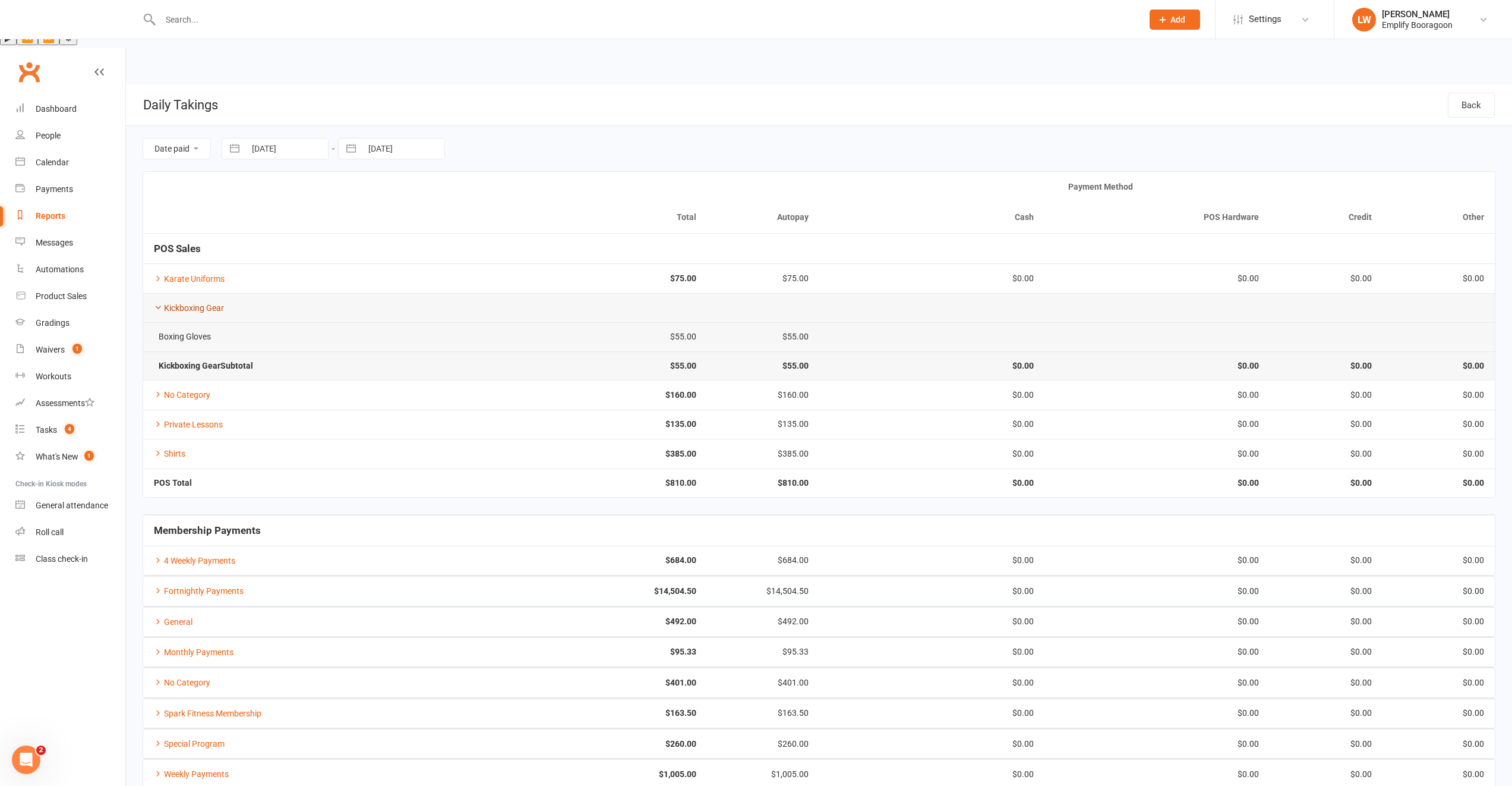
click at [180, 303] on link "Kickboxing Gear" at bounding box center [188, 307] width 70 height 9
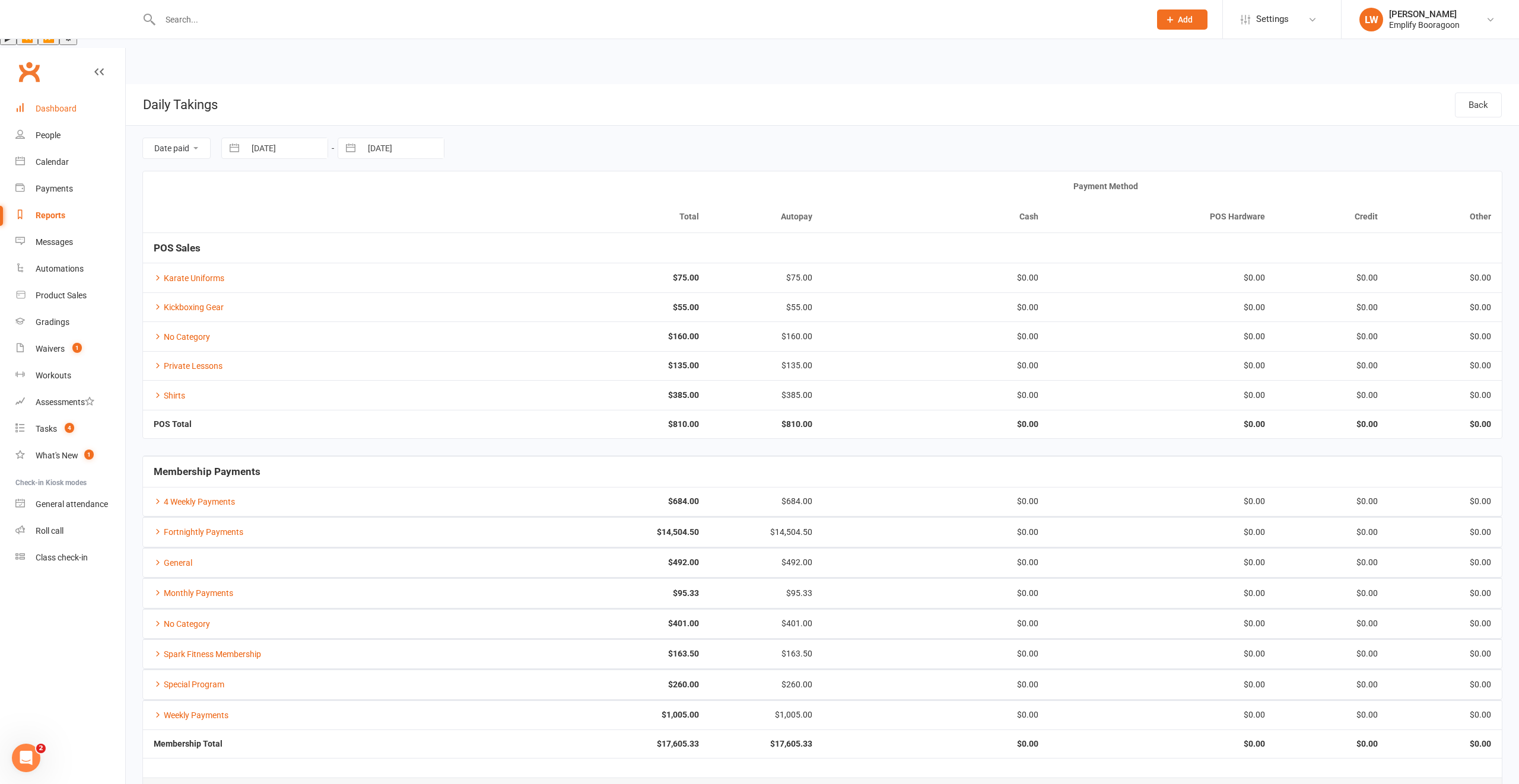
click at [86, 96] on link "Dashboard" at bounding box center [70, 109] width 110 height 27
